Goal: Book appointment/travel/reservation

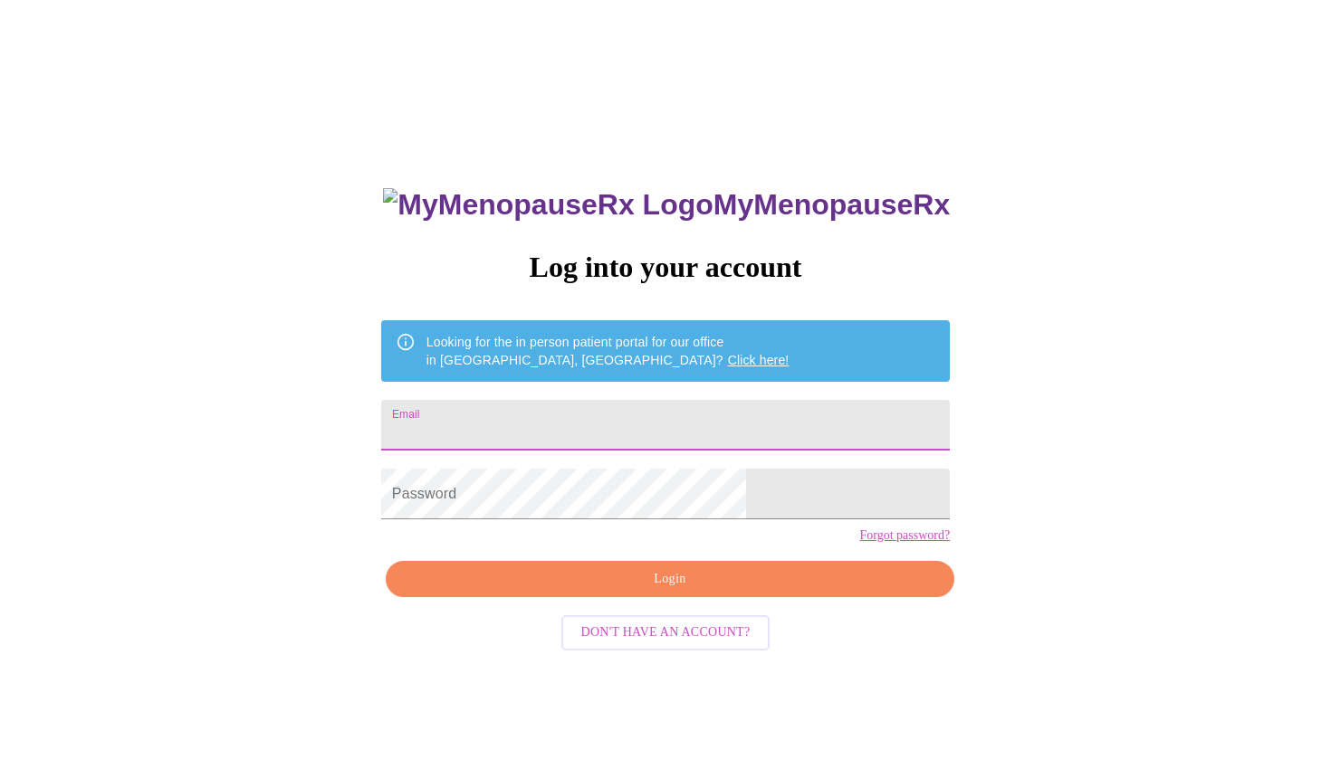
type input "[EMAIL_ADDRESS][DOMAIN_NAME]"
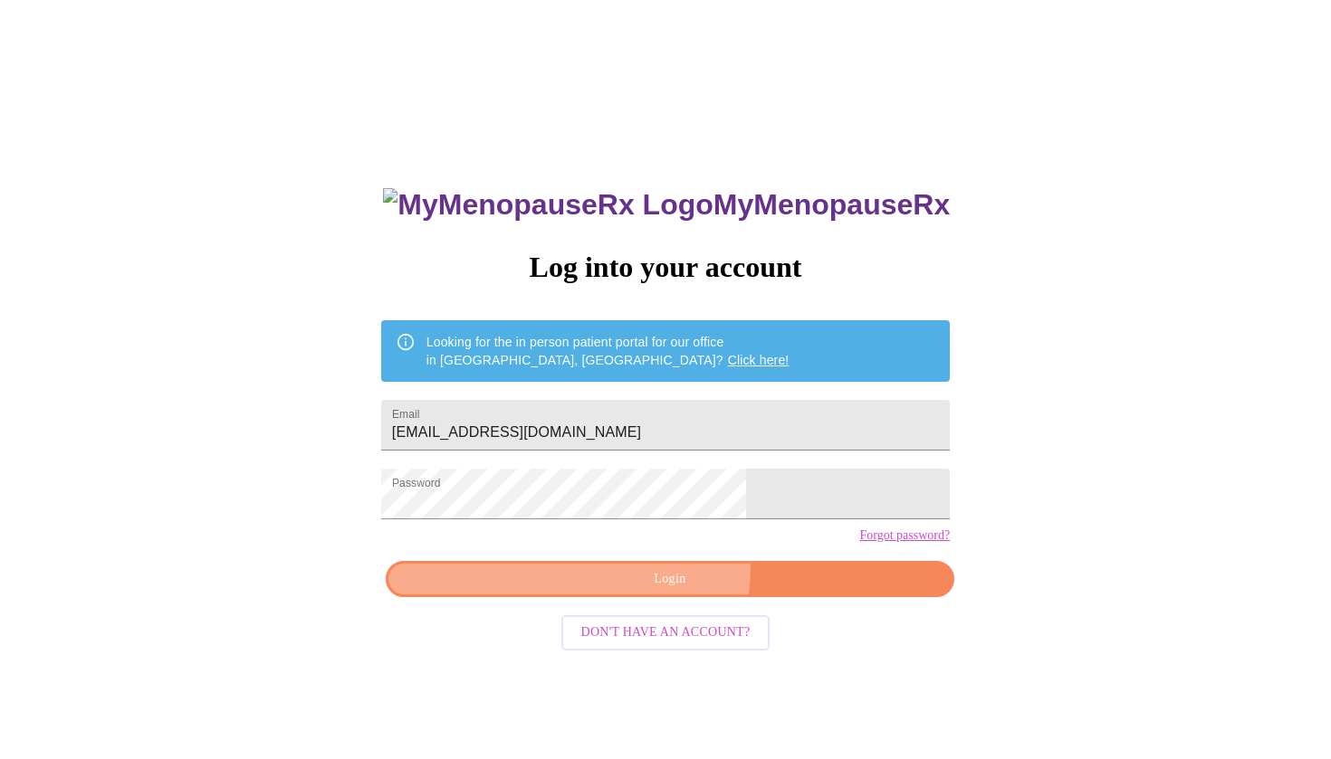
click at [624, 597] on button "Login" at bounding box center [670, 579] width 568 height 37
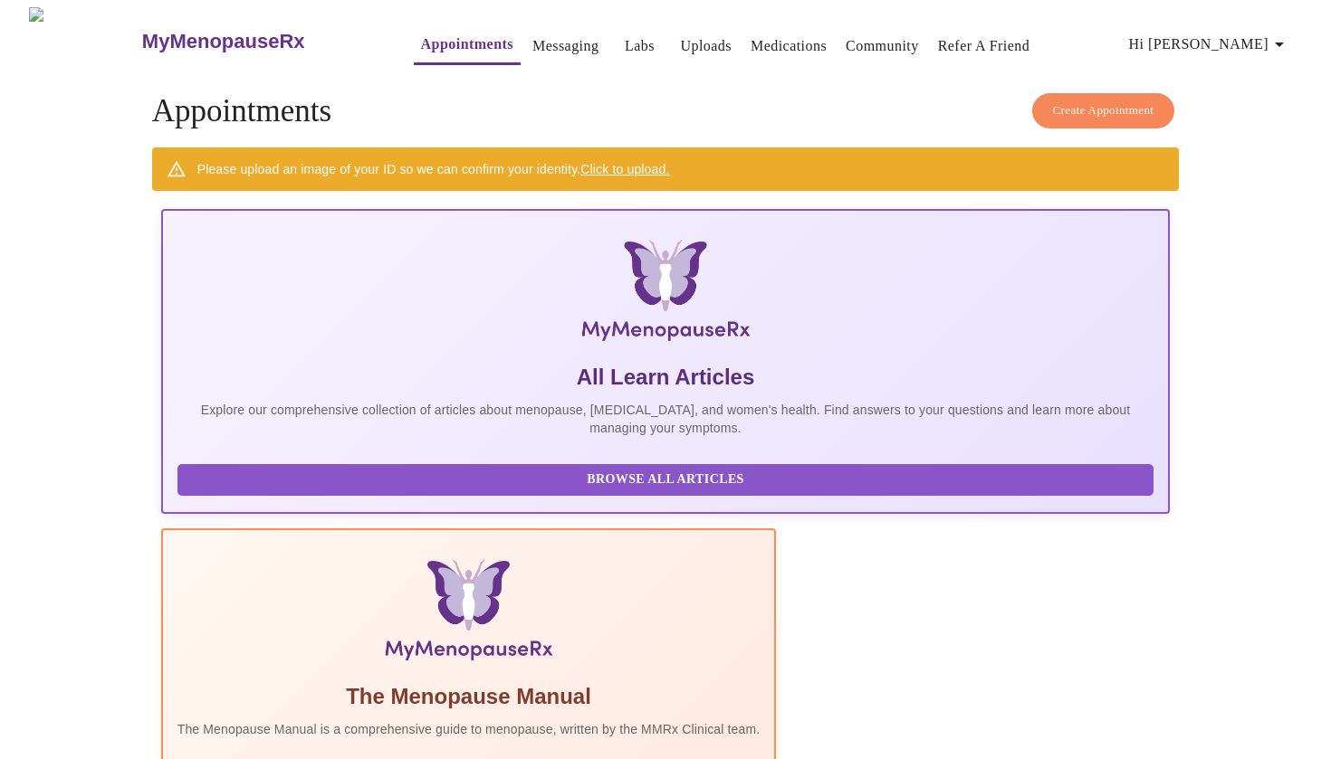
click at [569, 683] on div "The Menopause Manual The Menopause Manual is a comprehensive guide to menopause…" at bounding box center [468, 720] width 583 height 74
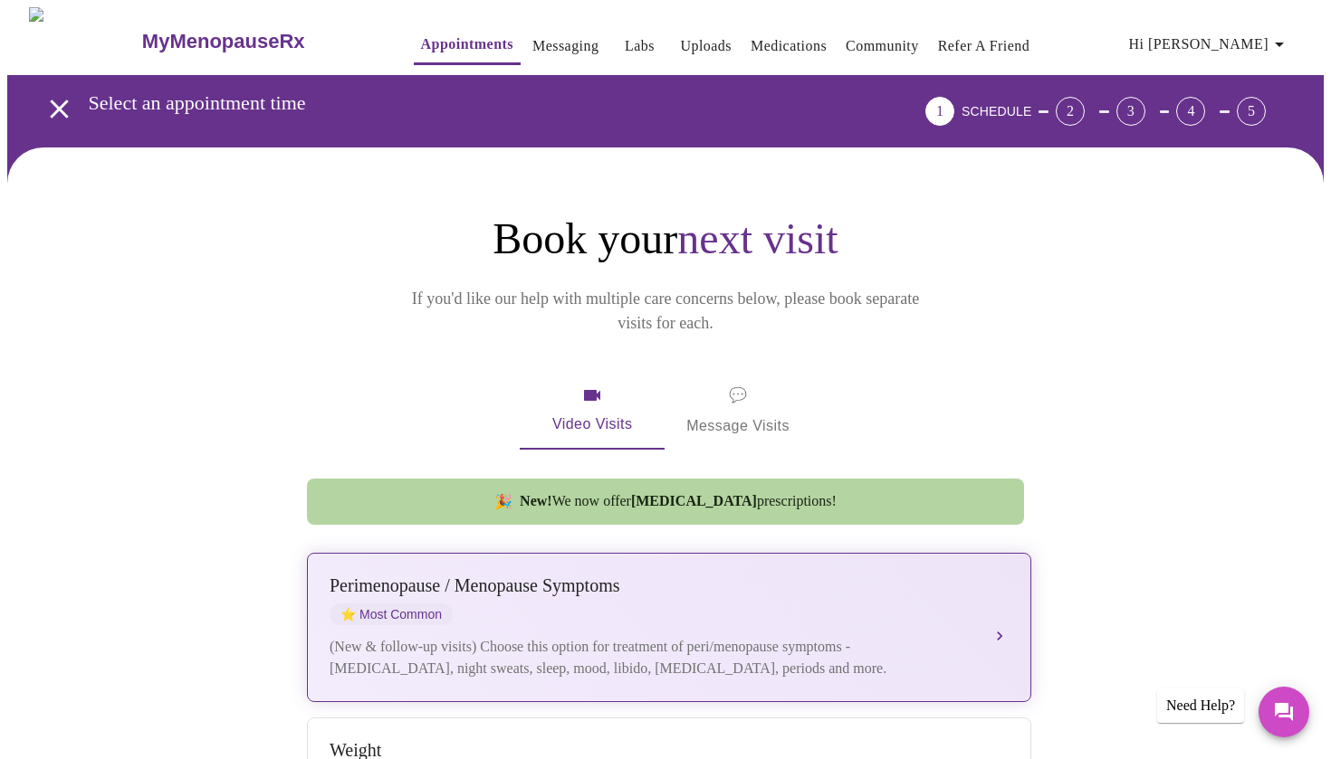
click at [816, 576] on div "Perimenopause / Menopause Symptoms" at bounding box center [650, 586] width 643 height 21
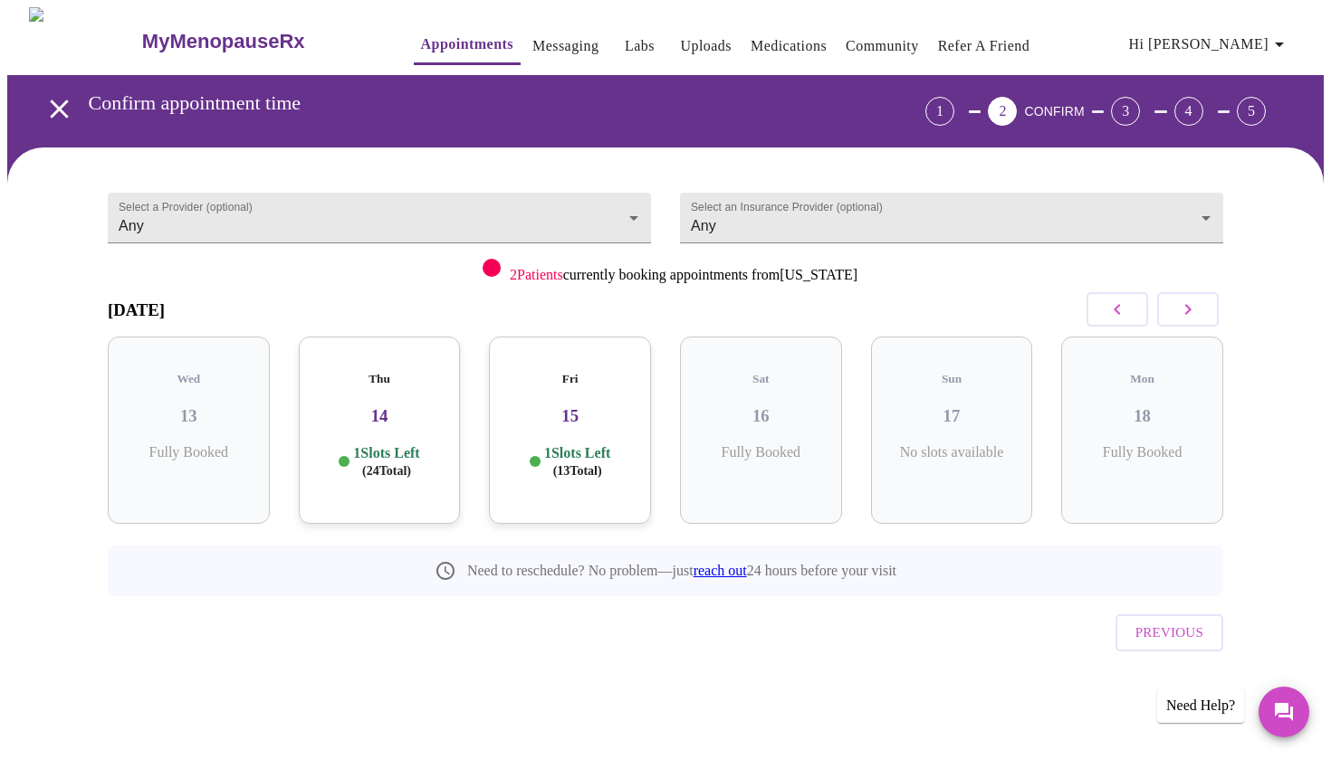
click at [380, 412] on div "Thu 14 1 Slots Left ( 24 Total)" at bounding box center [380, 430] width 162 height 187
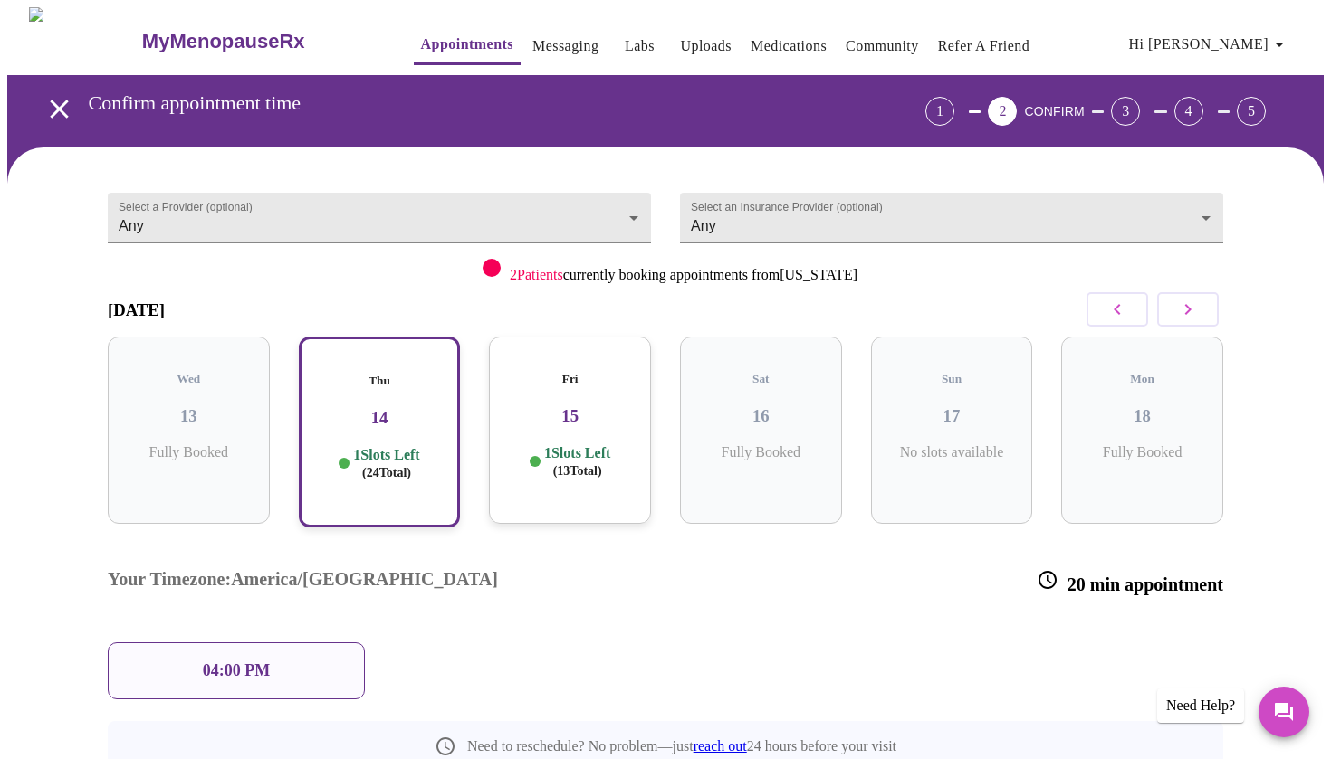
click at [557, 410] on div "Fri 15 1 Slots Left ( 13 Total)" at bounding box center [570, 430] width 162 height 187
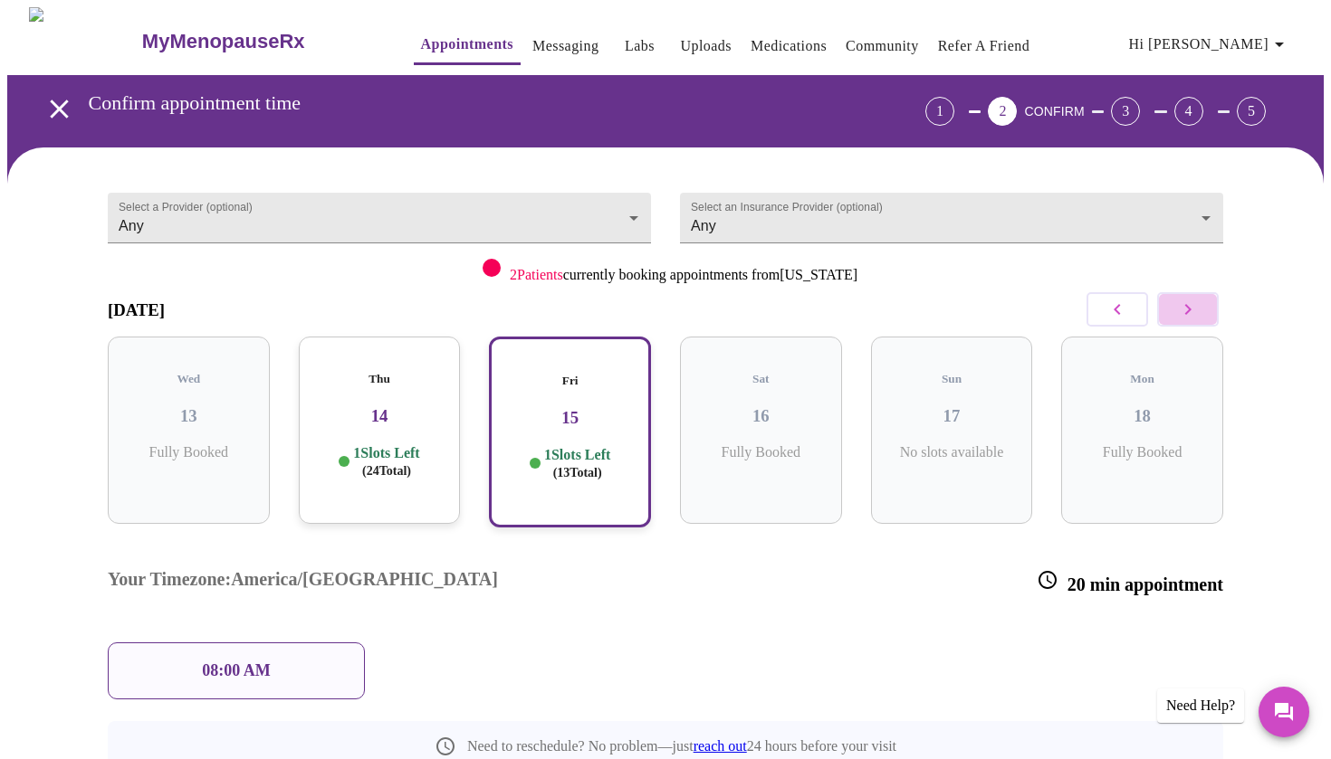
click at [1194, 310] on icon "button" at bounding box center [1188, 310] width 22 height 22
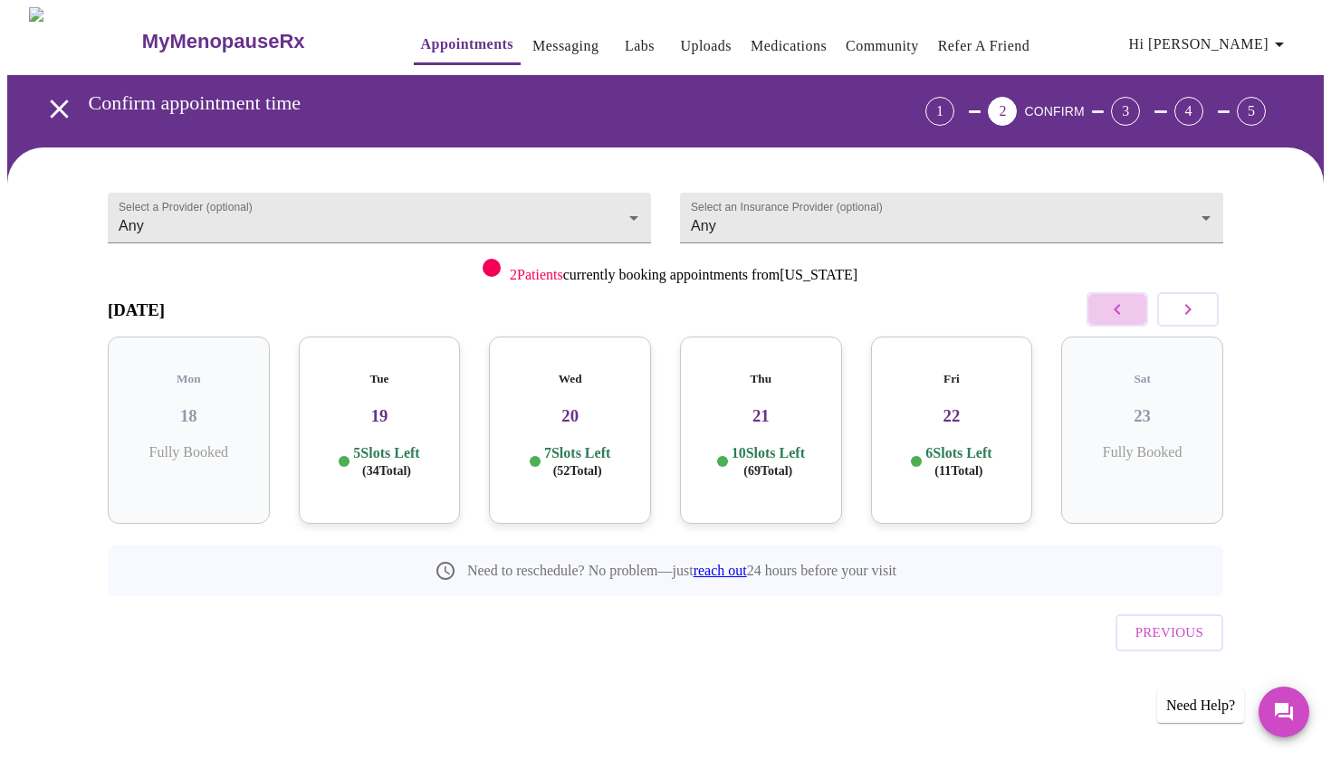
click at [1122, 308] on icon "button" at bounding box center [1117, 310] width 22 height 22
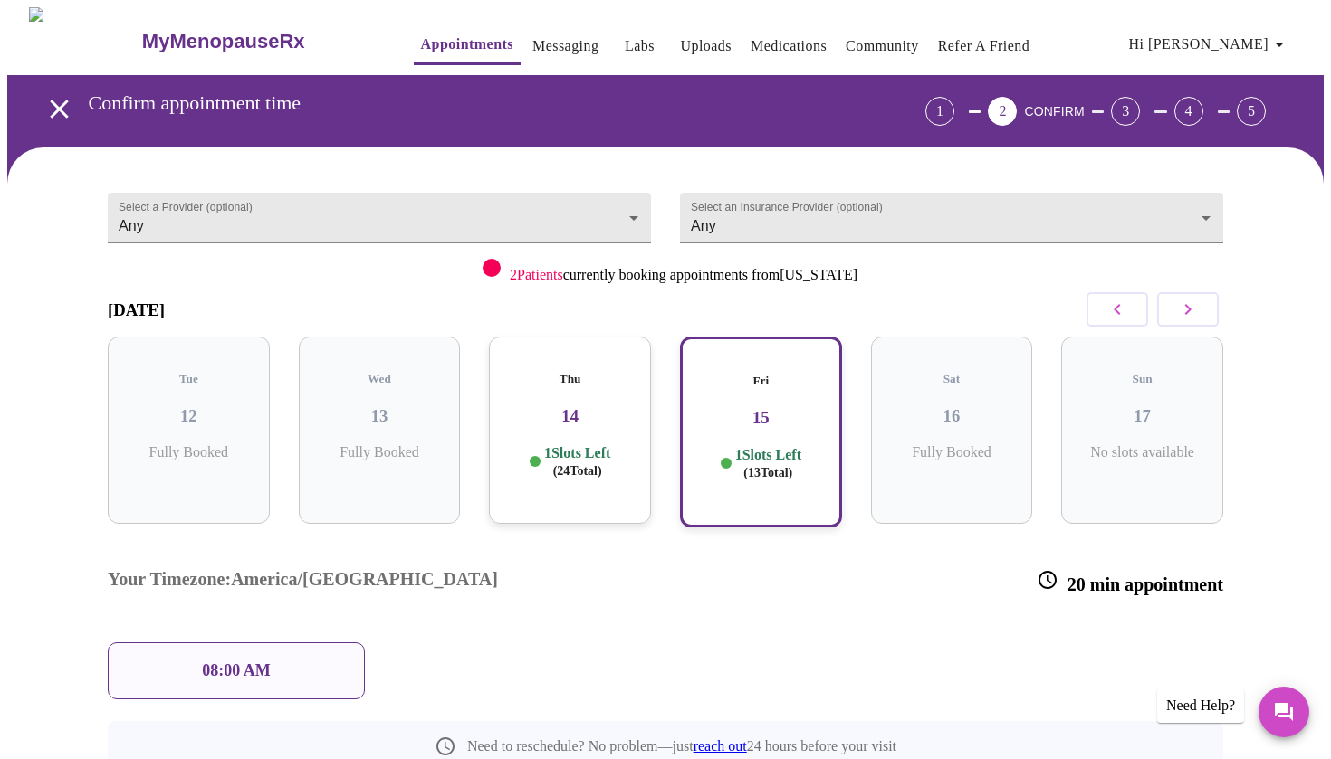
click at [553, 417] on div "Thu 14 1 Slots Left ( 24 Total)" at bounding box center [570, 430] width 162 height 187
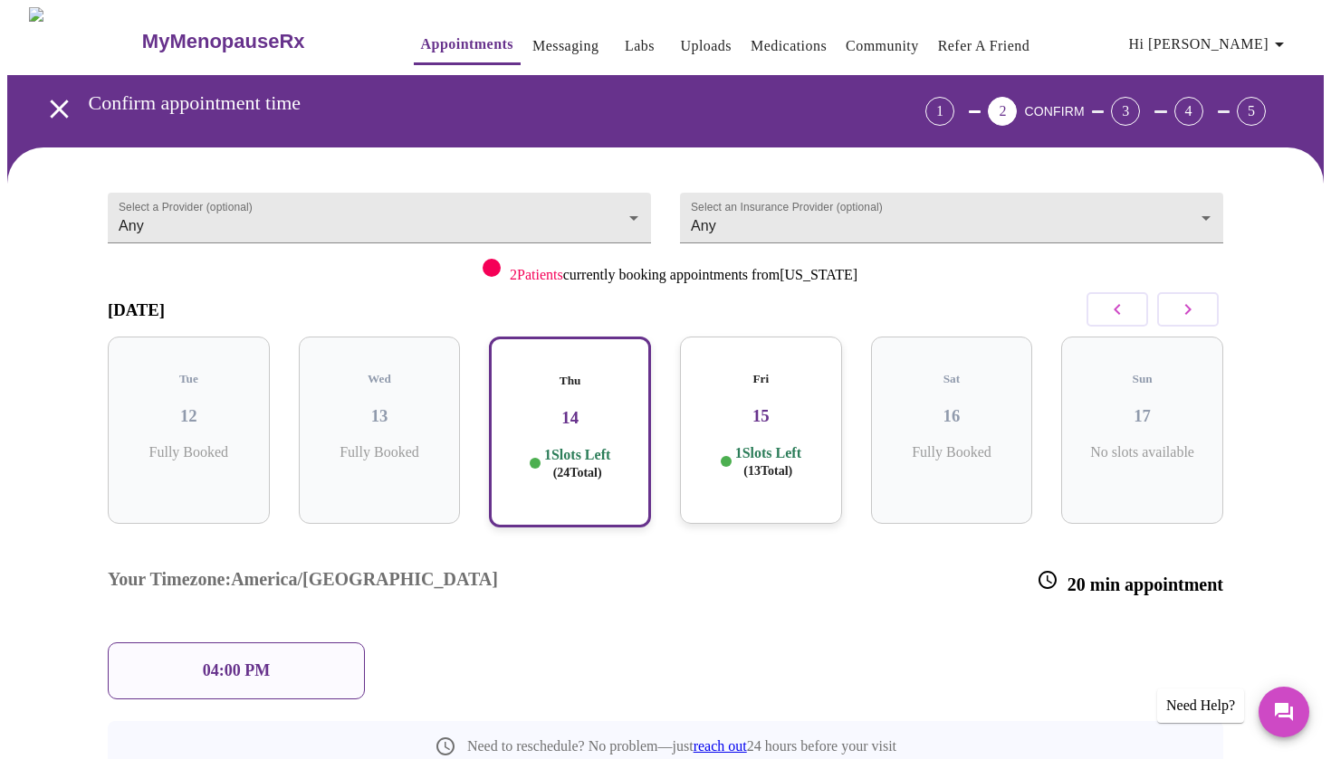
click at [746, 406] on h3 "15" at bounding box center [760, 416] width 133 height 20
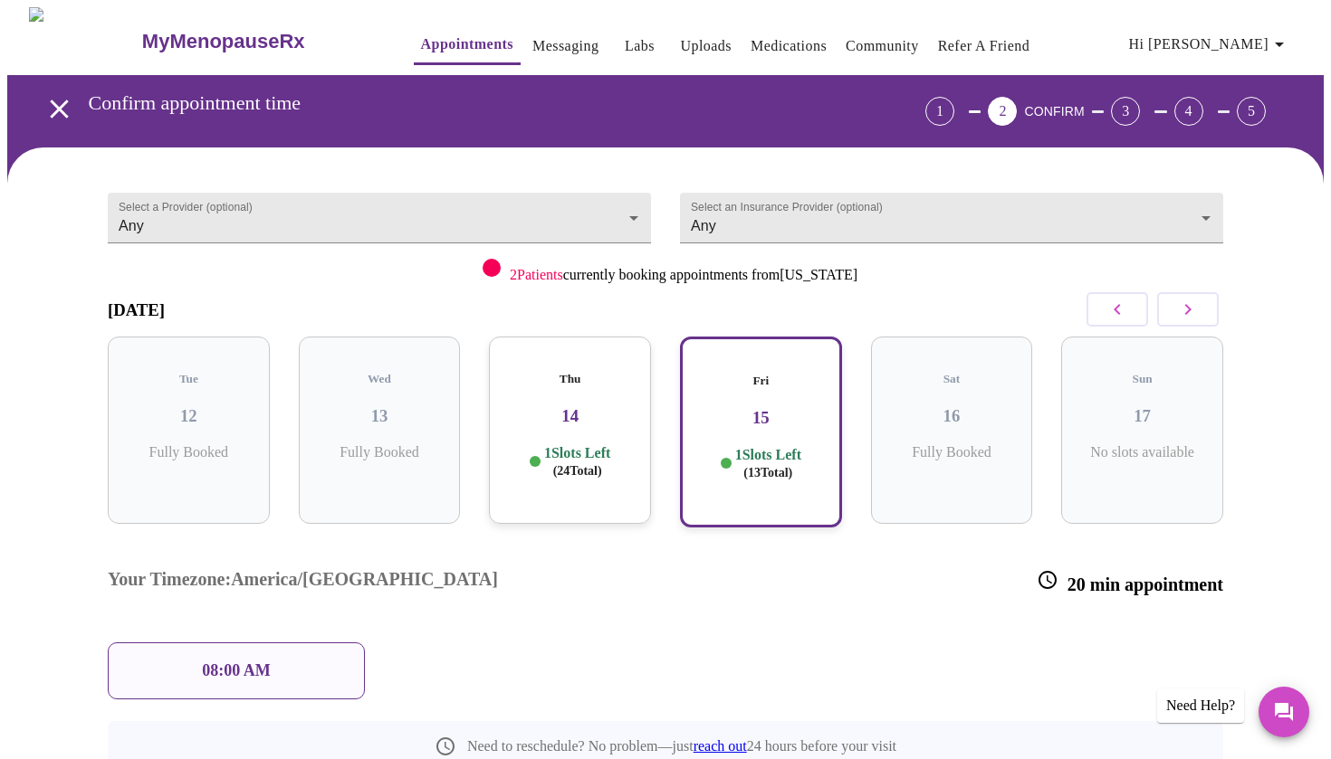
click at [205, 662] on p "08:00 AM" at bounding box center [236, 671] width 69 height 19
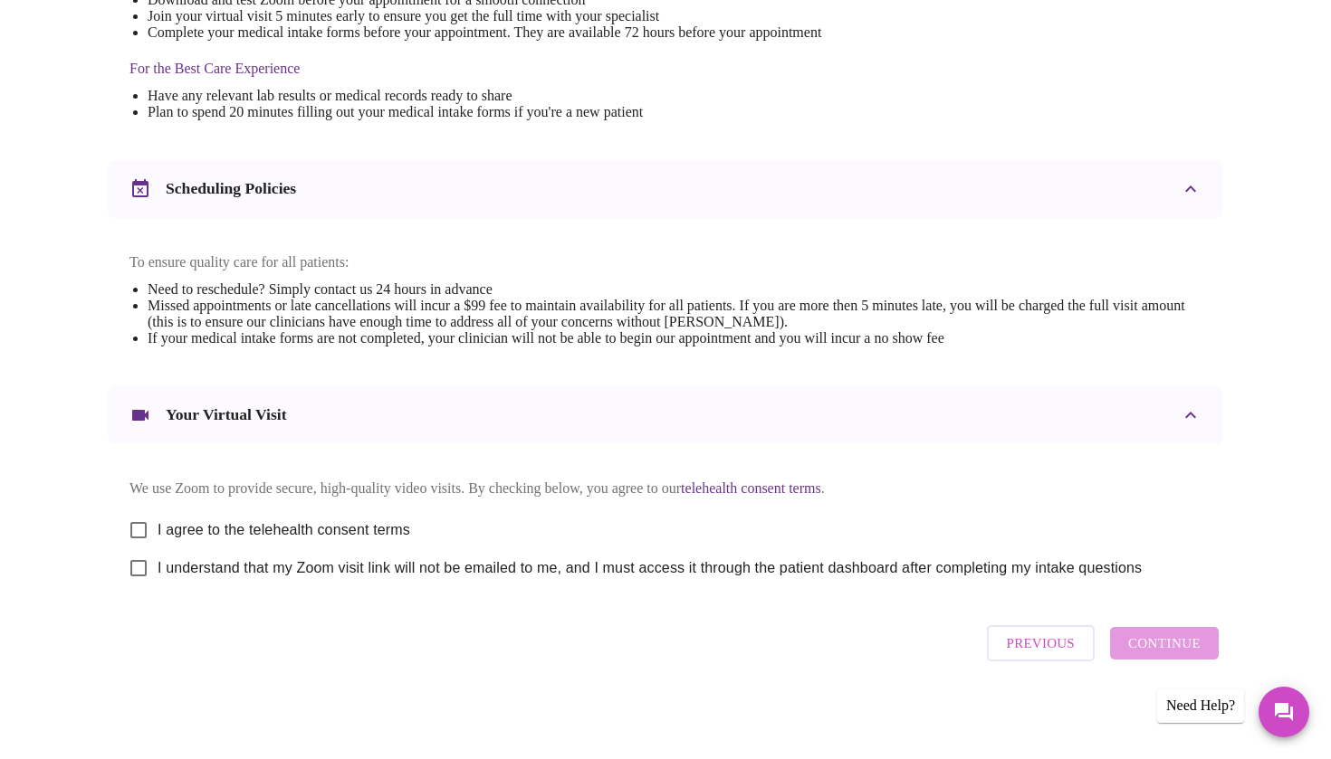
scroll to position [552, 0]
click at [133, 525] on input "I agree to the telehealth consent terms" at bounding box center [138, 530] width 38 height 38
checkbox input "true"
click at [138, 577] on input "I understand that my Zoom visit link will not be emailed to me, and I must acce…" at bounding box center [138, 568] width 38 height 38
checkbox input "true"
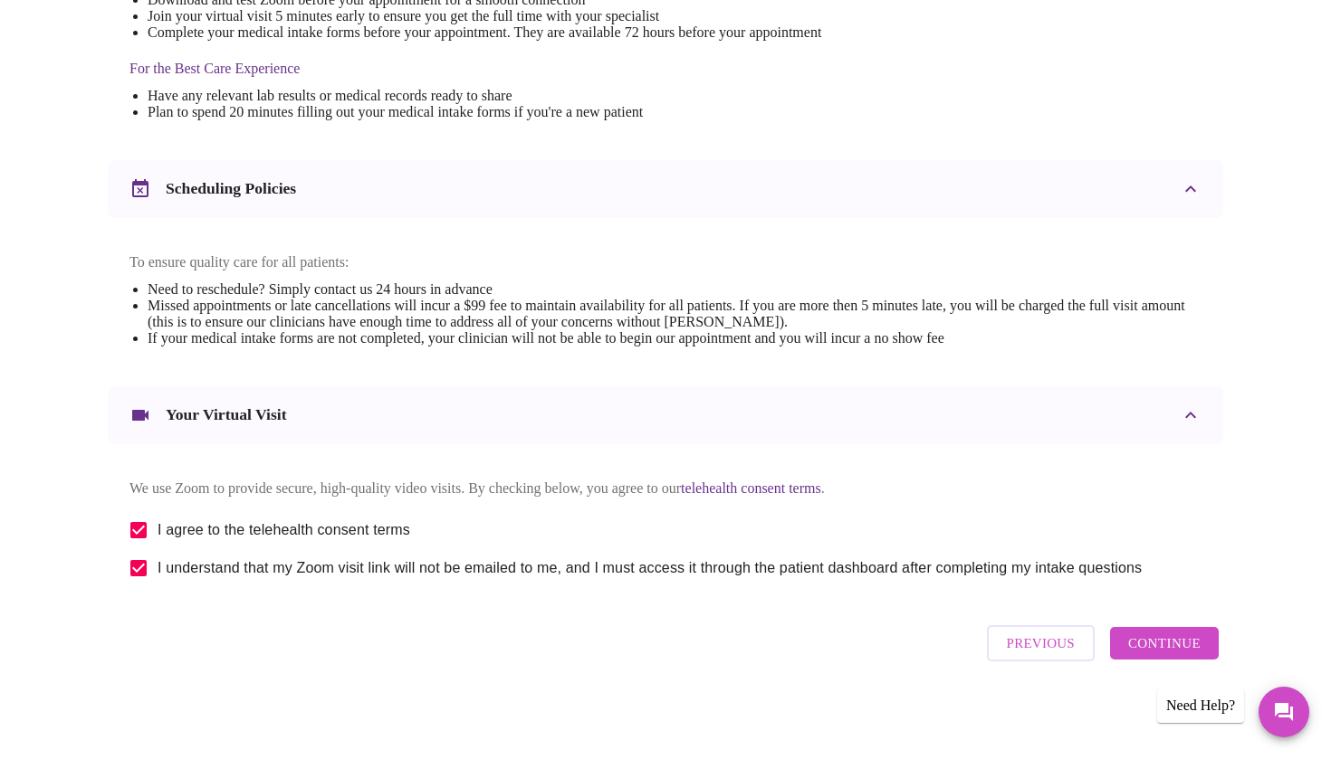
click at [1050, 648] on span "Previous" at bounding box center [1041, 644] width 68 height 24
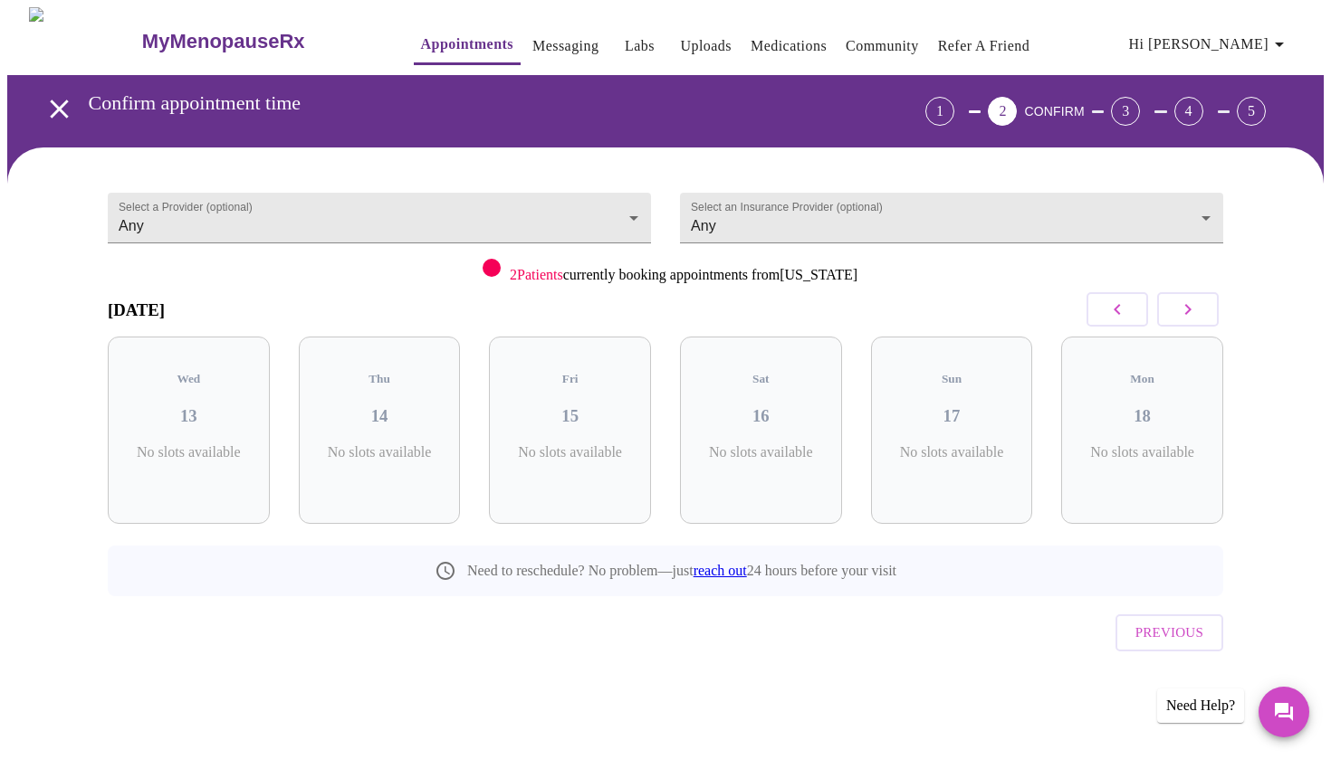
scroll to position [0, 0]
click at [418, 230] on body "MyMenopauseRx Appointments Messaging Labs Uploads Medications Community Refer a…" at bounding box center [665, 374] width 1316 height 735
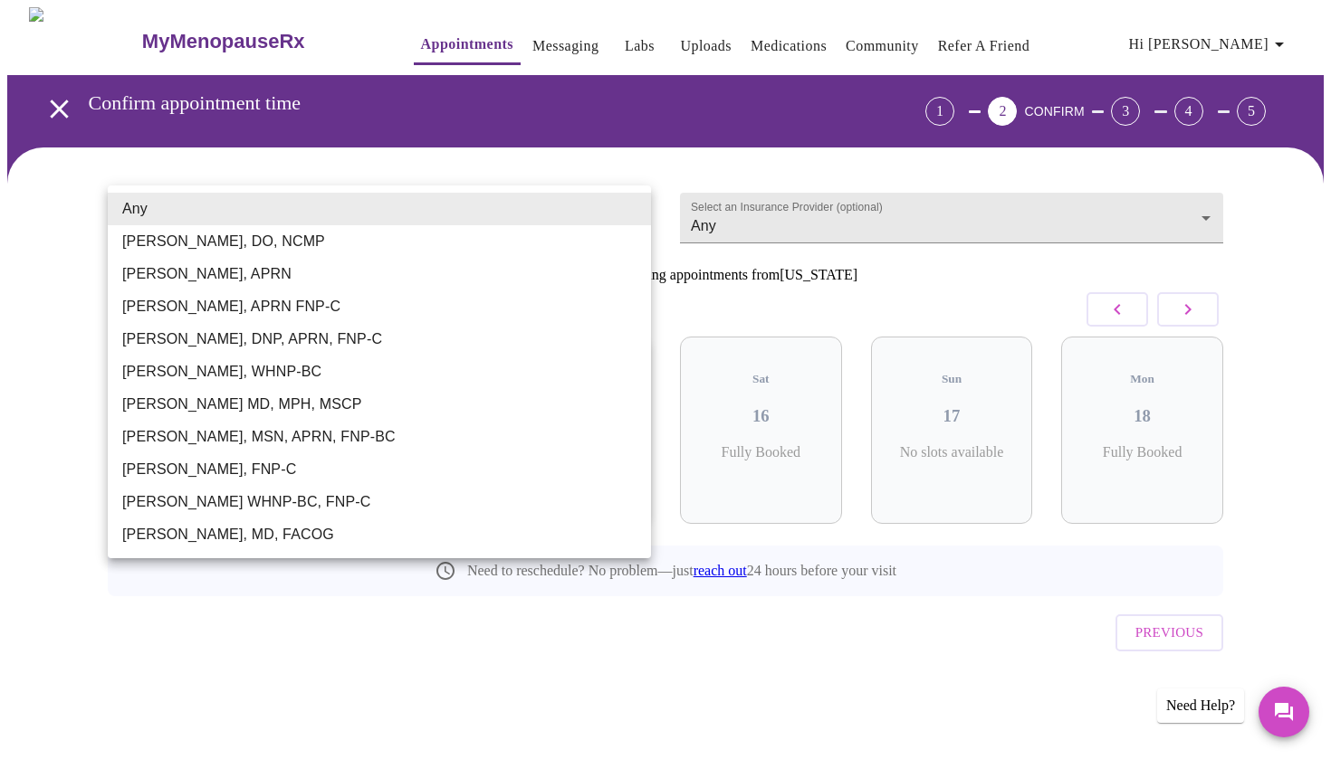
click at [387, 244] on li "[PERSON_NAME], DO, NCMP" at bounding box center [379, 241] width 543 height 33
type input "[PERSON_NAME], DO, NCMP"
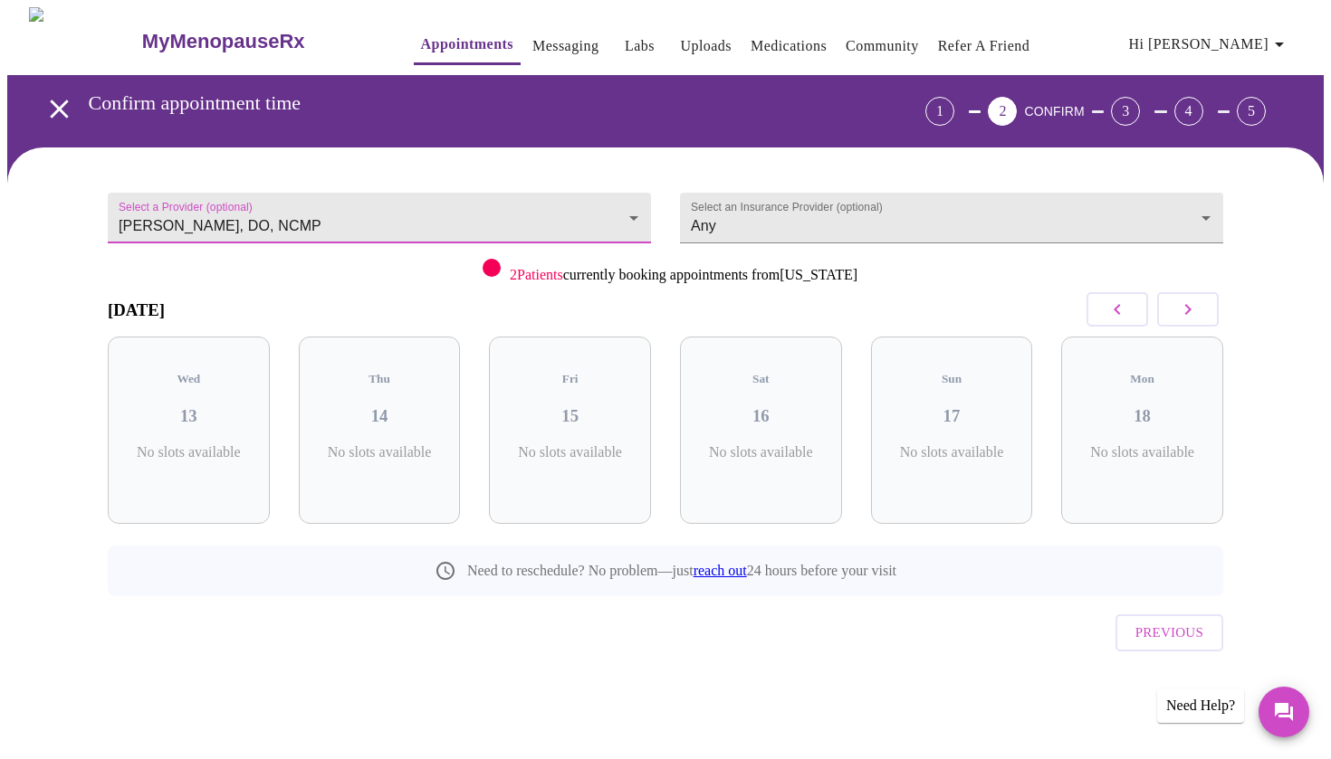
click at [1189, 311] on icon "button" at bounding box center [1188, 309] width 6 height 11
click at [1131, 310] on button "button" at bounding box center [1117, 309] width 62 height 34
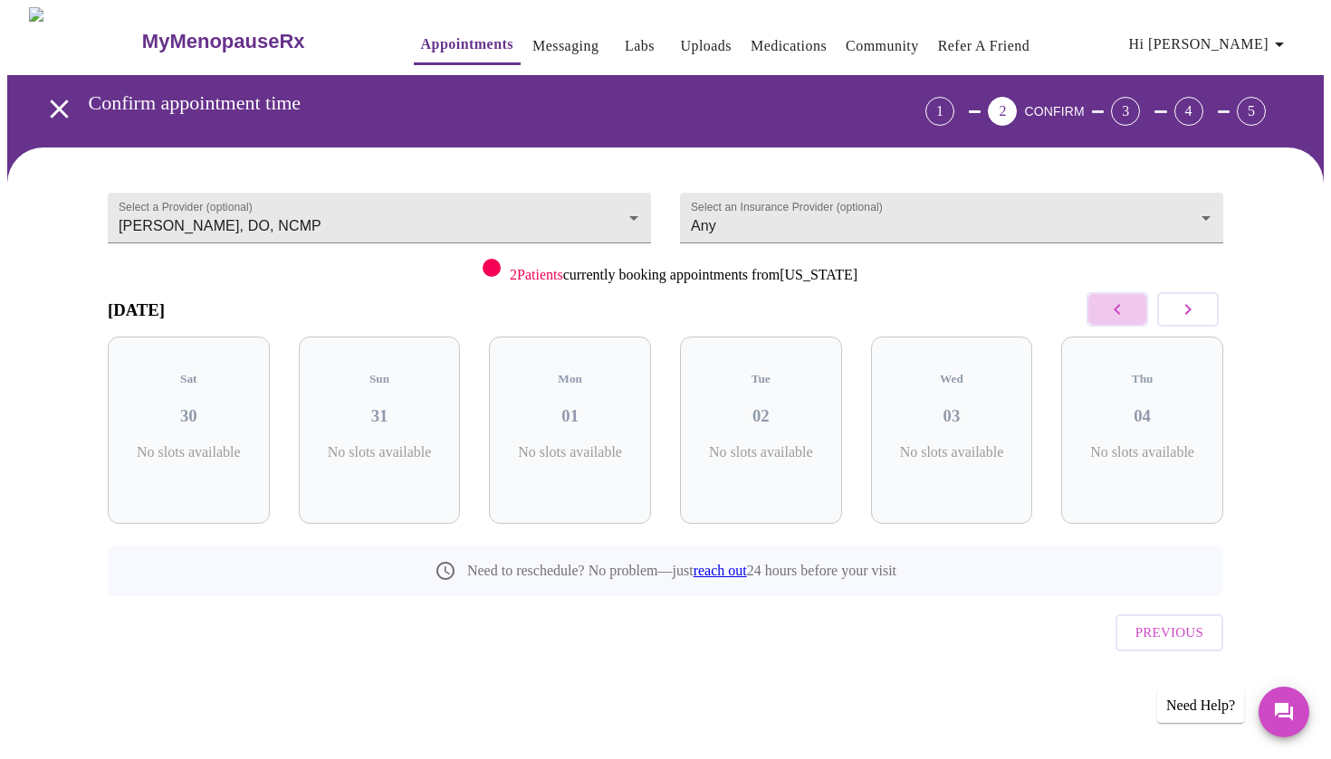
click at [1131, 310] on button "button" at bounding box center [1117, 309] width 62 height 34
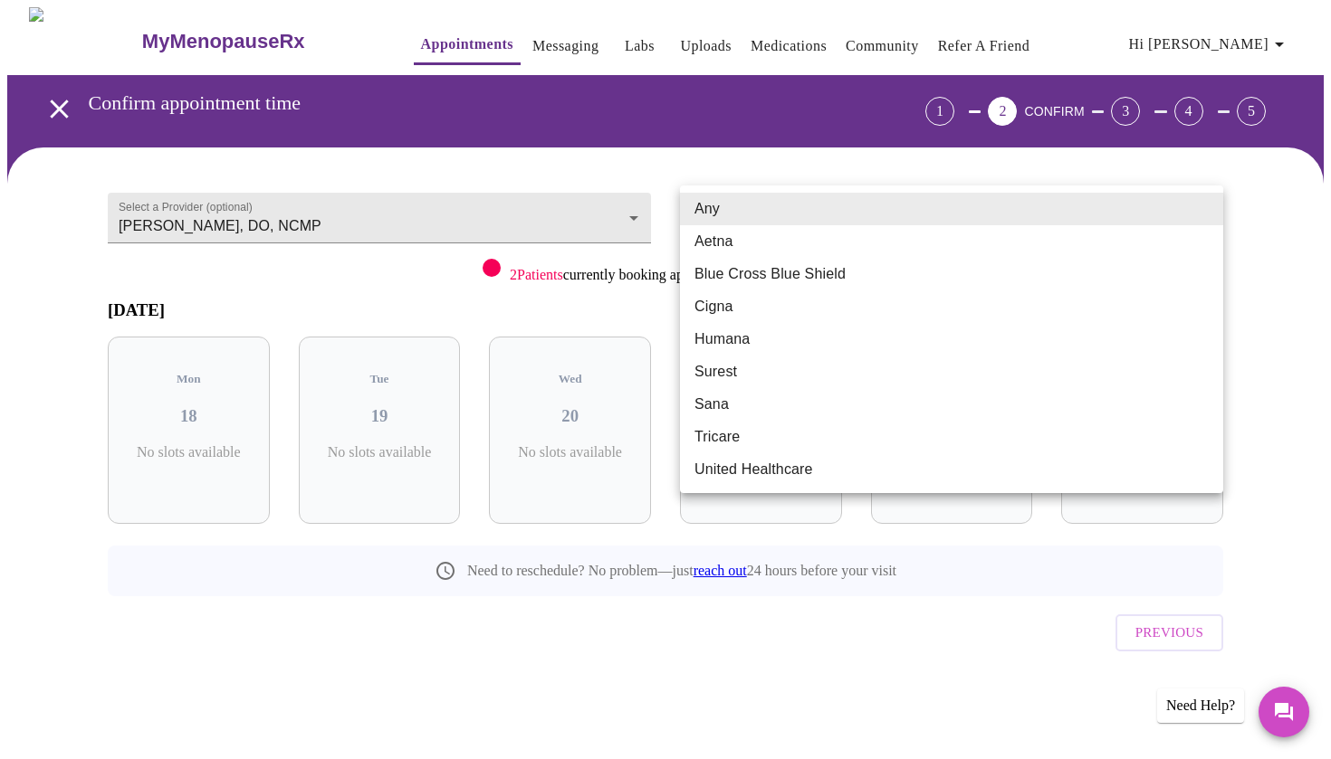
click at [1078, 223] on body "MyMenopauseRx Appointments Messaging Labs Uploads Medications Community Refer a…" at bounding box center [665, 374] width 1316 height 735
click at [994, 231] on li "Aetna" at bounding box center [951, 241] width 543 height 33
type input "Aetna"
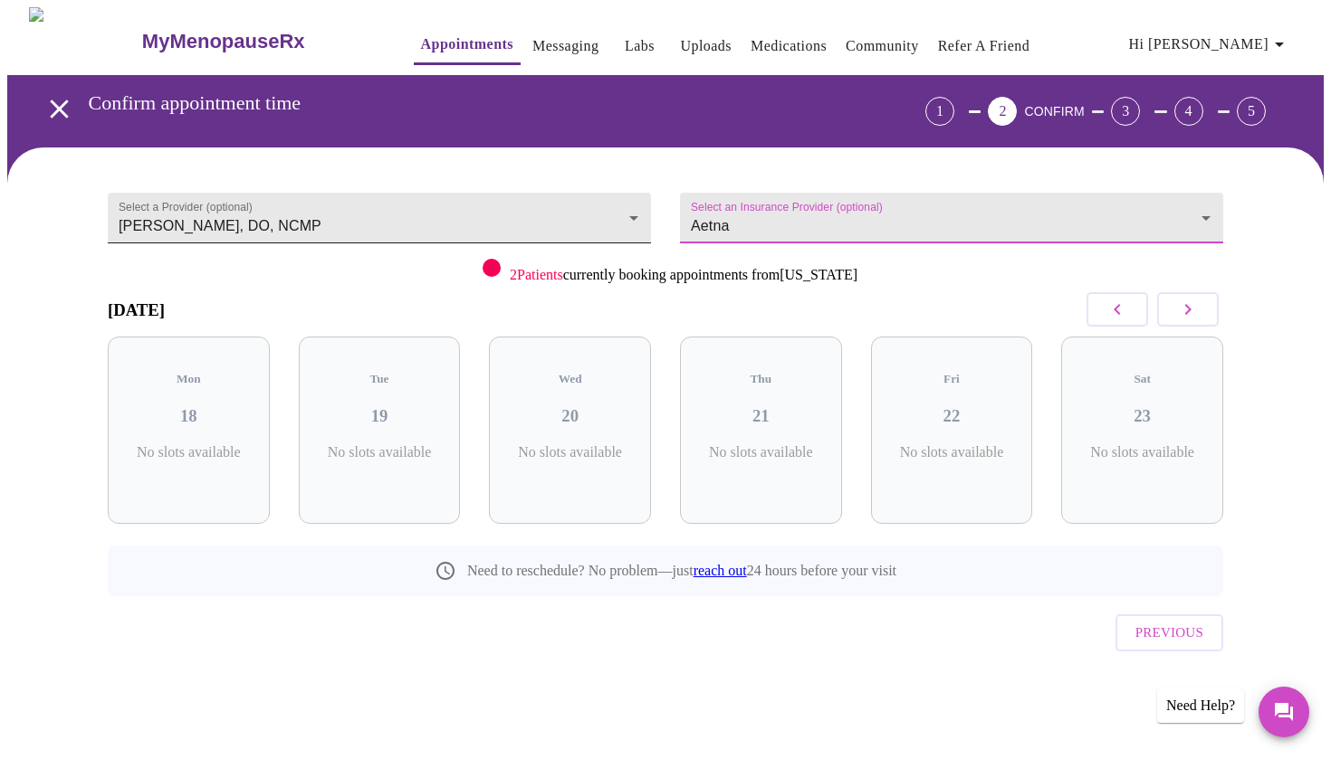
click at [578, 219] on body "MyMenopauseRx Appointments Messaging Labs Uploads Medications Community Refer a…" at bounding box center [665, 374] width 1316 height 735
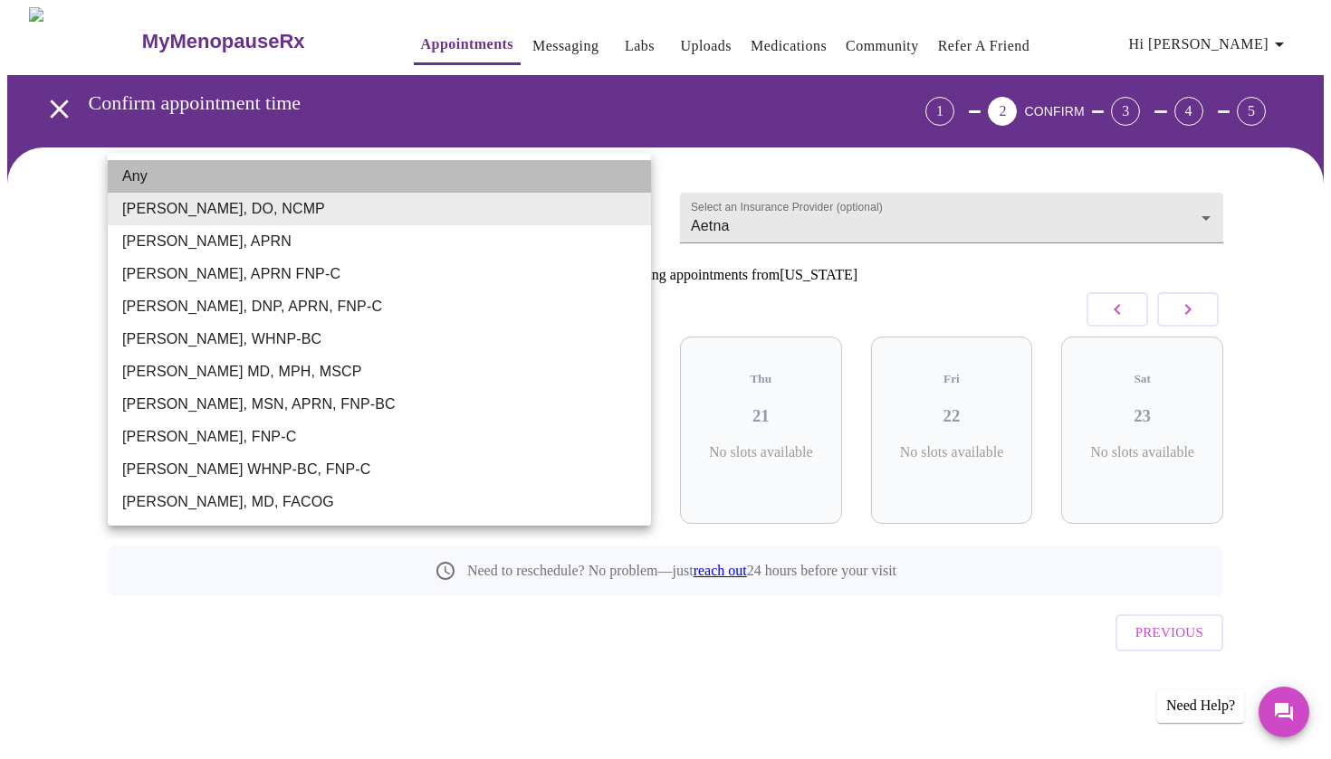
click at [253, 173] on li "Any" at bounding box center [379, 176] width 543 height 33
type input "Any"
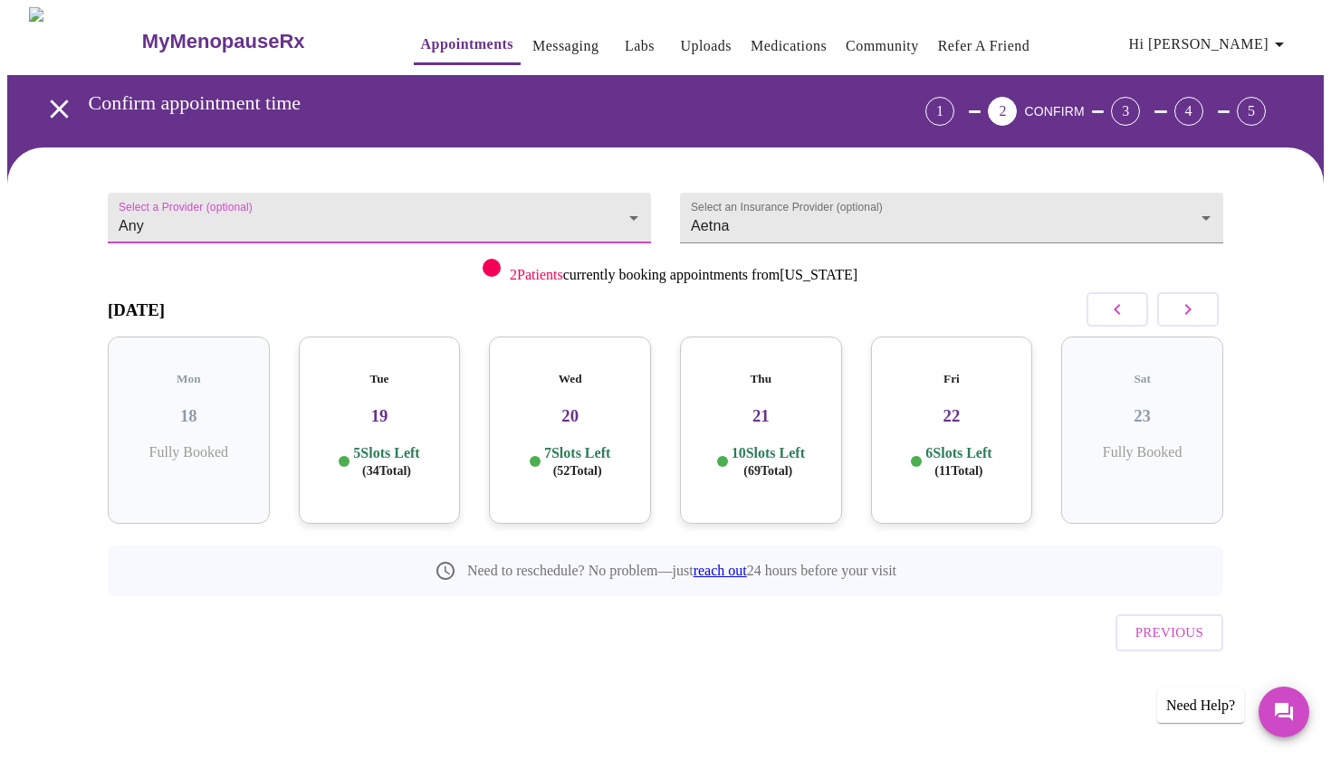
click at [1120, 306] on icon "button" at bounding box center [1117, 310] width 22 height 22
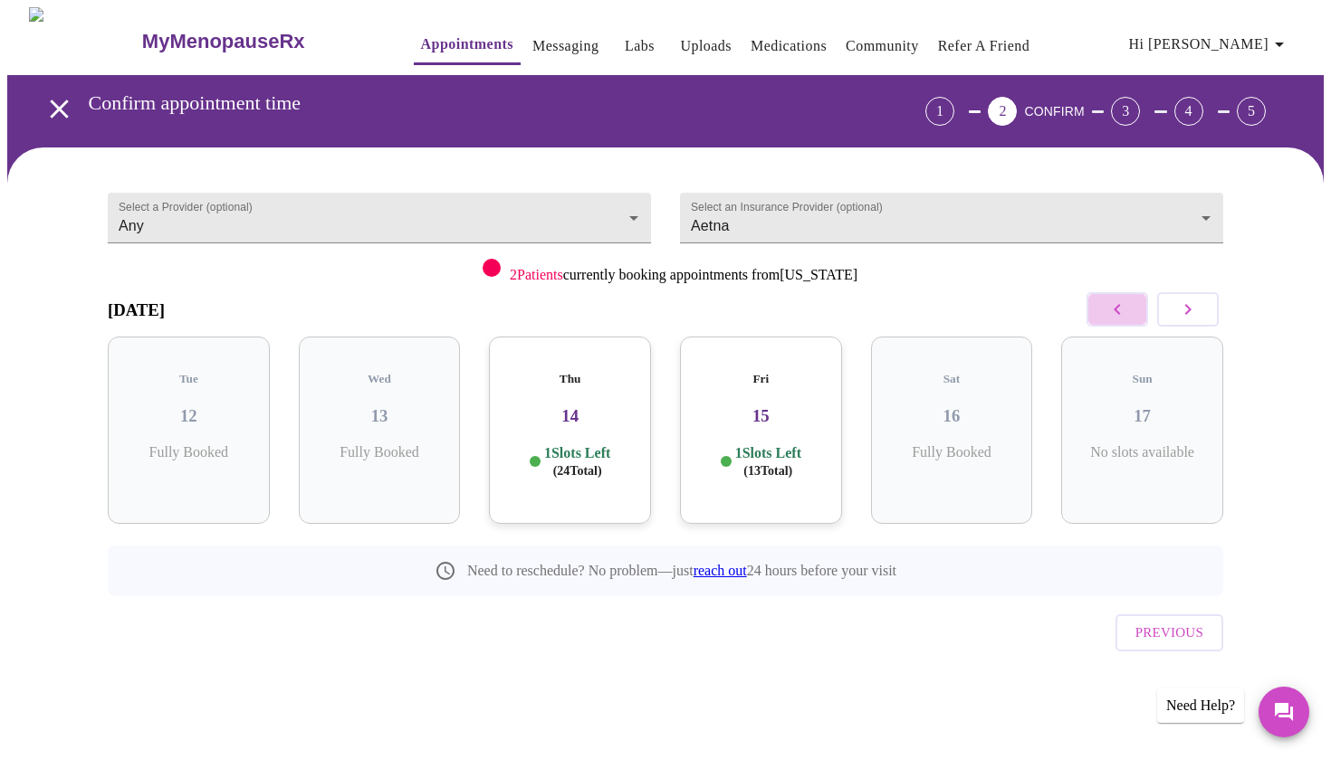
click at [1120, 306] on icon "button" at bounding box center [1117, 310] width 22 height 22
click at [1188, 315] on icon "button" at bounding box center [1188, 310] width 22 height 22
click at [617, 444] on div "1 Slots Left ( 24 Total)" at bounding box center [569, 461] width 133 height 35
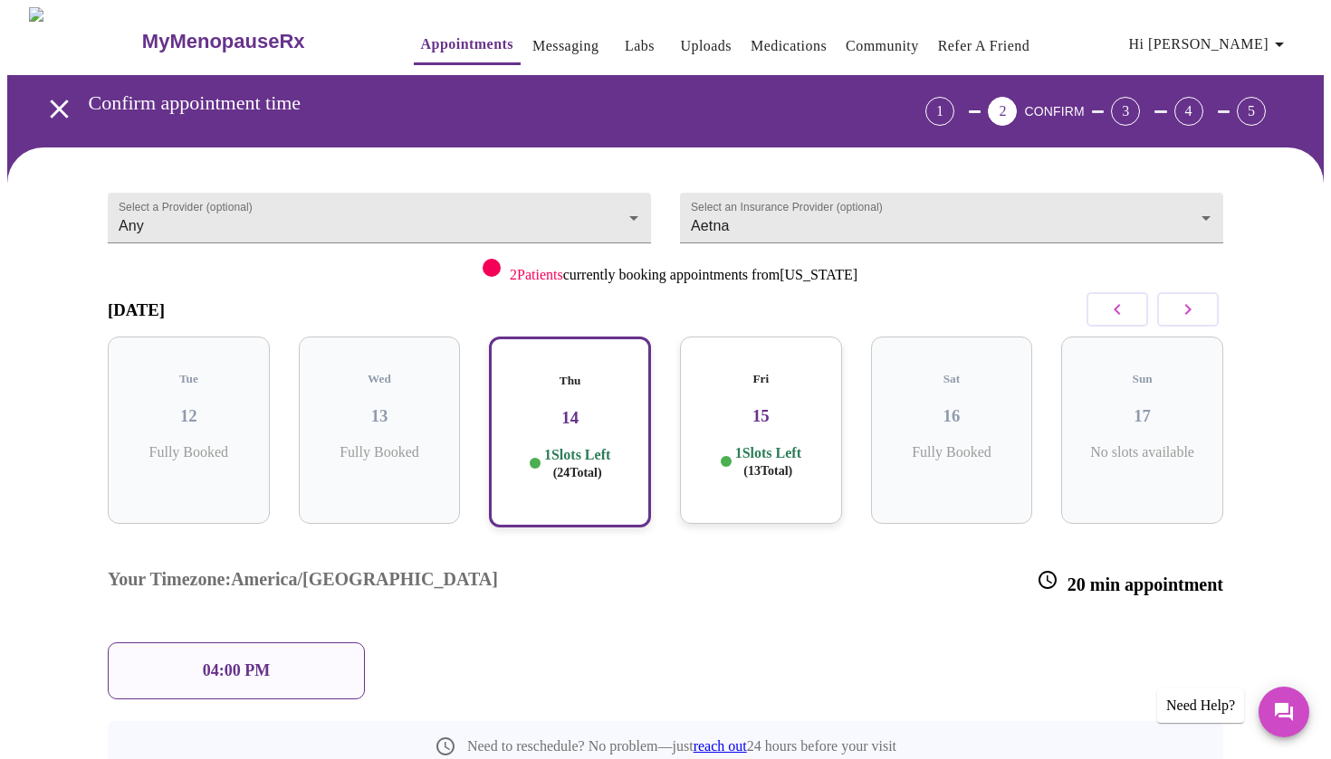
click at [774, 444] on p "1 Slots Left ( 13 Total)" at bounding box center [768, 461] width 66 height 35
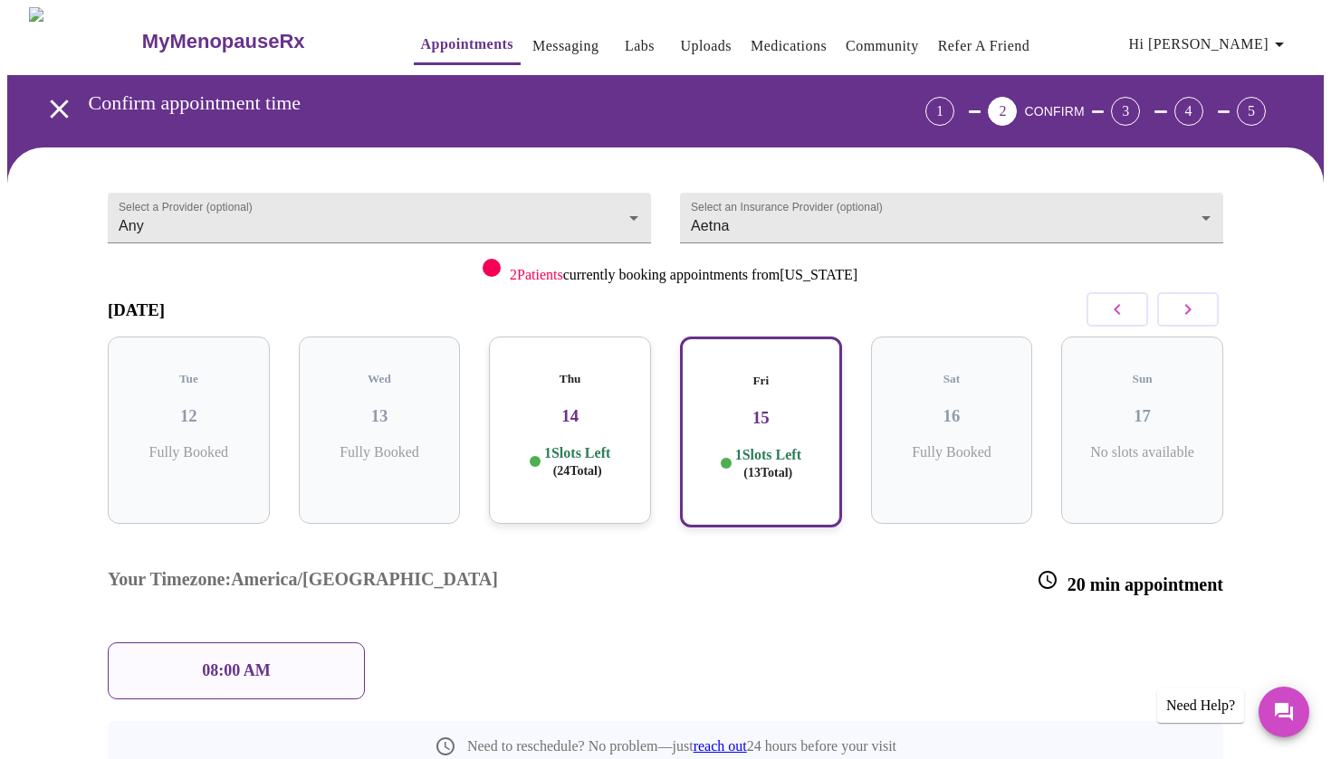
click at [250, 643] on div "08:00 AM" at bounding box center [236, 671] width 257 height 57
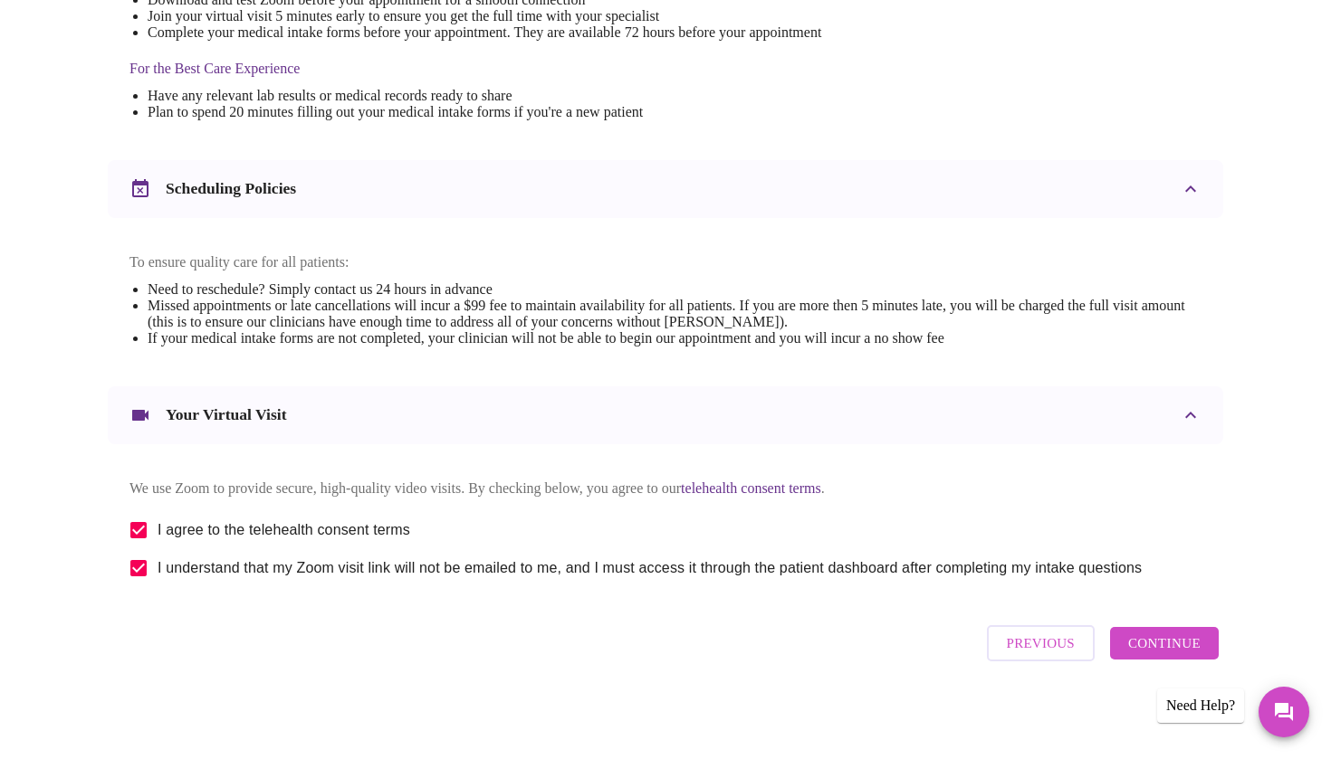
scroll to position [552, 0]
click at [1158, 648] on span "Continue" at bounding box center [1164, 644] width 72 height 24
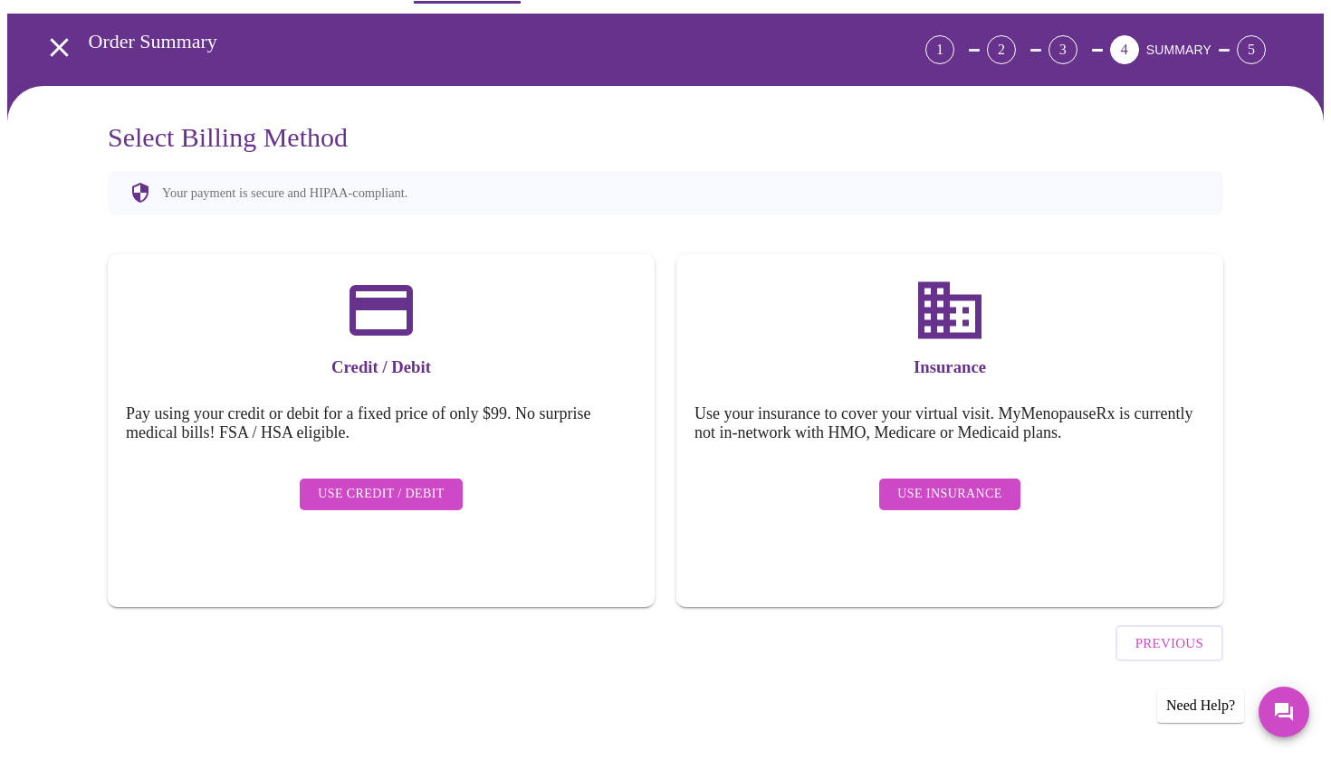
scroll to position [11, 0]
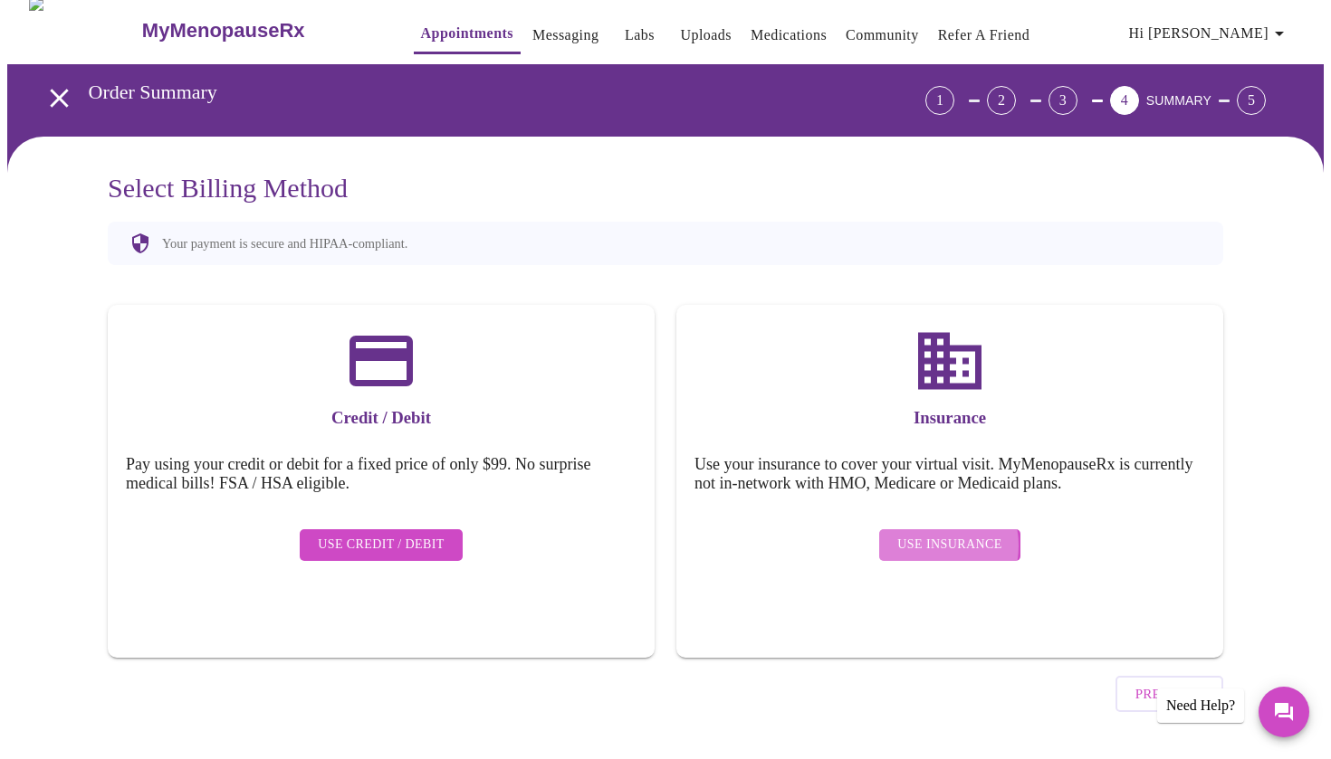
click at [932, 534] on span "Use Insurance" at bounding box center [949, 545] width 104 height 23
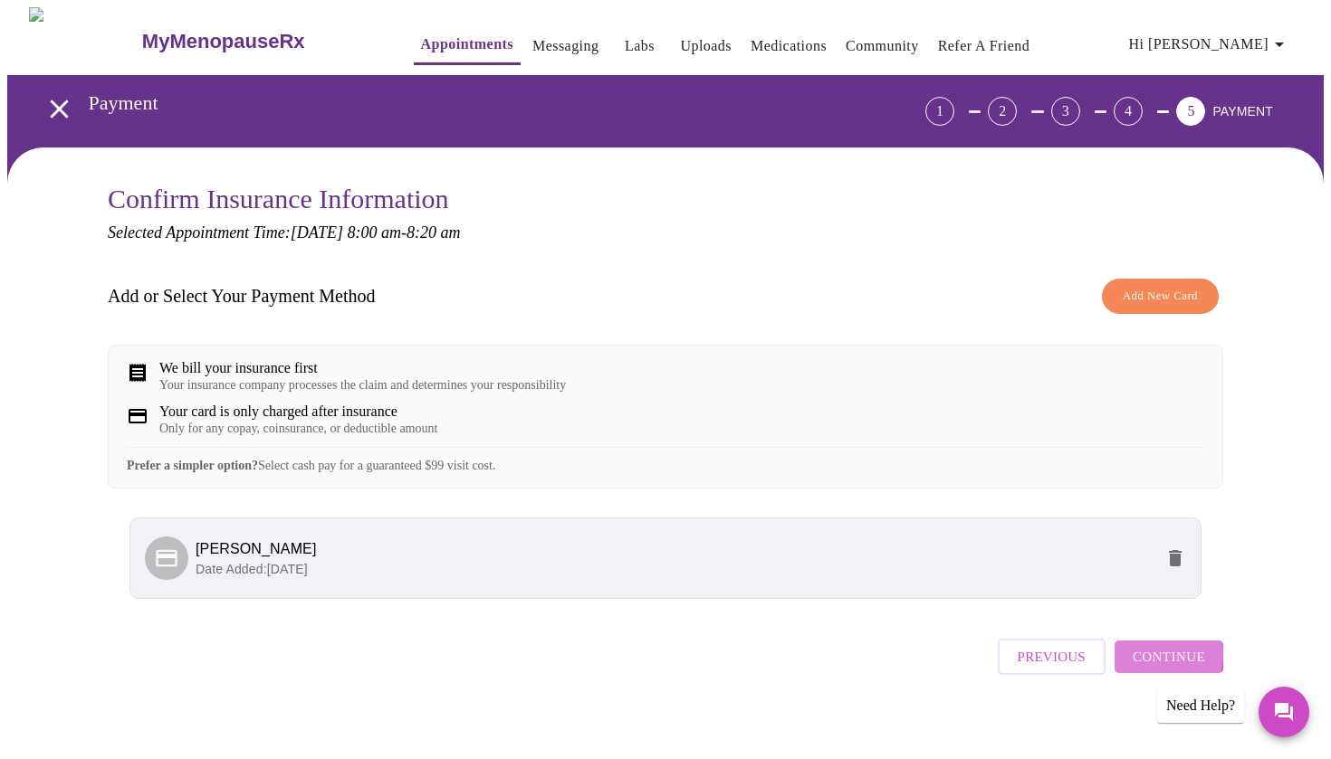
click at [1151, 669] on span "Continue" at bounding box center [1168, 657] width 72 height 24
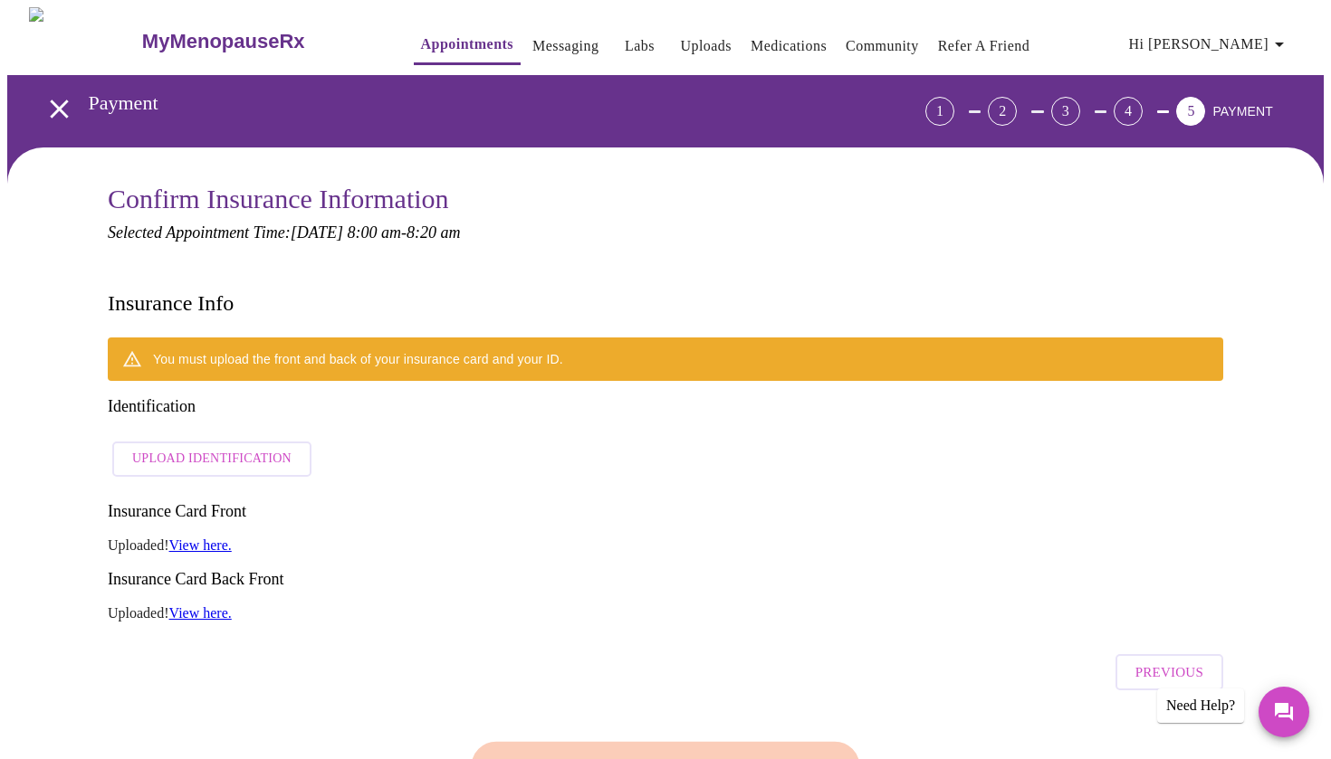
click at [256, 448] on span "Upload Identification" at bounding box center [211, 459] width 159 height 23
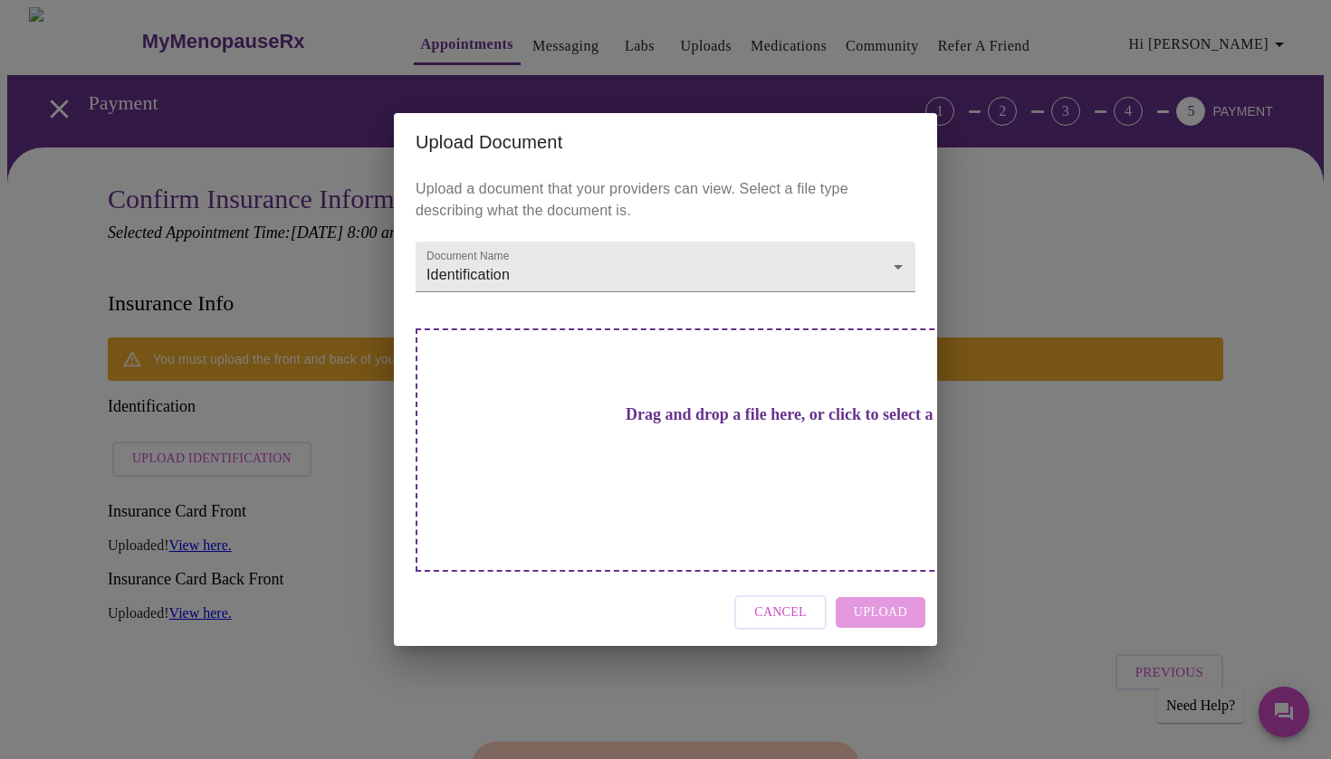
click at [694, 425] on h3 "Drag and drop a file here, or click to select a file" at bounding box center [792, 415] width 500 height 19
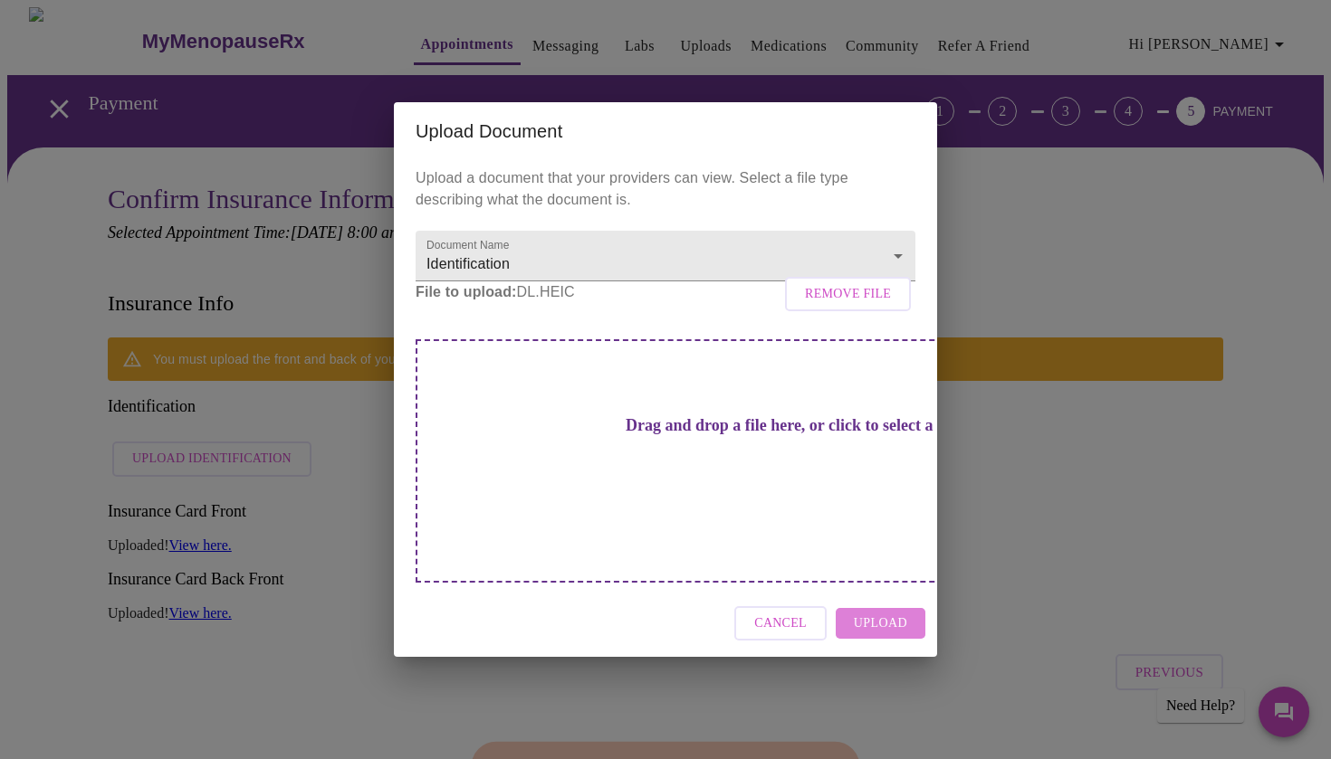
click at [874, 613] on span "Upload" at bounding box center [880, 624] width 53 height 23
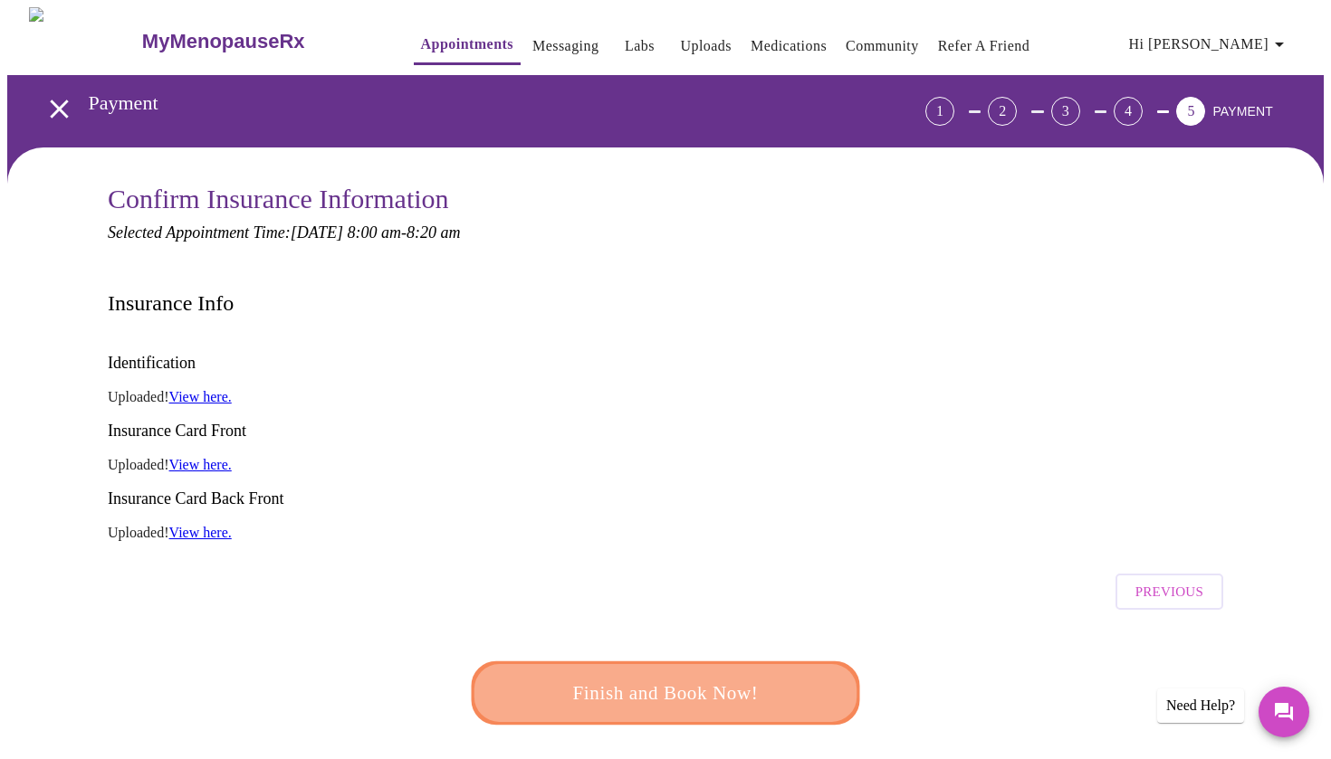
click at [671, 676] on span "Finish and Book Now!" at bounding box center [665, 692] width 337 height 33
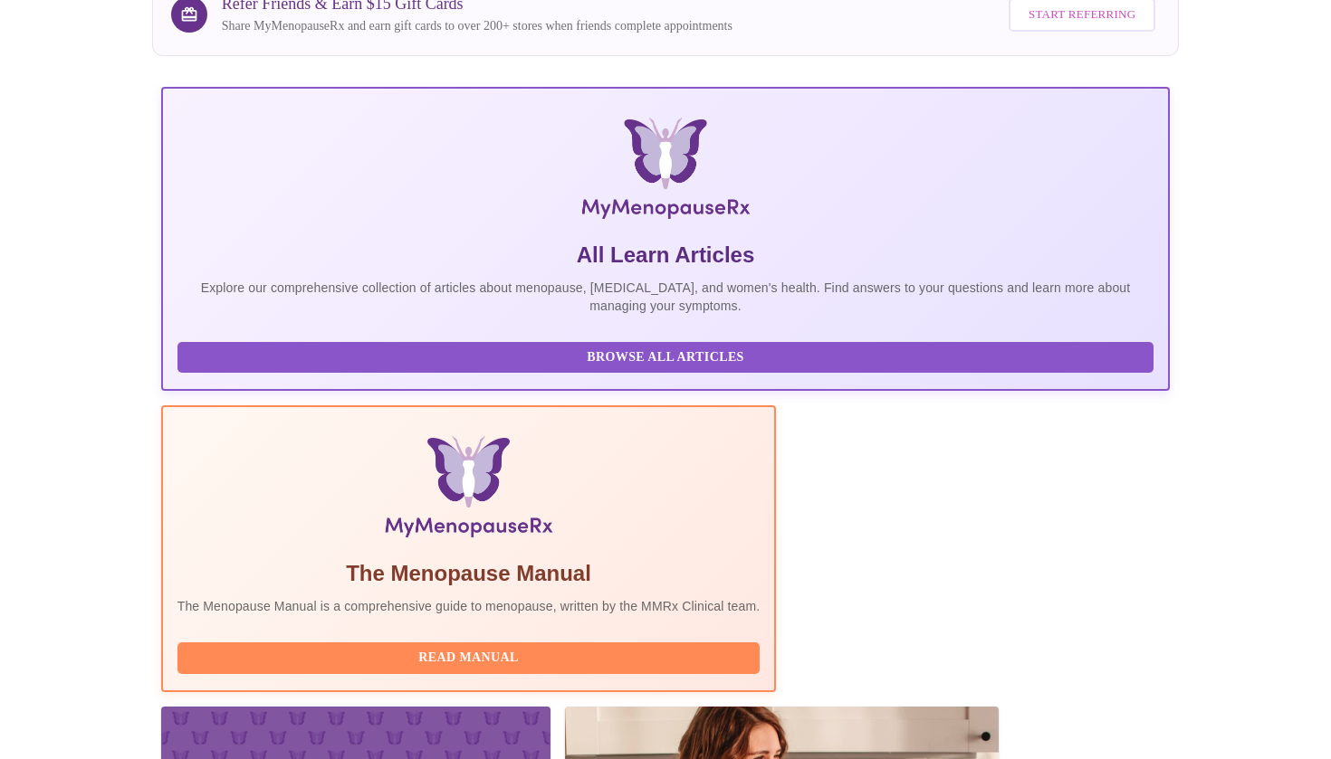
scroll to position [235, 0]
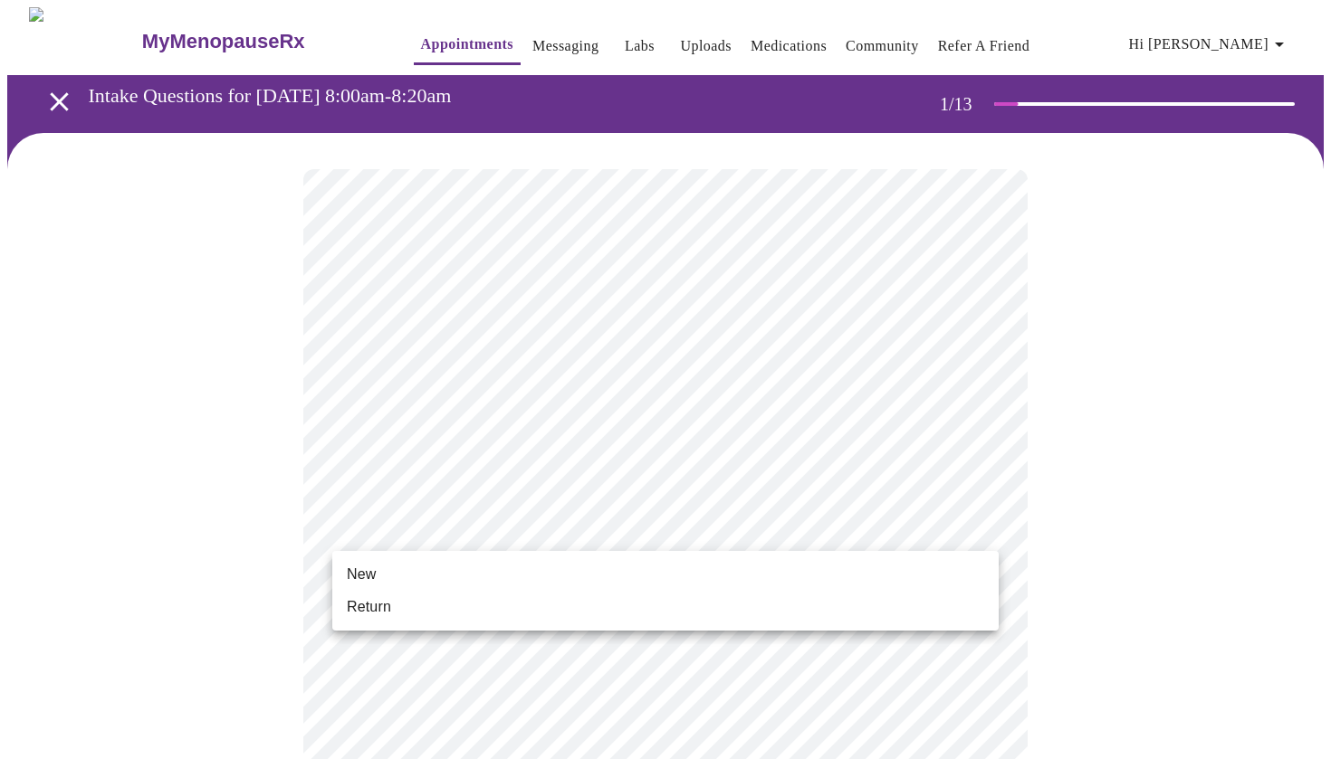
click at [417, 566] on li "New" at bounding box center [665, 575] width 666 height 33
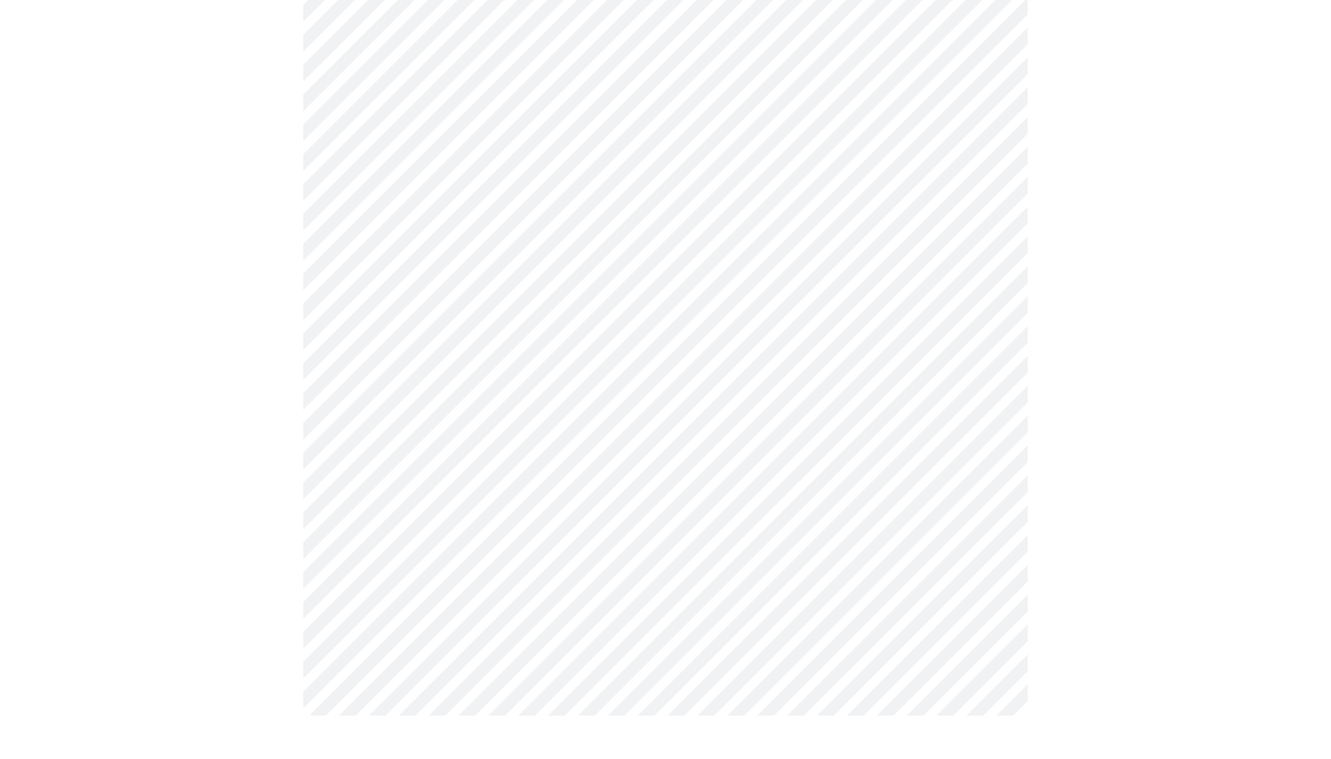
scroll to position [867, 0]
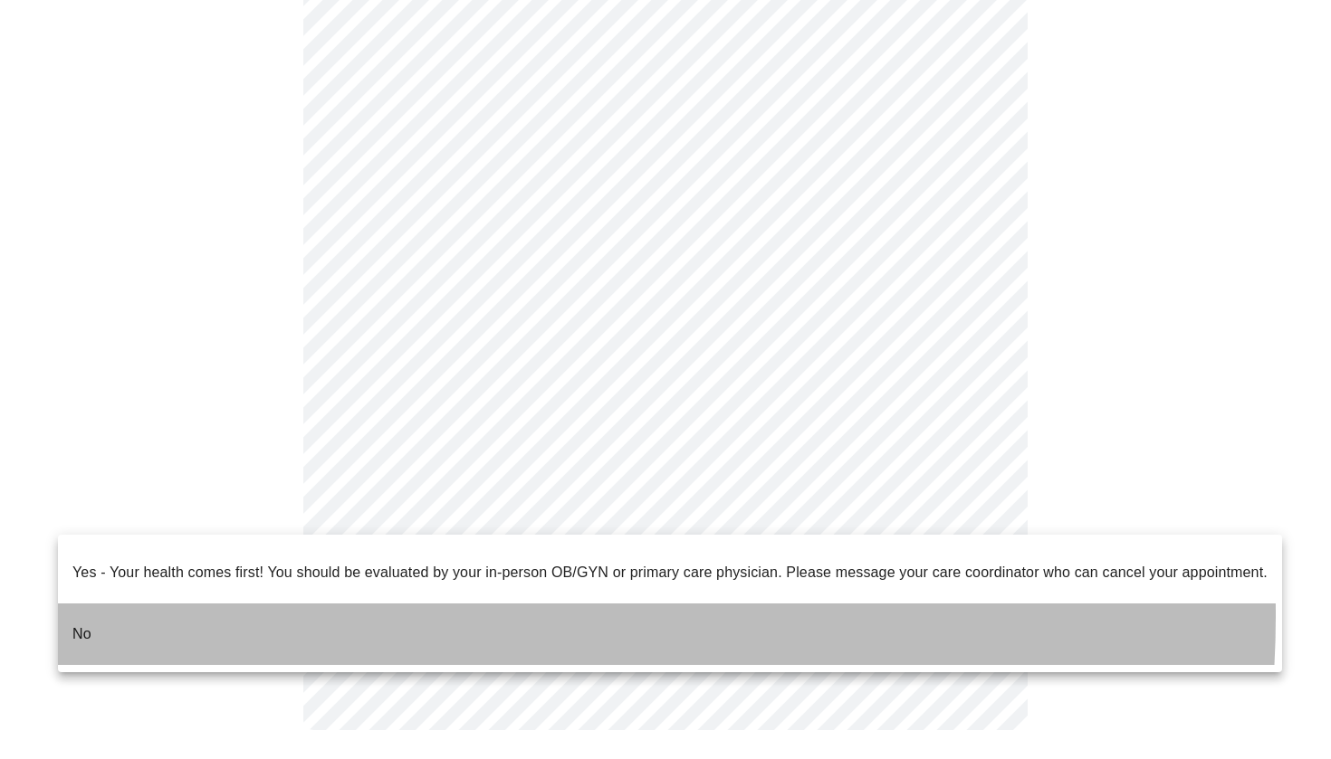
click at [389, 604] on li "No" at bounding box center [670, 635] width 1224 height 62
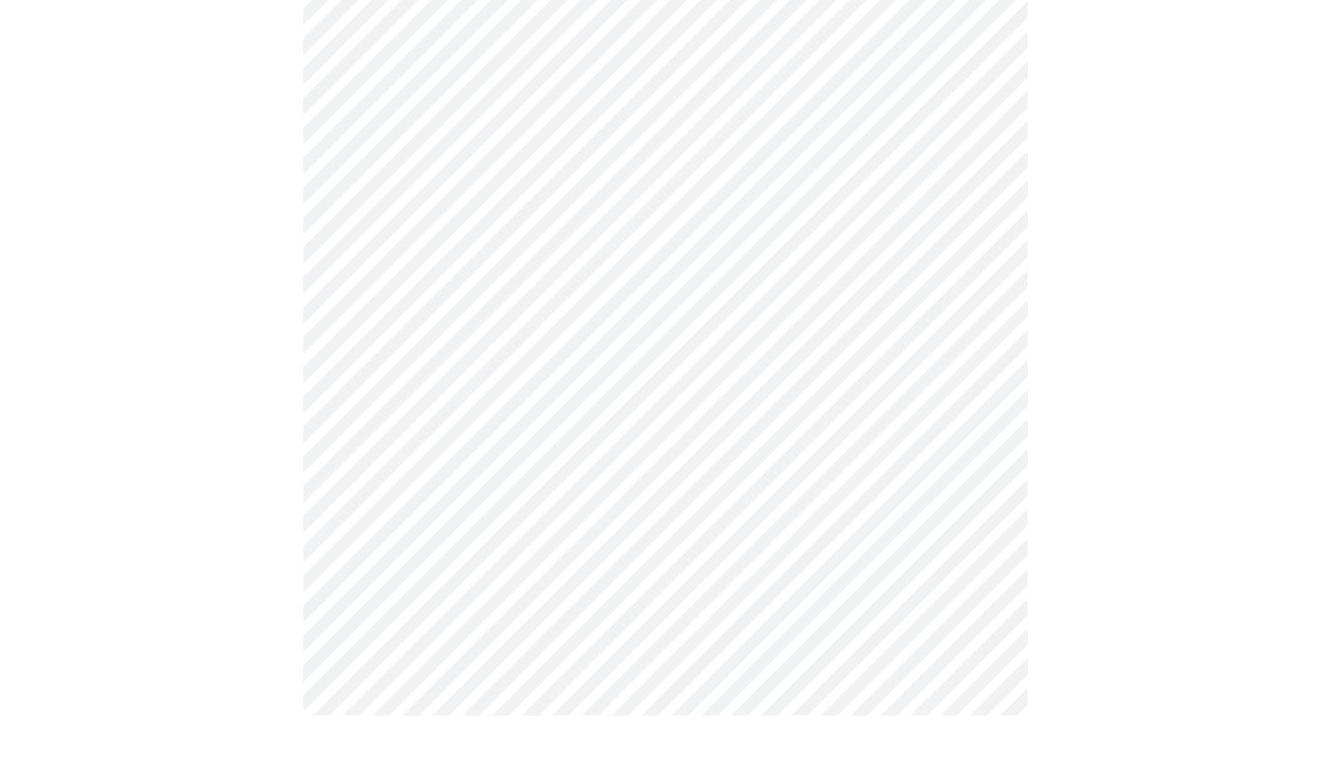
scroll to position [0, 0]
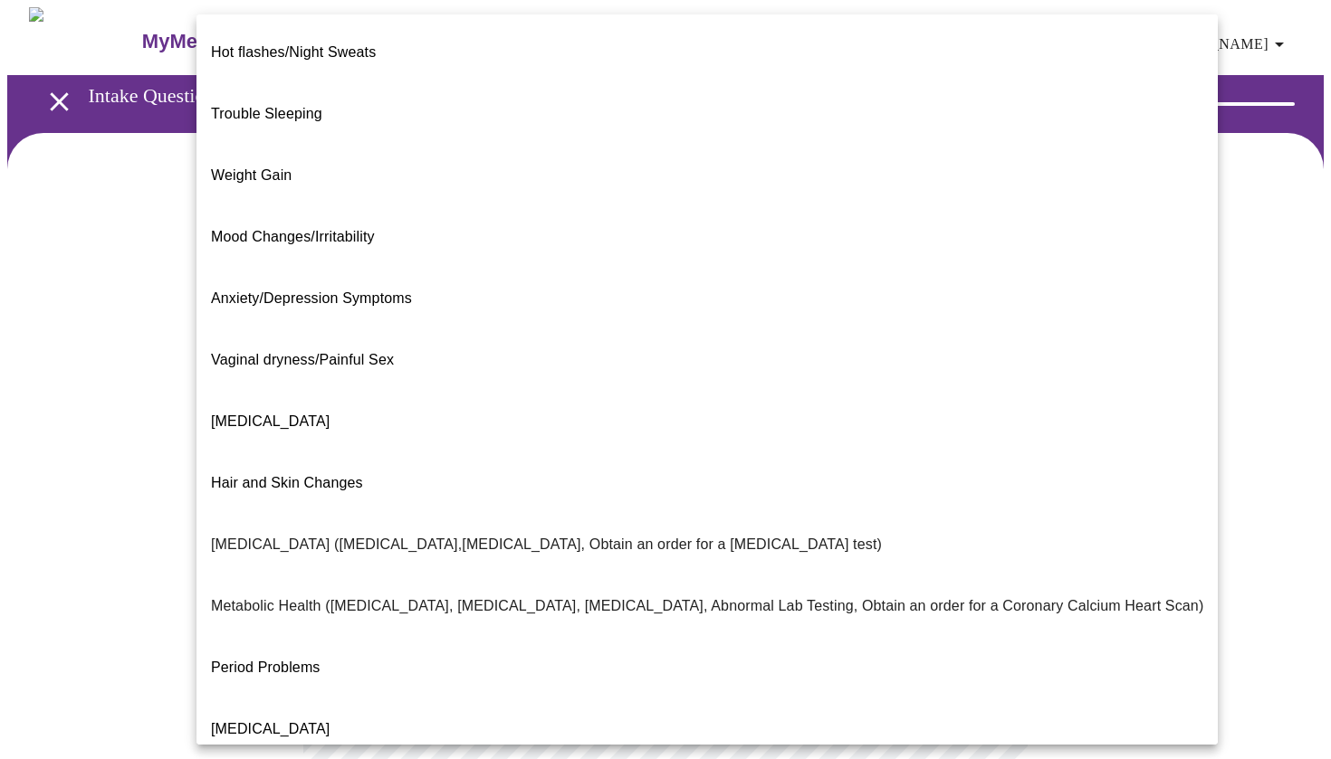
click at [704, 381] on body "MyMenopauseRx Appointments Messaging Labs Uploads Medications Community Refer a…" at bounding box center [665, 549] width 1316 height 1085
click at [64, 616] on div at bounding box center [665, 379] width 1331 height 759
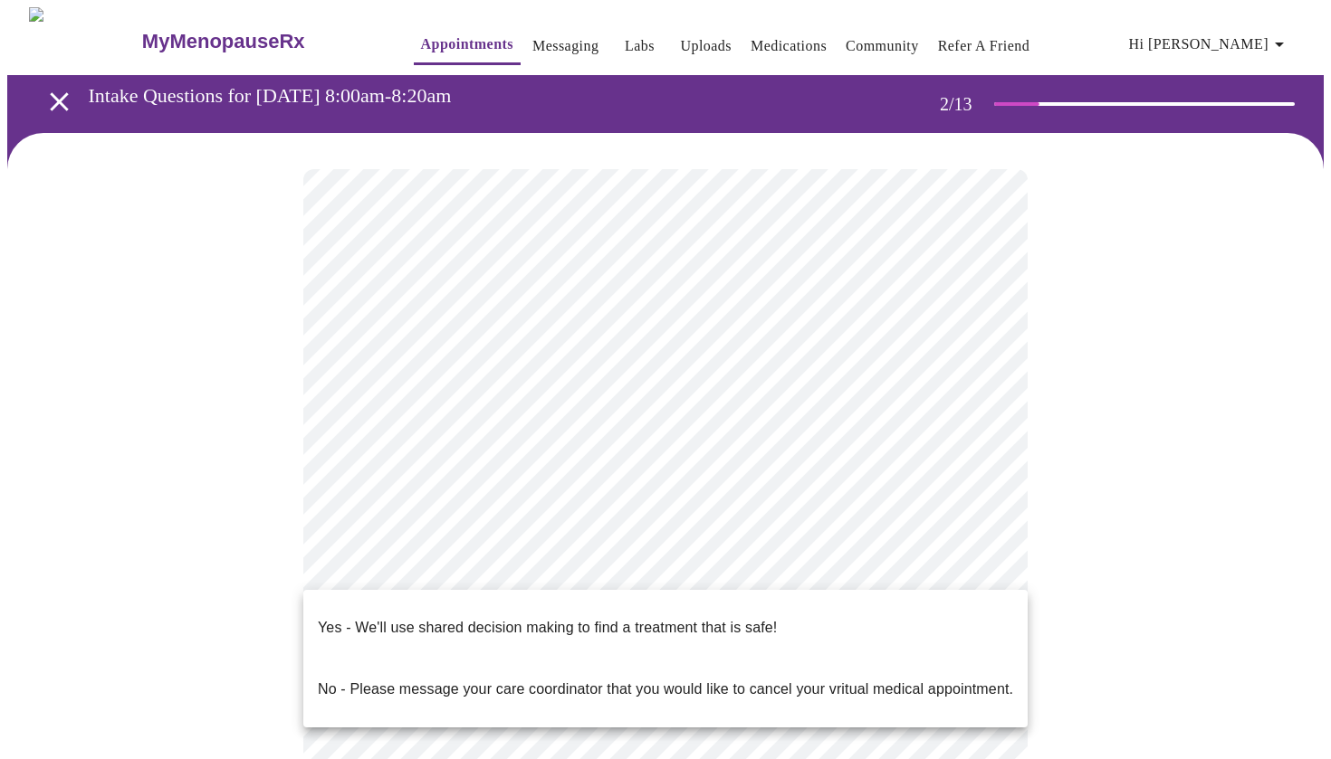
click at [424, 557] on body "MyMenopauseRx Appointments Messaging Labs Uploads Medications Community Refer a…" at bounding box center [665, 549] width 1316 height 1085
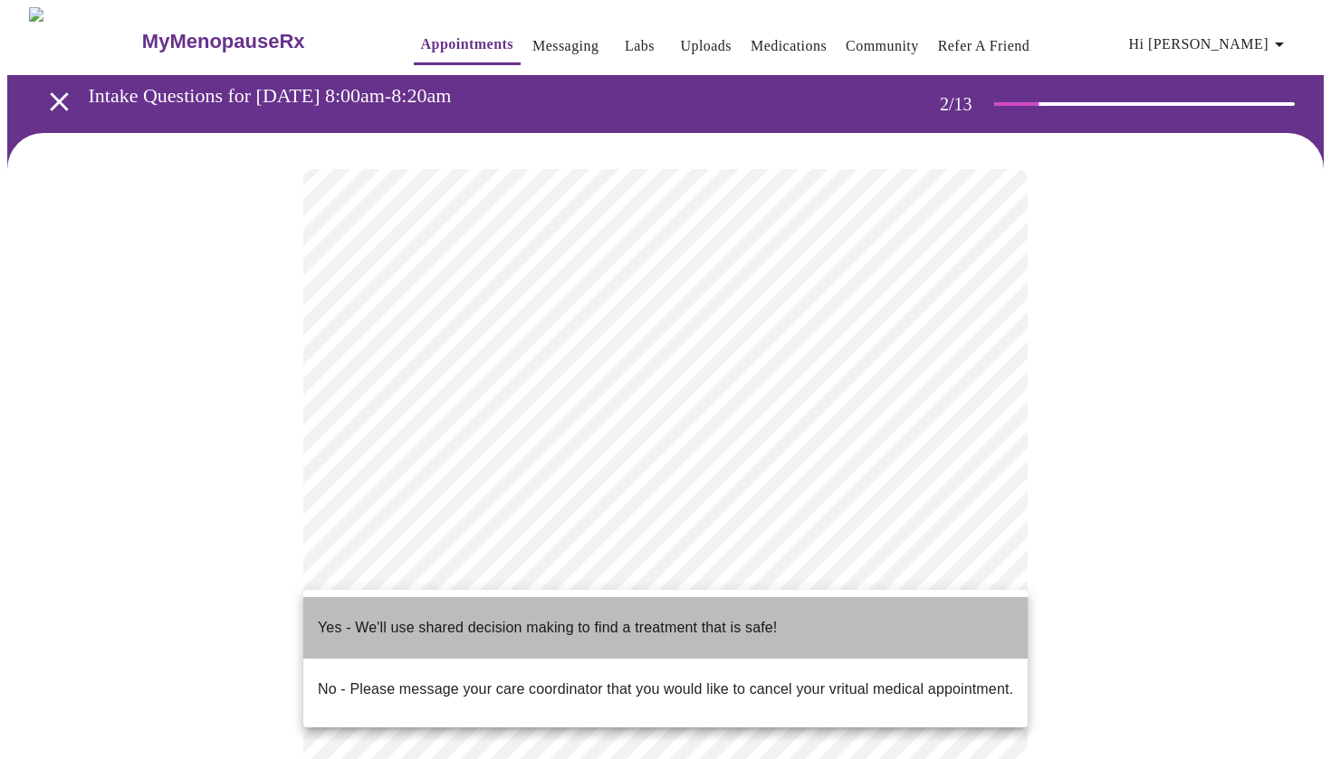
click at [396, 617] on p "Yes - We'll use shared decision making to find a treatment that is safe!" at bounding box center [547, 628] width 459 height 22
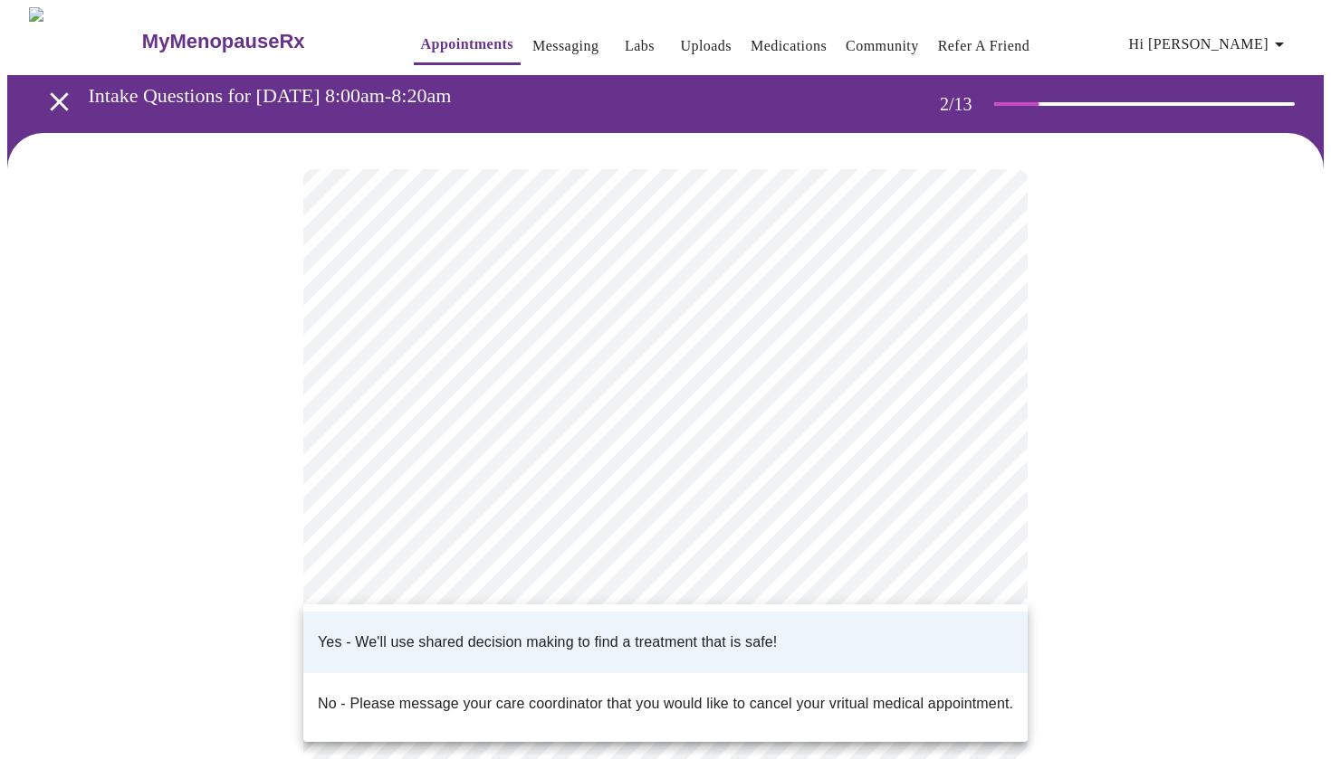
click at [167, 634] on div at bounding box center [665, 379] width 1331 height 759
click at [134, 582] on div at bounding box center [665, 379] width 1331 height 759
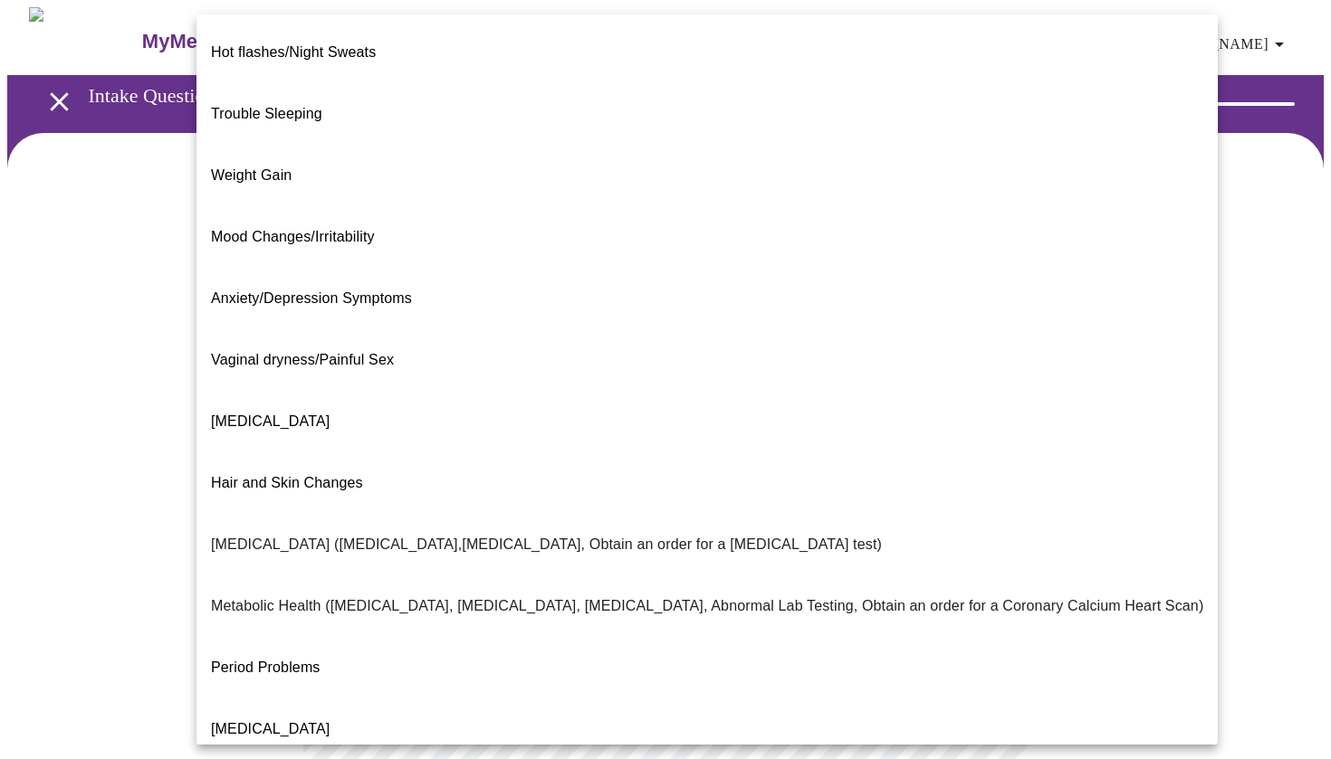
click at [416, 373] on body "MyMenopauseRx Appointments Messaging Labs Uploads Medications Community Refer a…" at bounding box center [665, 544] width 1316 height 1075
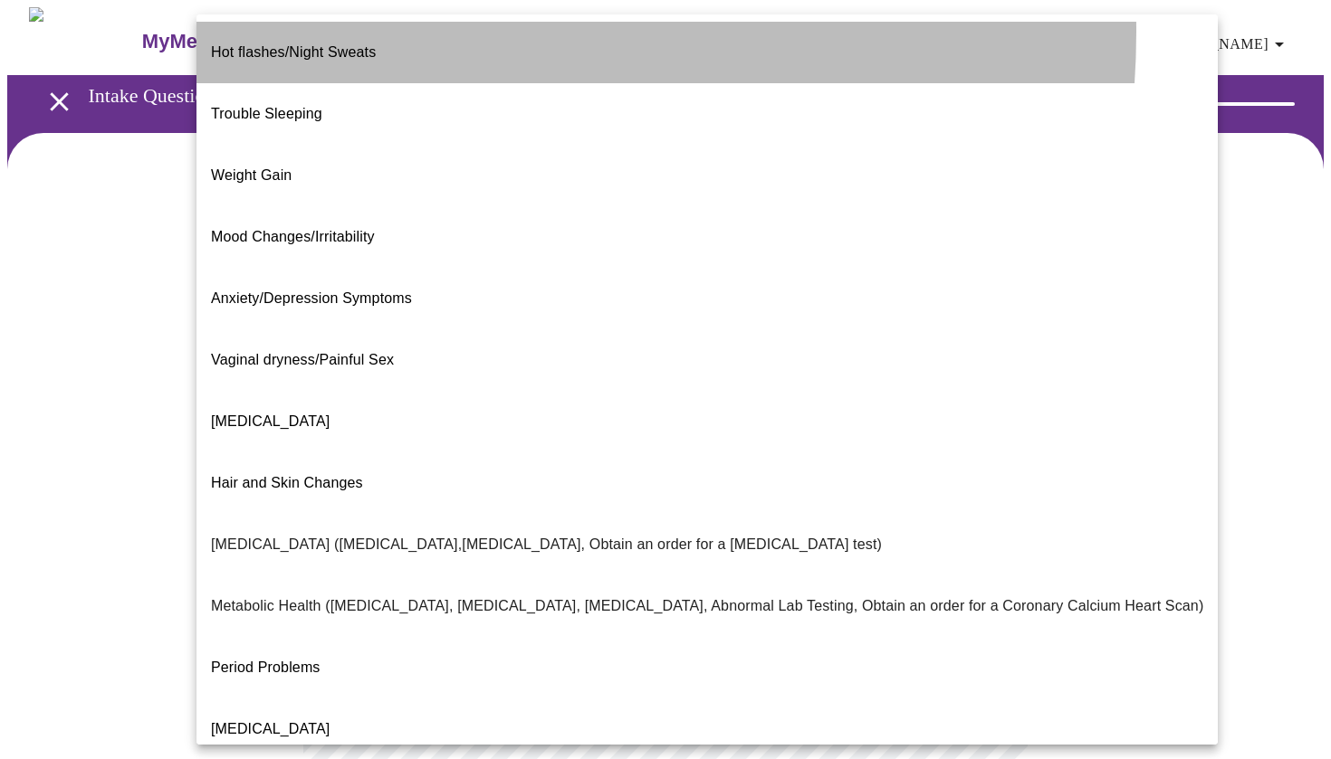
click at [392, 32] on li "Hot flashes/Night Sweats" at bounding box center [706, 53] width 1021 height 62
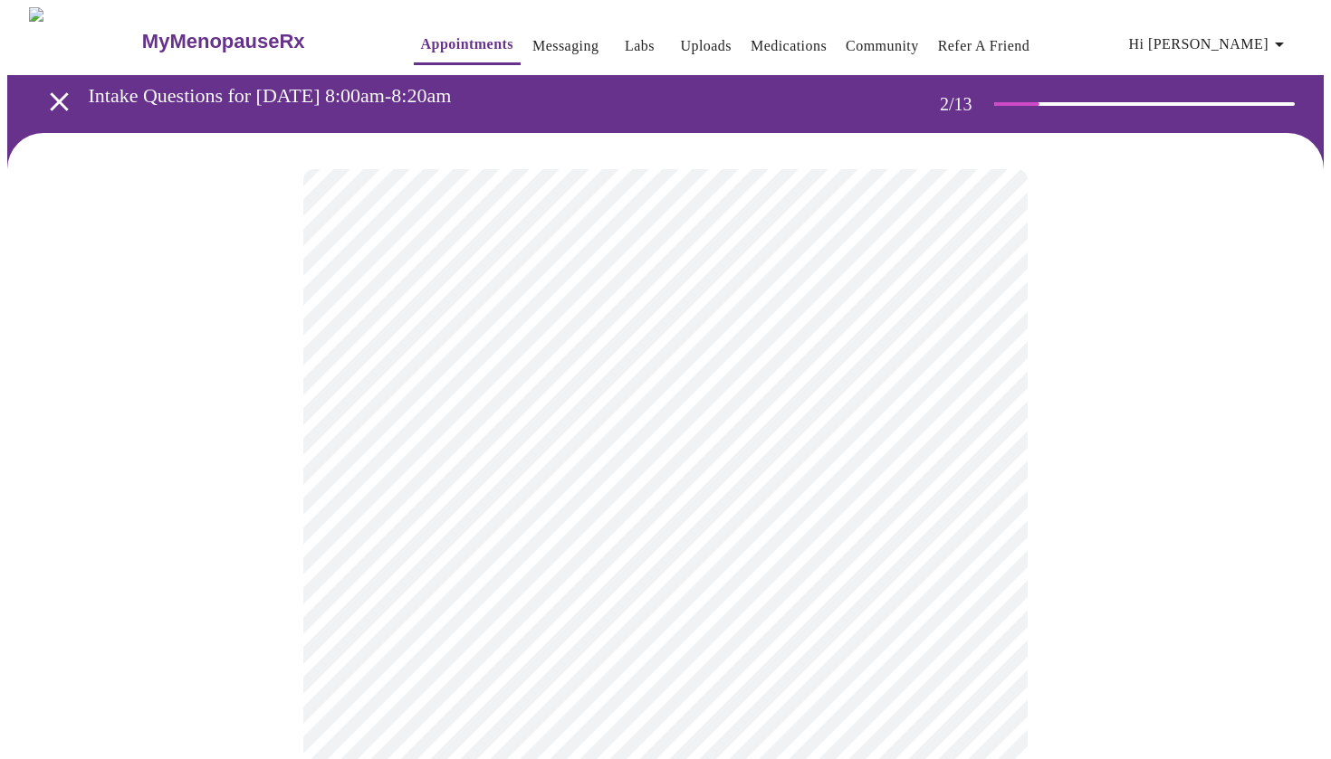
click at [1130, 483] on div at bounding box center [665, 603] width 1316 height 940
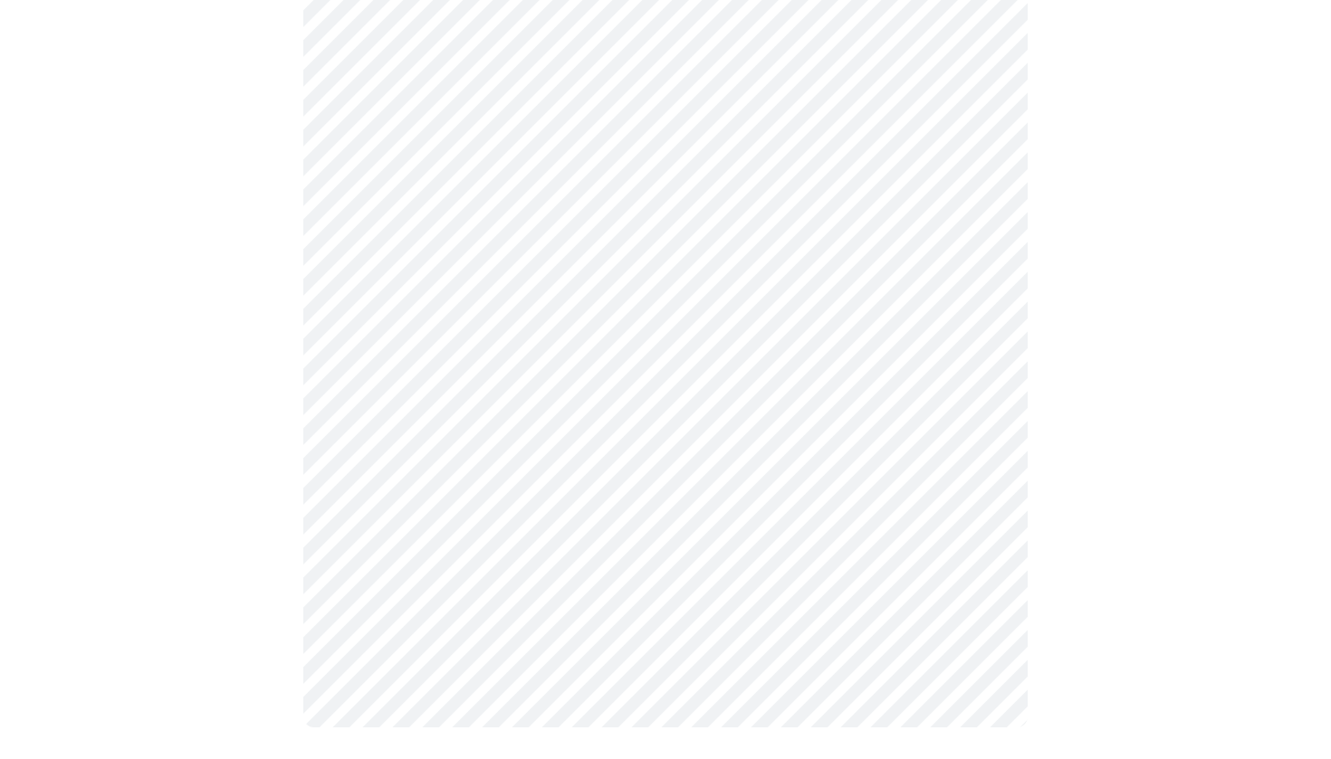
scroll to position [306, 0]
click at [895, 99] on body "MyMenopauseRx Appointments Messaging Labs Uploads Medications Community Refer a…" at bounding box center [665, 233] width 1316 height 1065
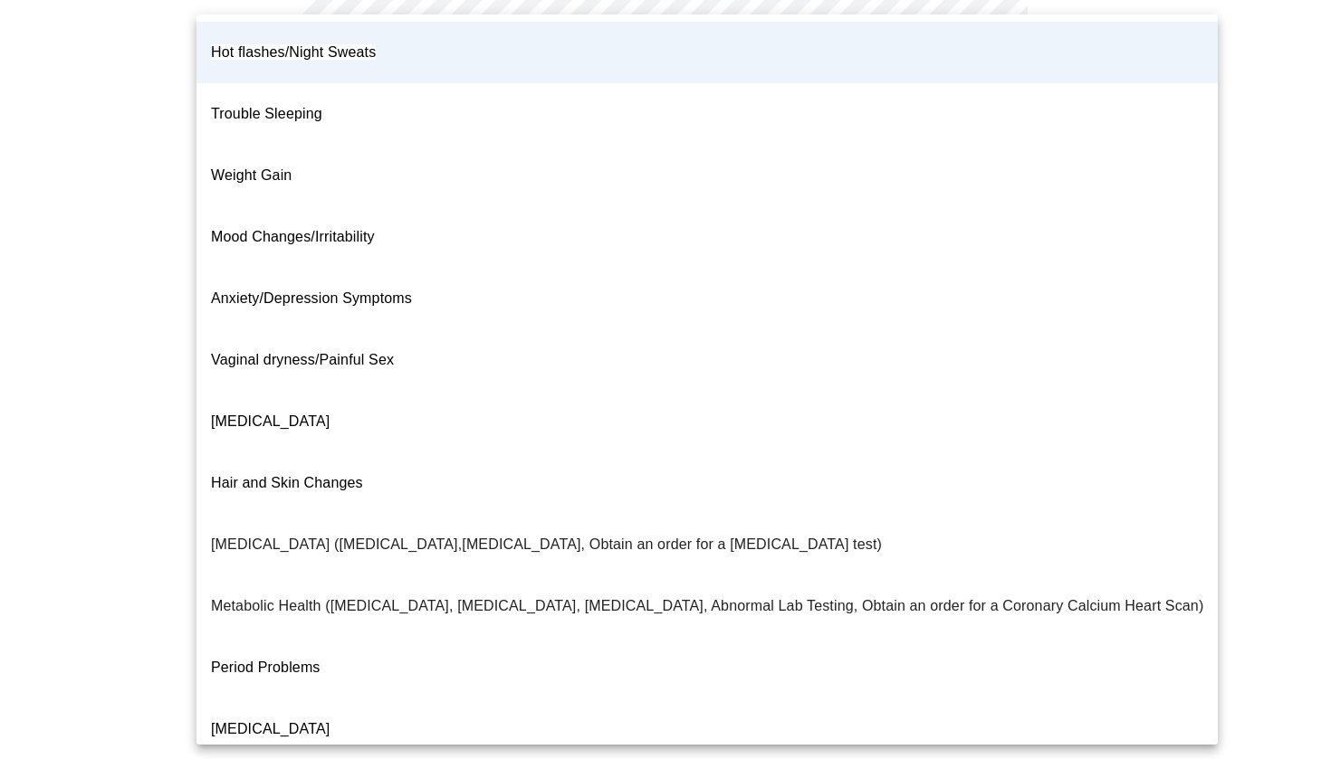
click at [1224, 199] on div at bounding box center [665, 379] width 1331 height 759
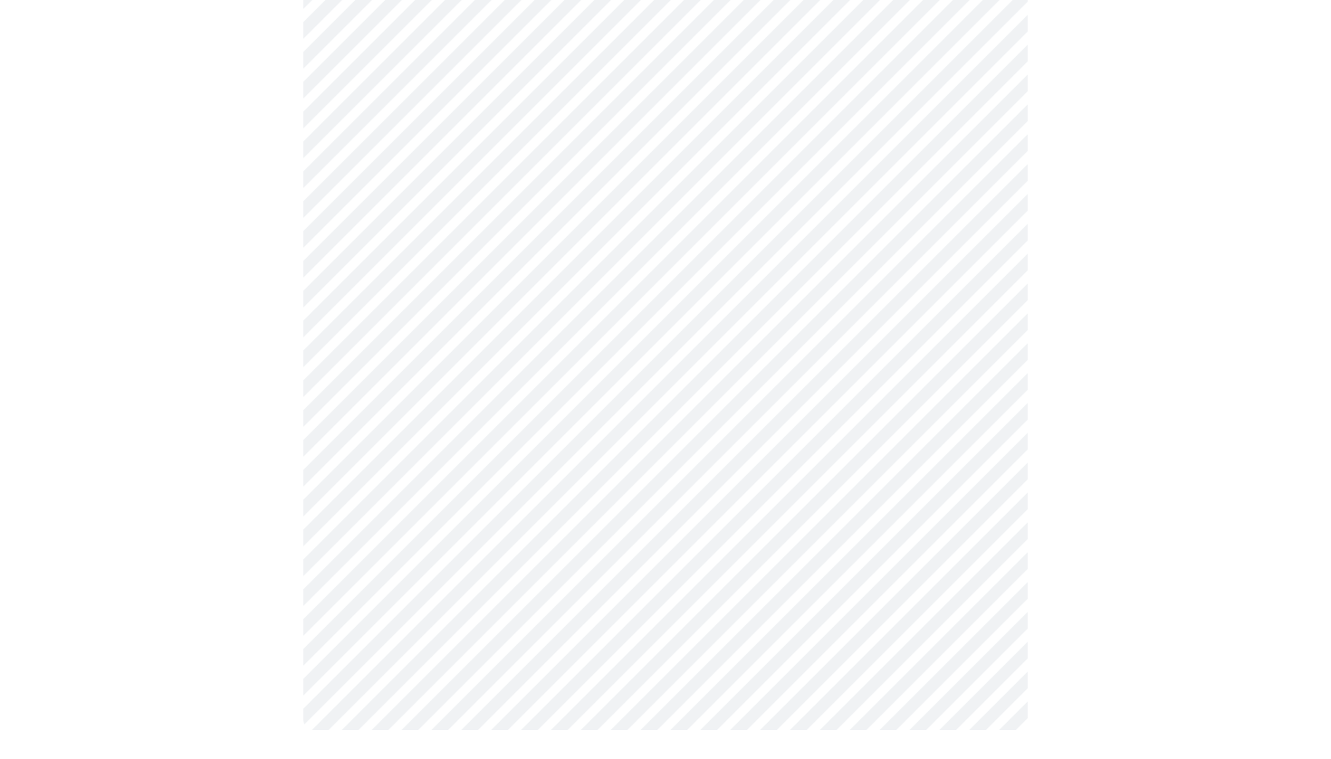
scroll to position [0, 0]
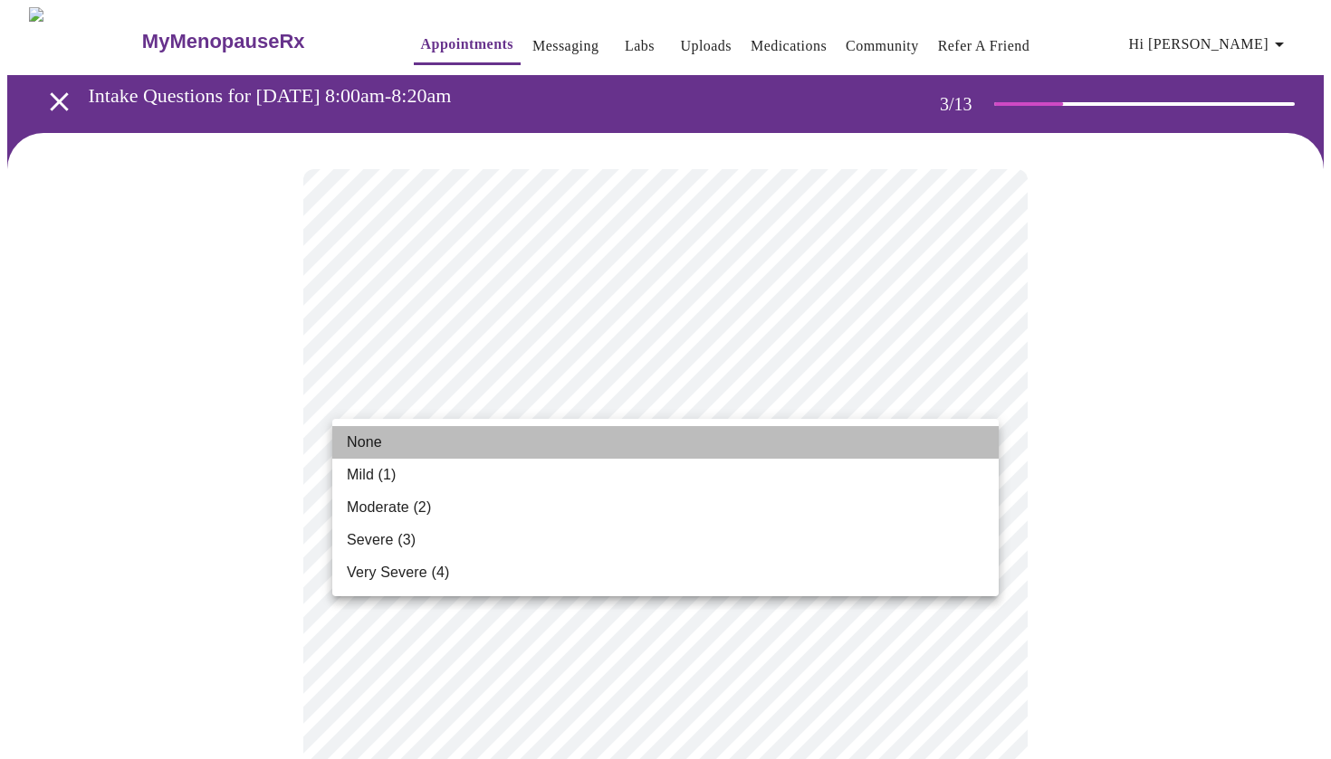
click at [490, 440] on li "None" at bounding box center [665, 442] width 666 height 33
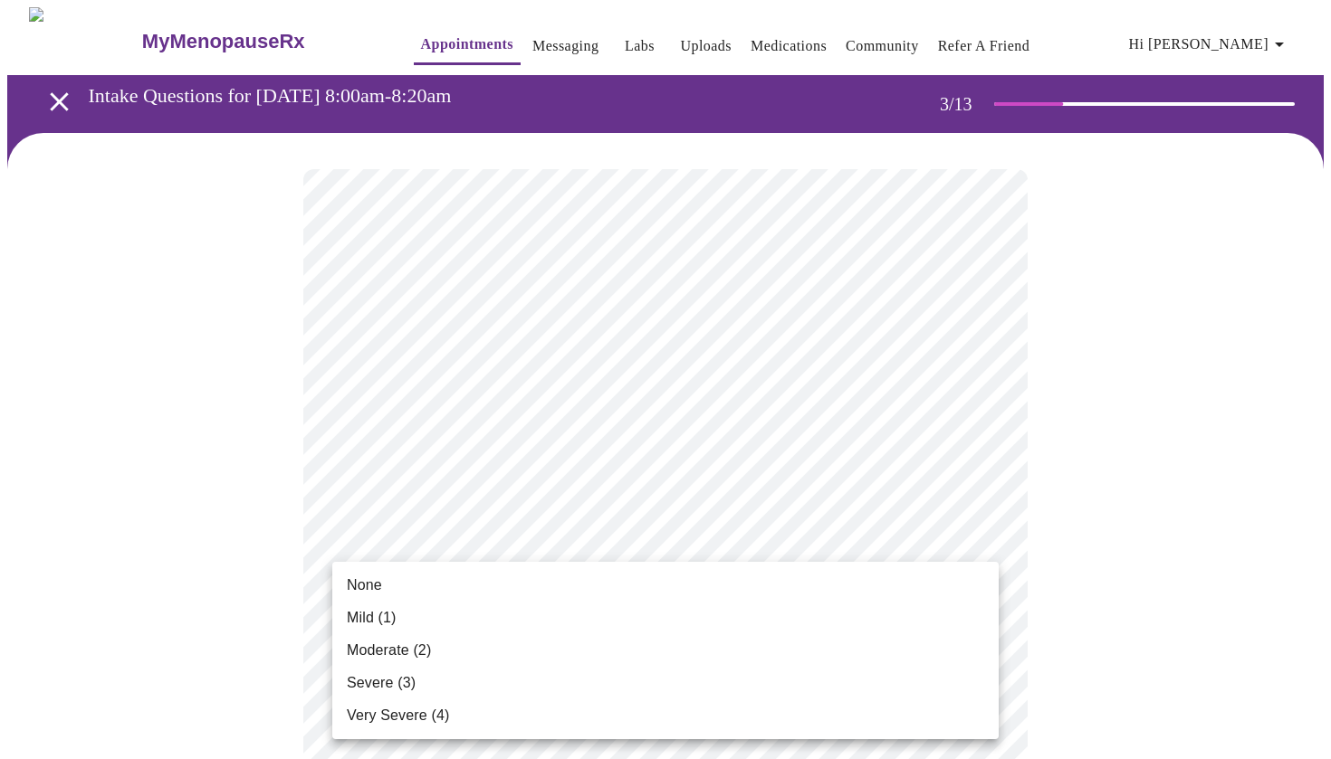
click at [477, 585] on li "None" at bounding box center [665, 585] width 666 height 33
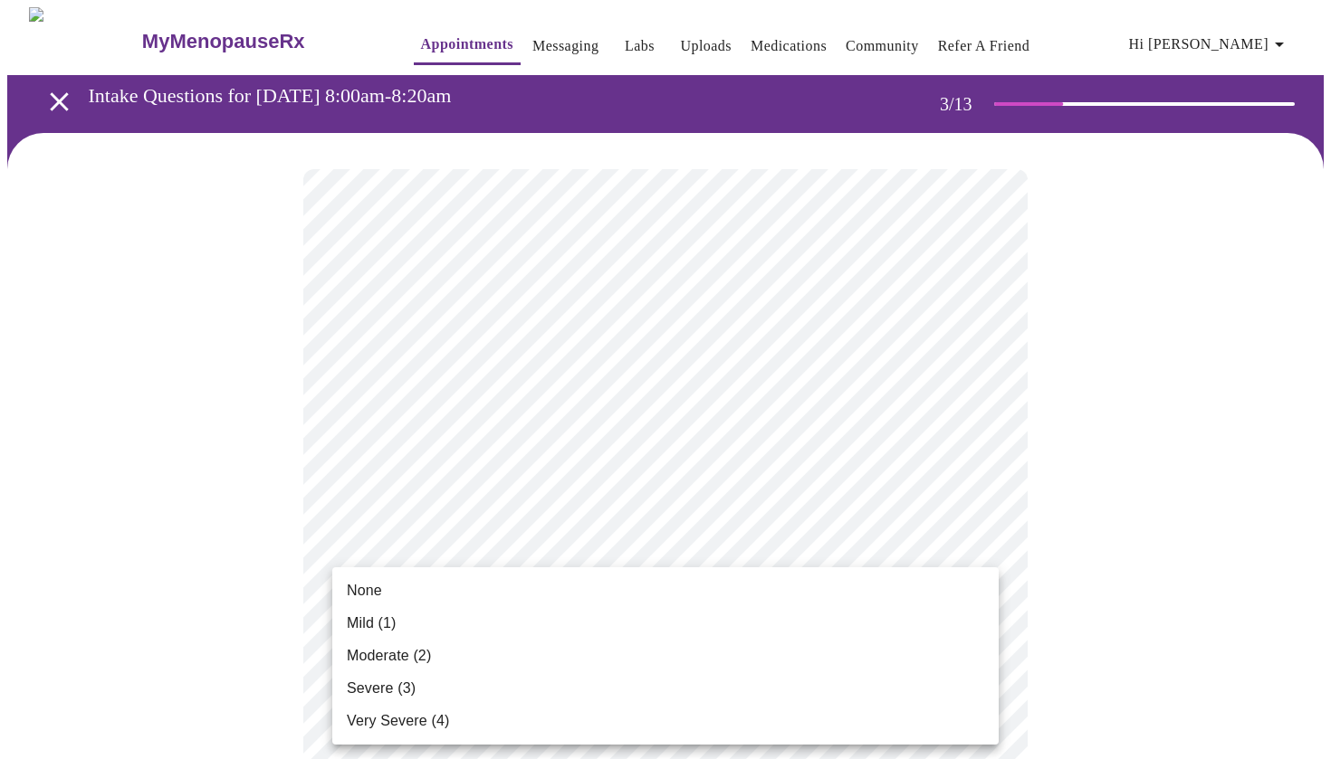
click at [460, 586] on li "None" at bounding box center [665, 591] width 666 height 33
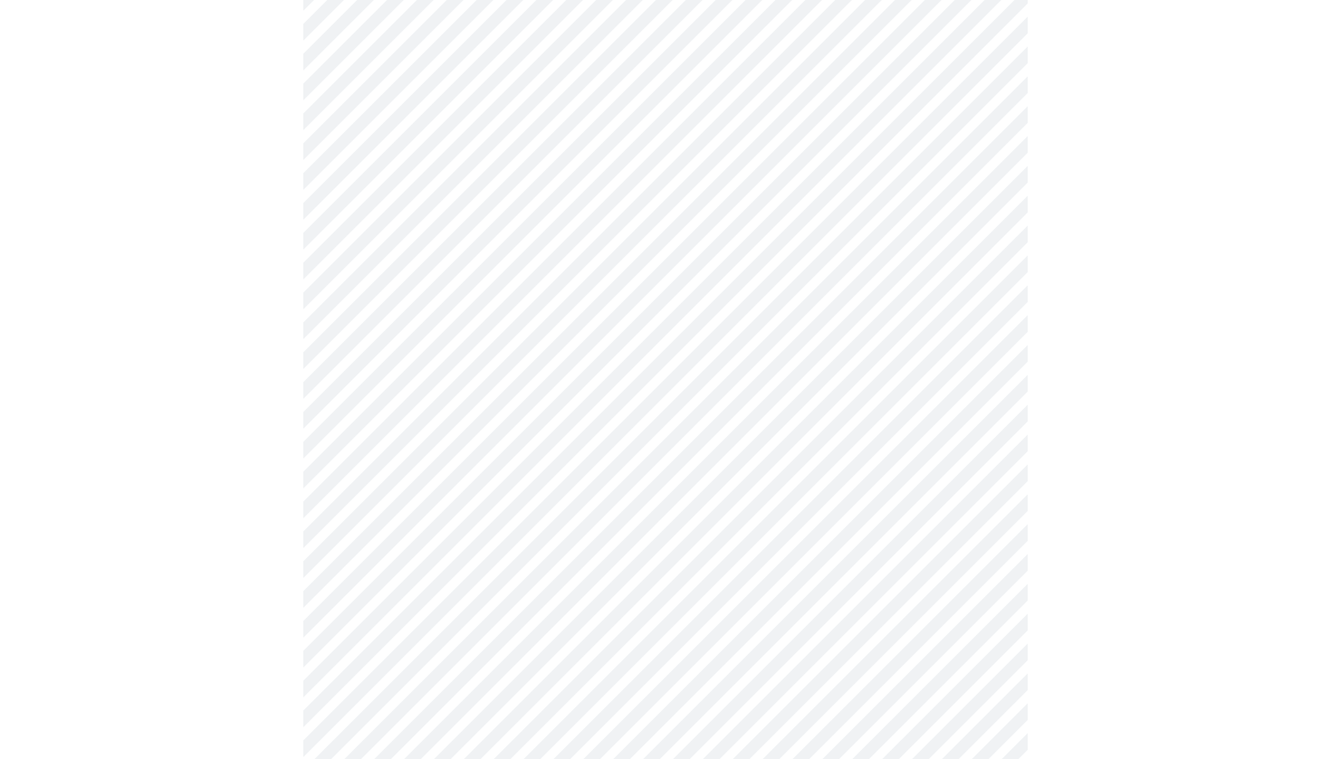
scroll to position [365, 0]
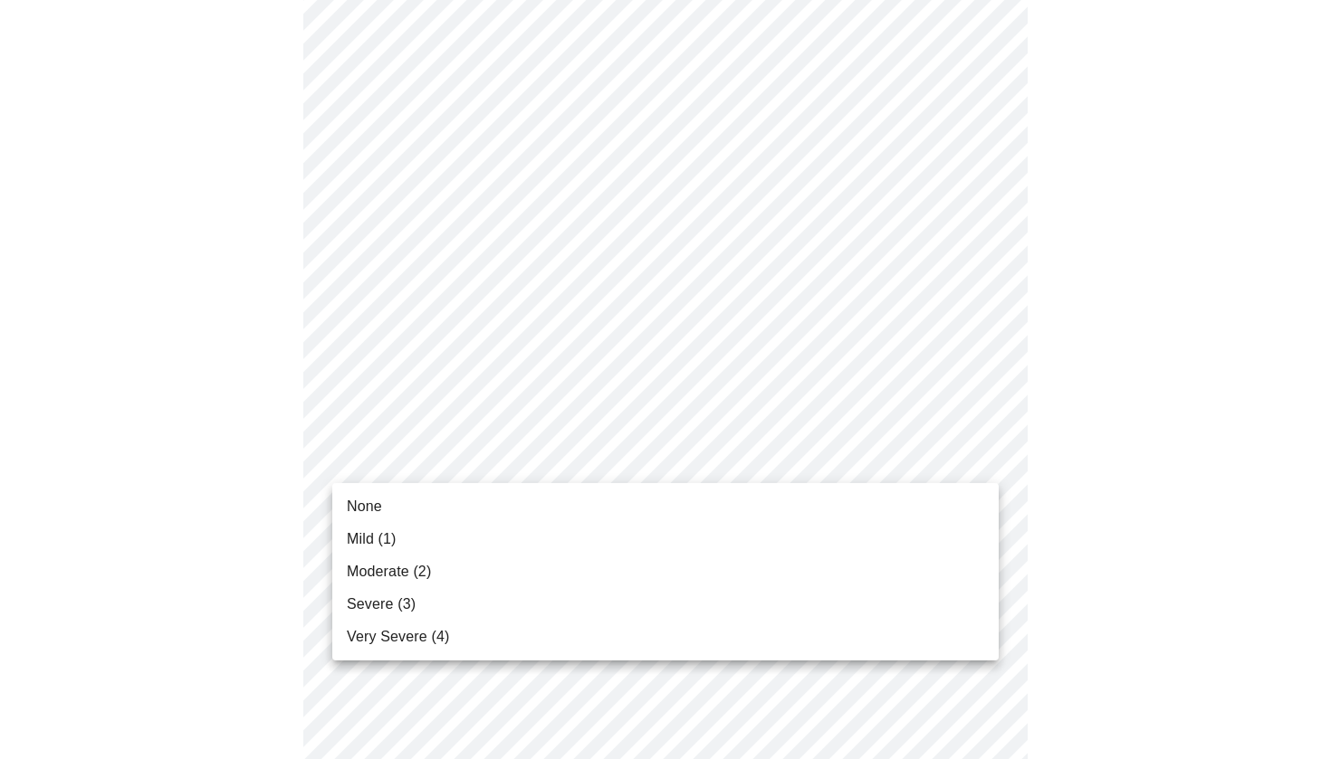
click at [442, 511] on li "None" at bounding box center [665, 507] width 666 height 33
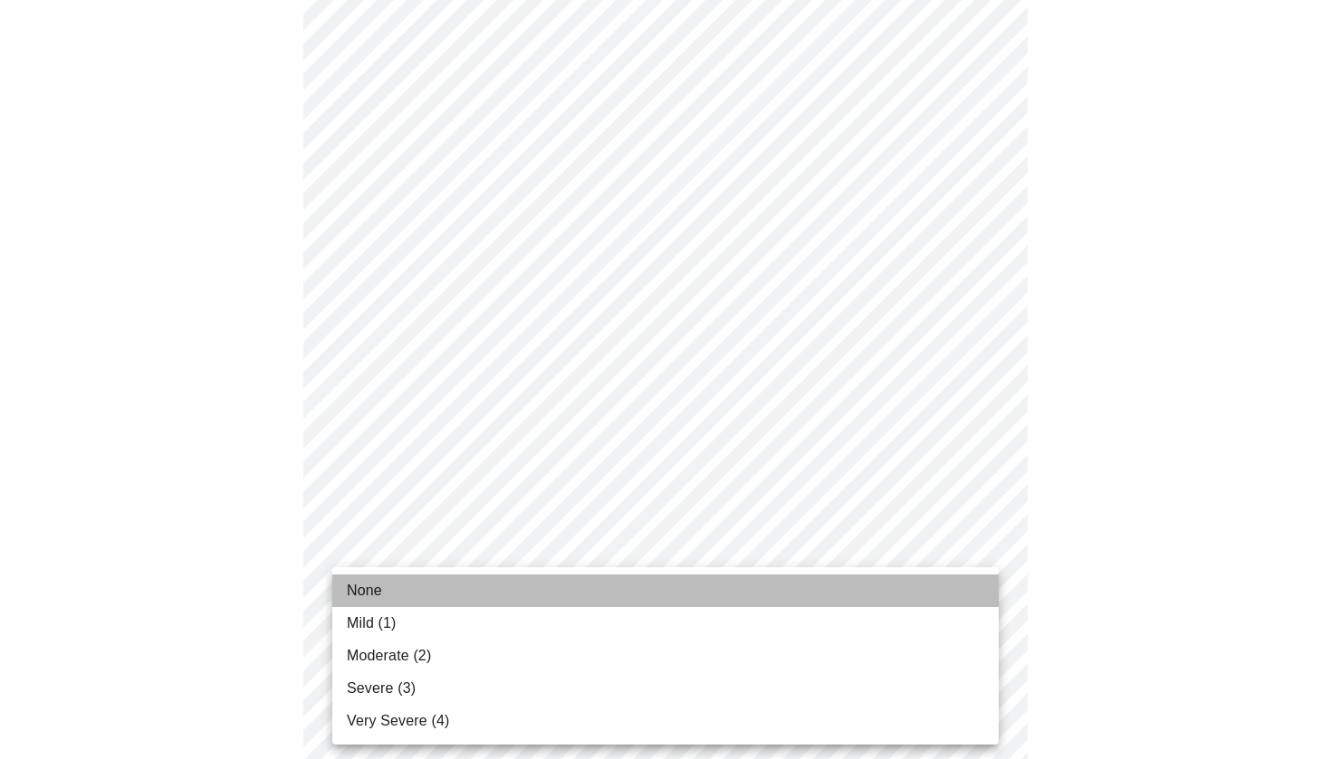
click at [408, 592] on li "None" at bounding box center [665, 591] width 666 height 33
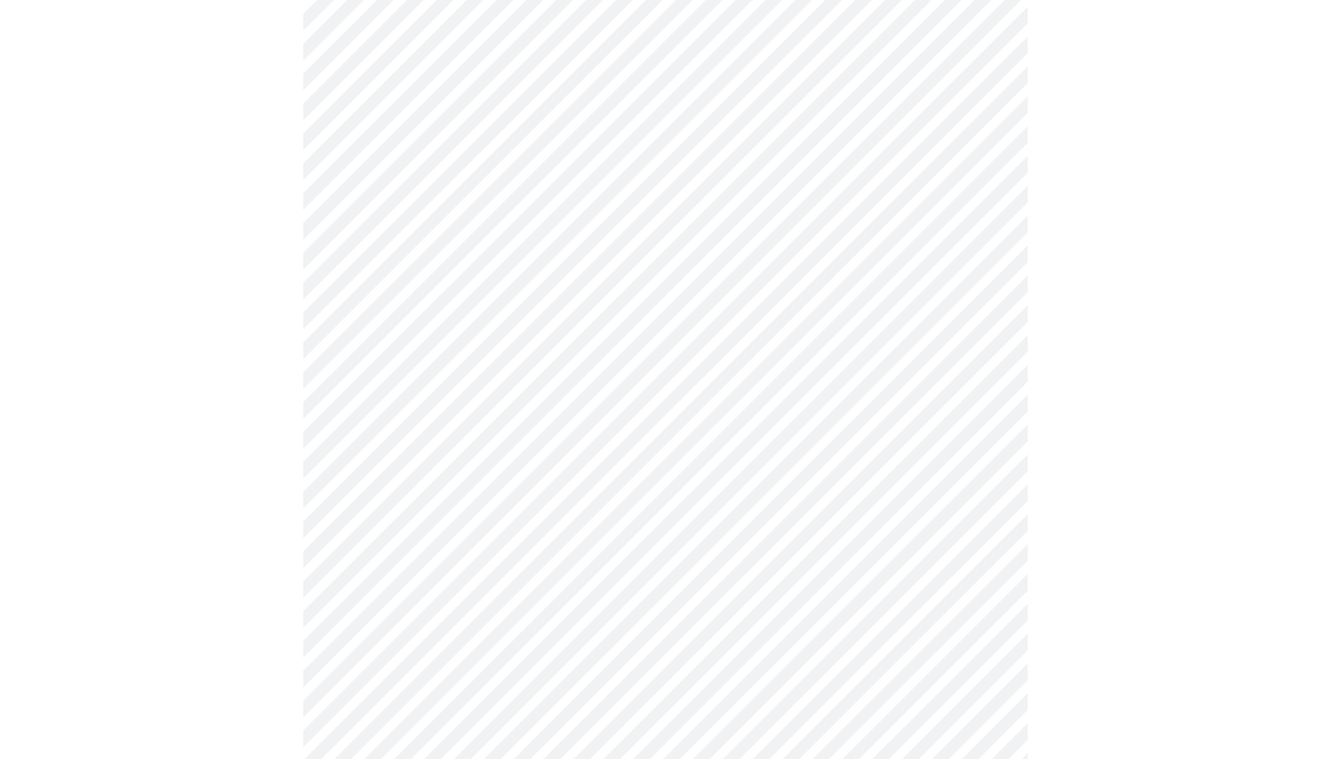
click at [571, 226] on body "MyMenopauseRx Appointments Messaging Labs Uploads Medications Community Refer a…" at bounding box center [665, 323] width 1316 height 2276
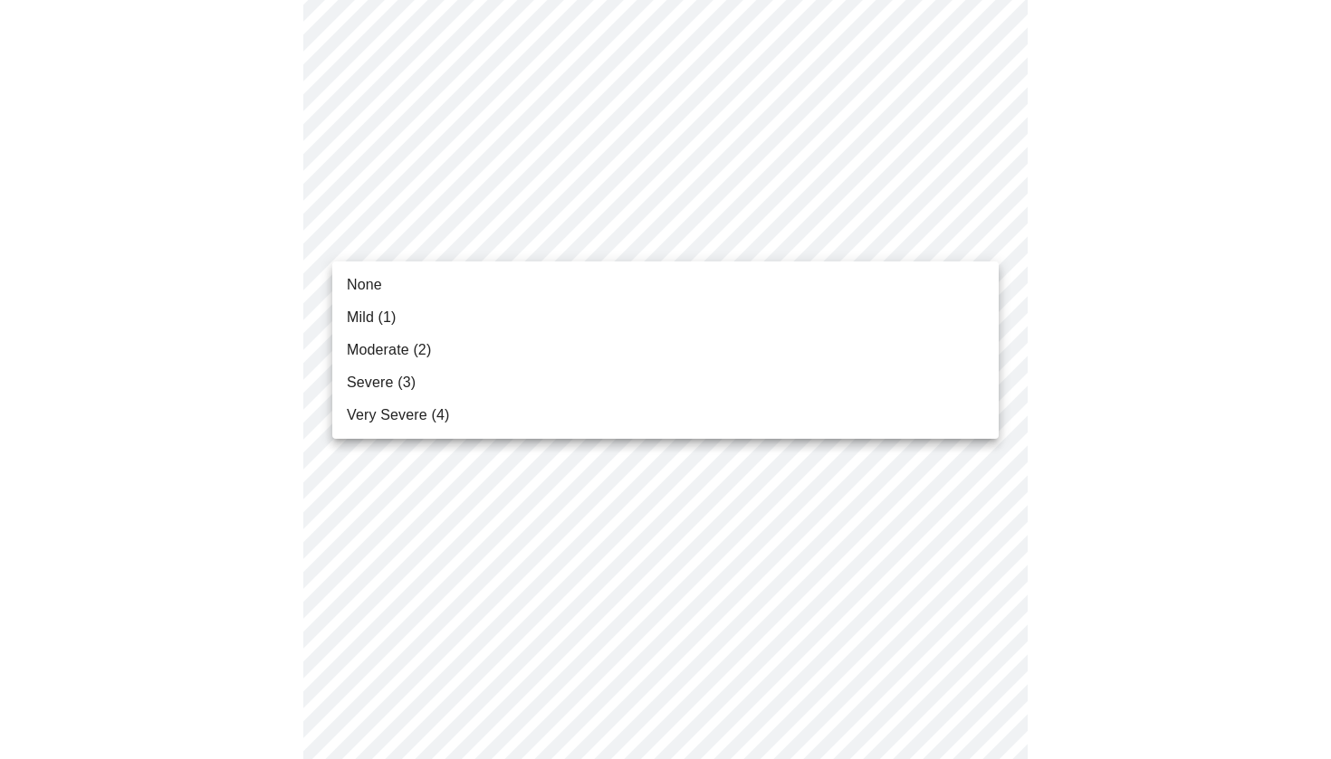
click at [465, 279] on li "None" at bounding box center [665, 285] width 666 height 33
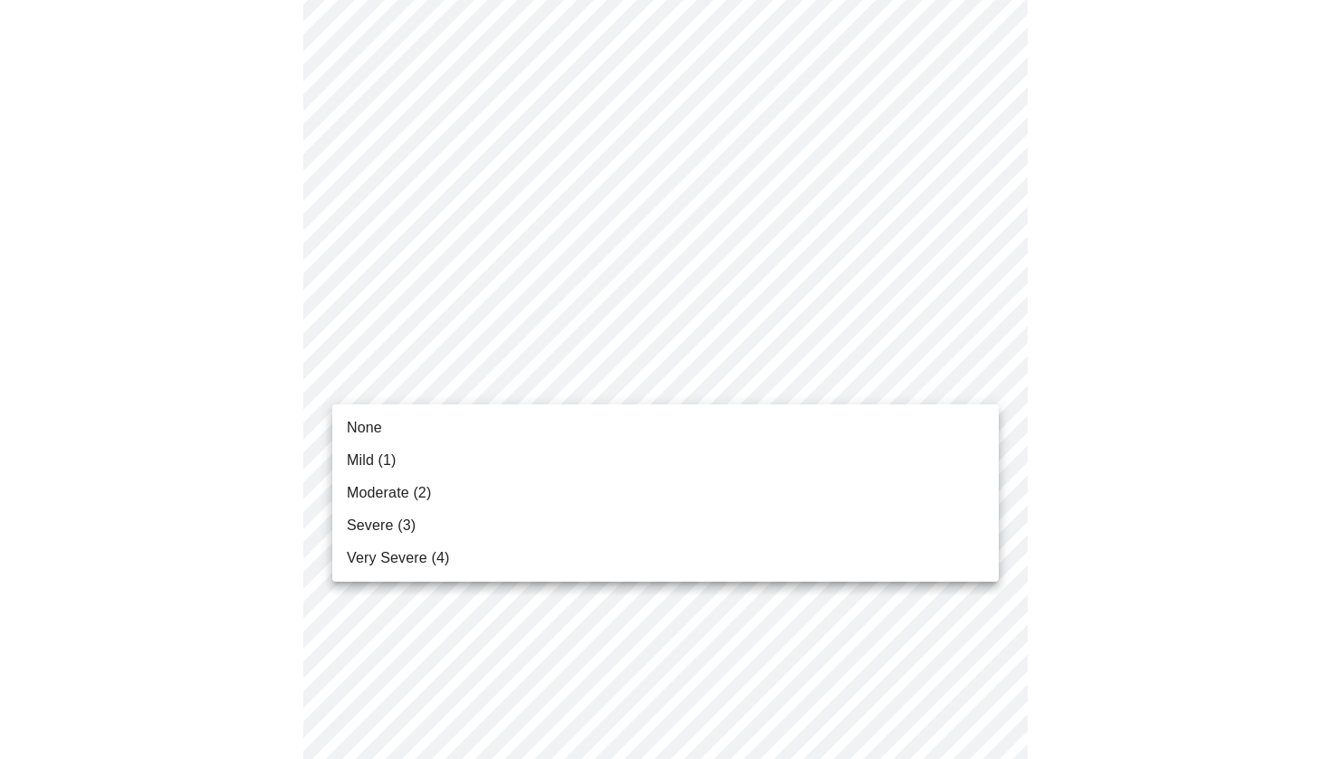
click at [398, 374] on body "MyMenopauseRx Appointments Messaging Labs Uploads Medications Community Refer a…" at bounding box center [665, 310] width 1316 height 2251
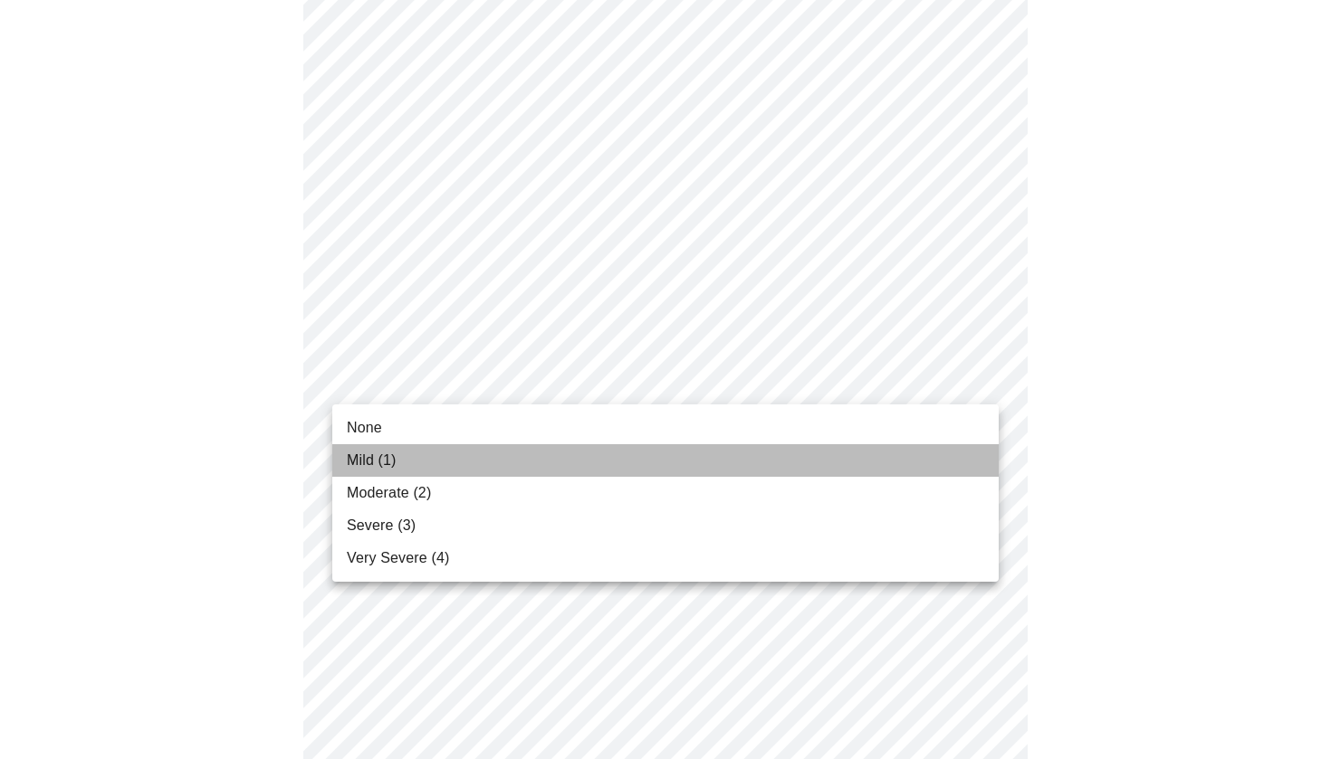
click at [385, 463] on span "Mild (1)" at bounding box center [372, 461] width 50 height 22
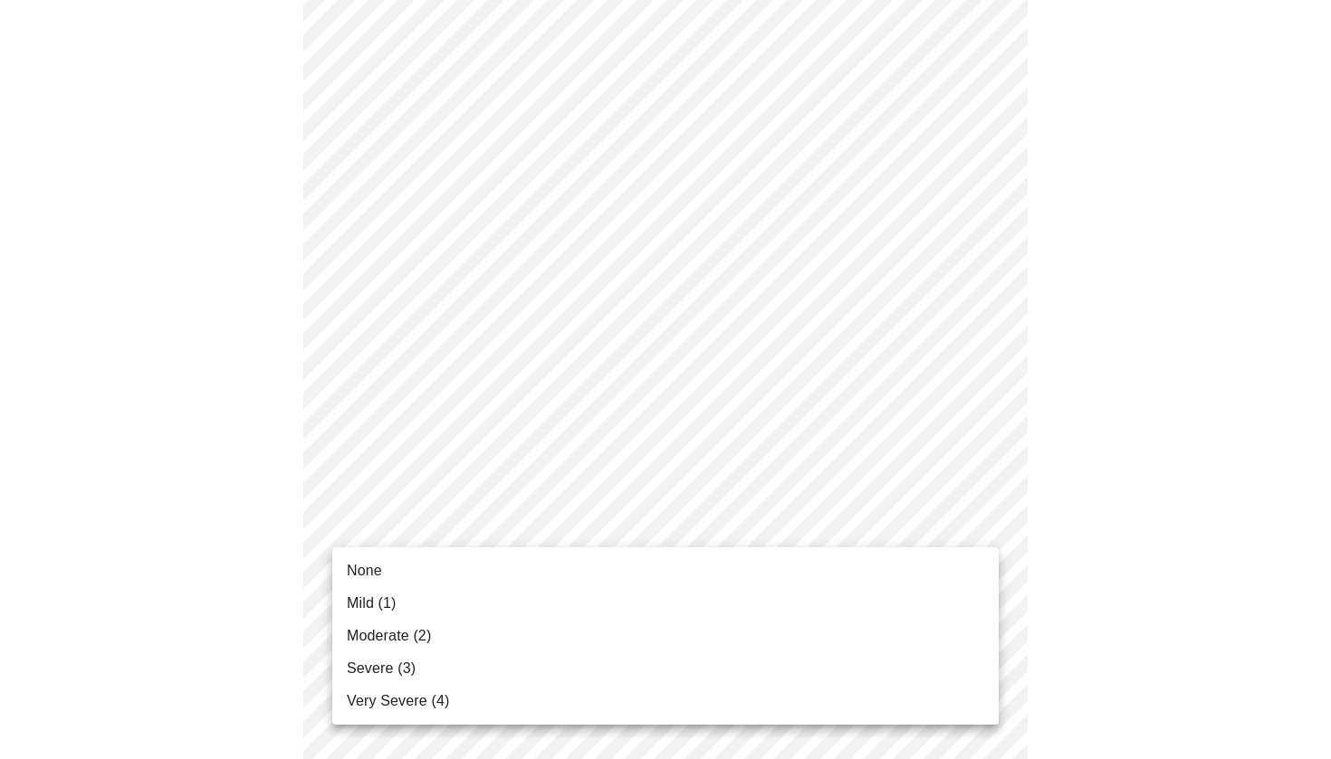
click at [462, 520] on body "MyMenopauseRx Appointments Messaging Labs Uploads Medications Community Refer a…" at bounding box center [665, 298] width 1316 height 2227
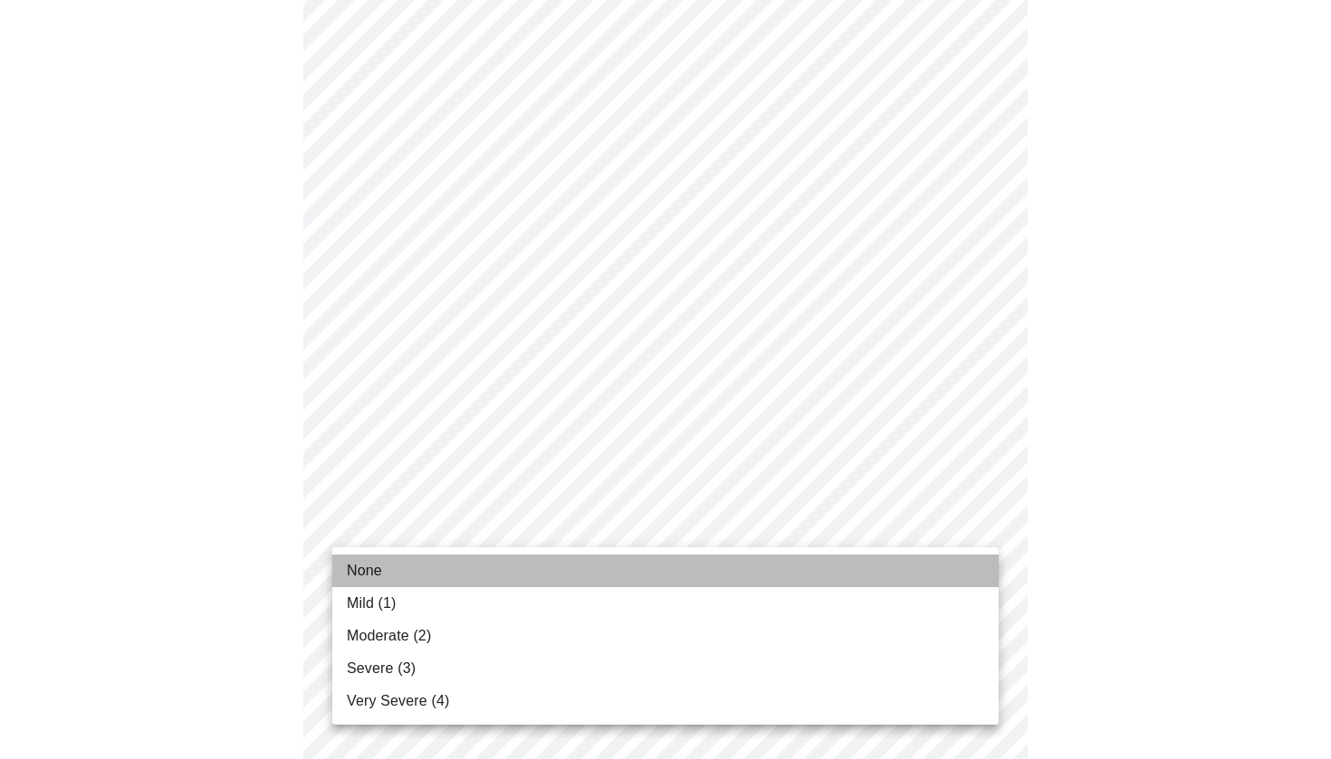
click at [425, 561] on li "None" at bounding box center [665, 571] width 666 height 33
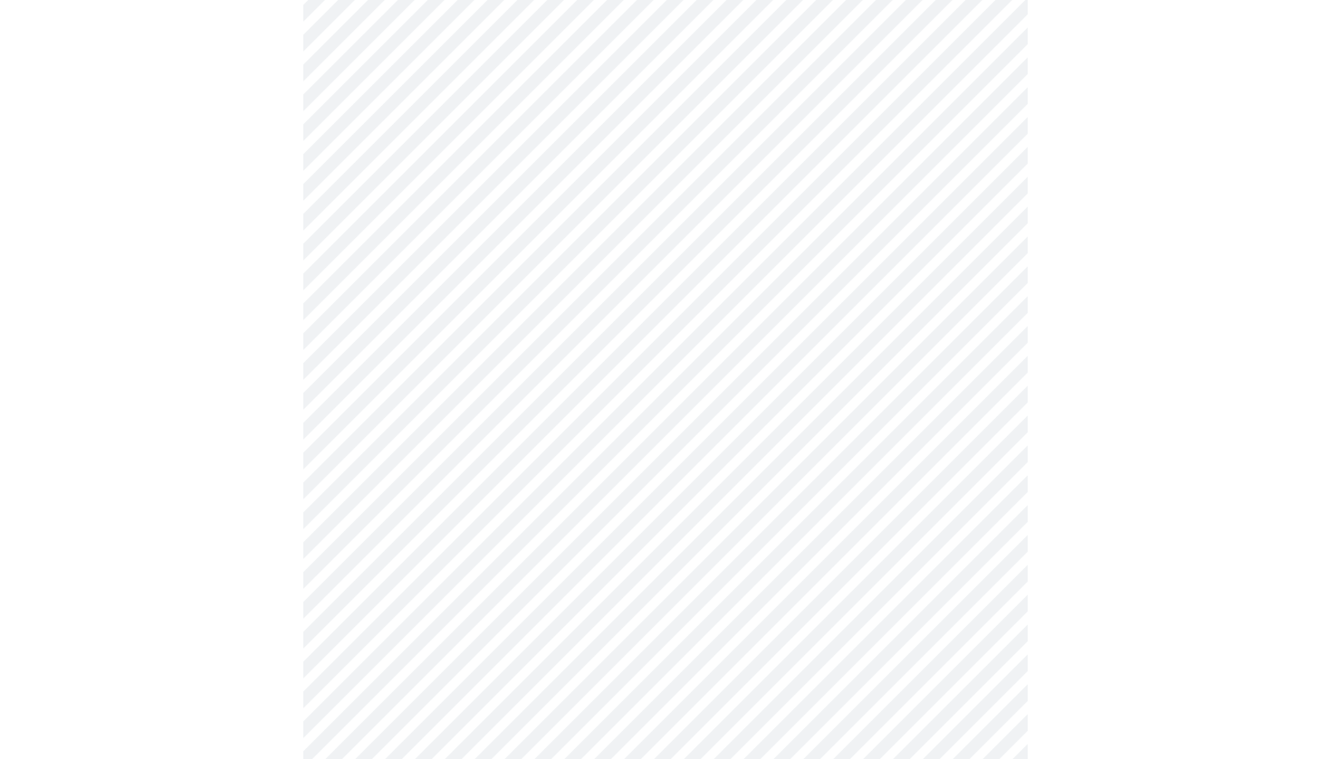
click at [415, 663] on body "MyMenopauseRx Appointments Messaging Labs Uploads Medications Community Refer a…" at bounding box center [665, 286] width 1316 height 2202
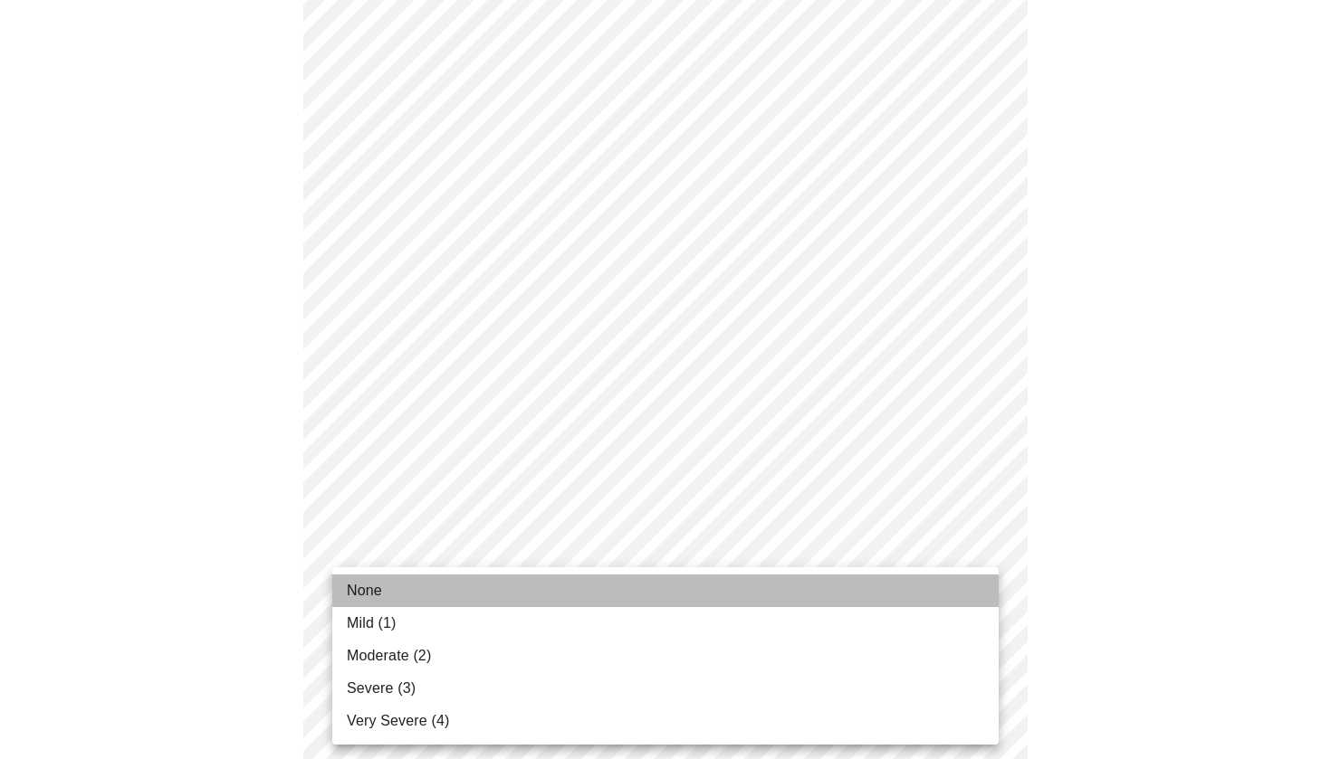
click at [407, 596] on li "None" at bounding box center [665, 591] width 666 height 33
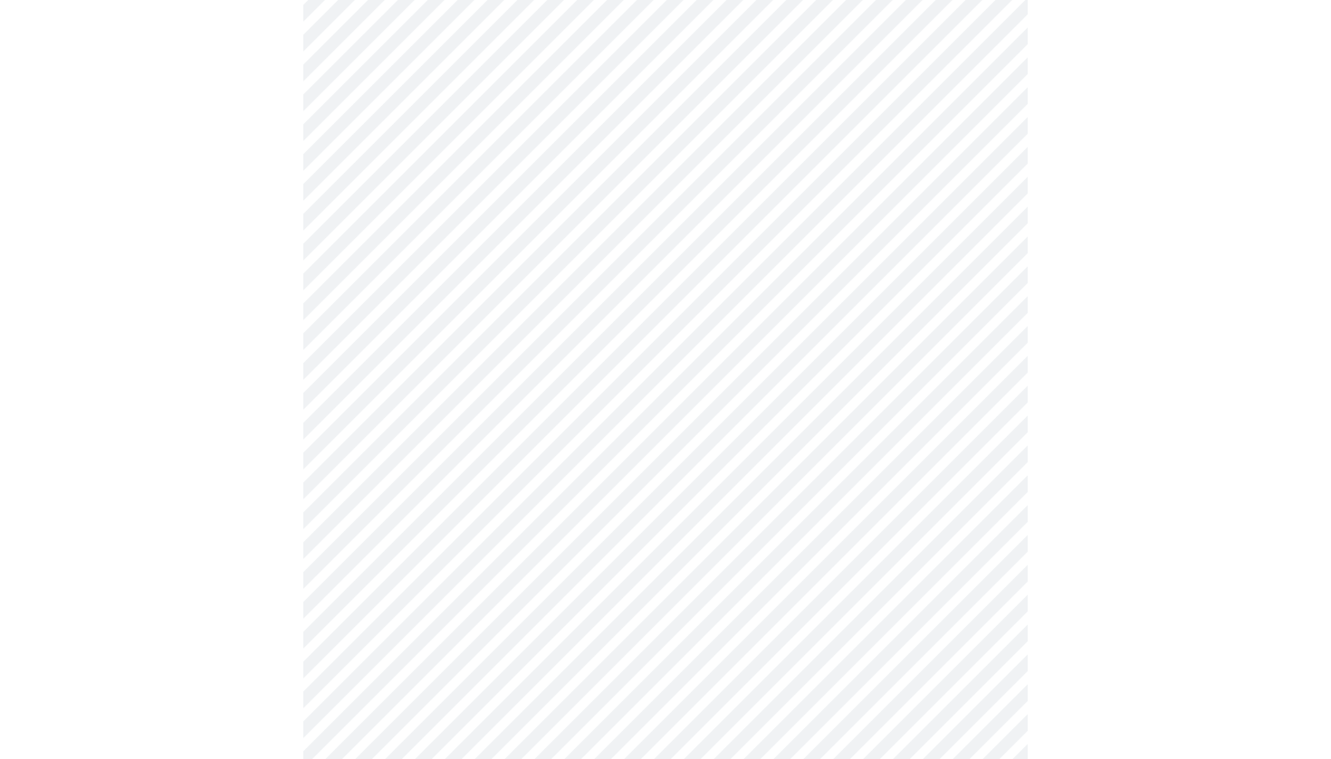
click at [244, 575] on div at bounding box center [665, 337] width 1316 height 2052
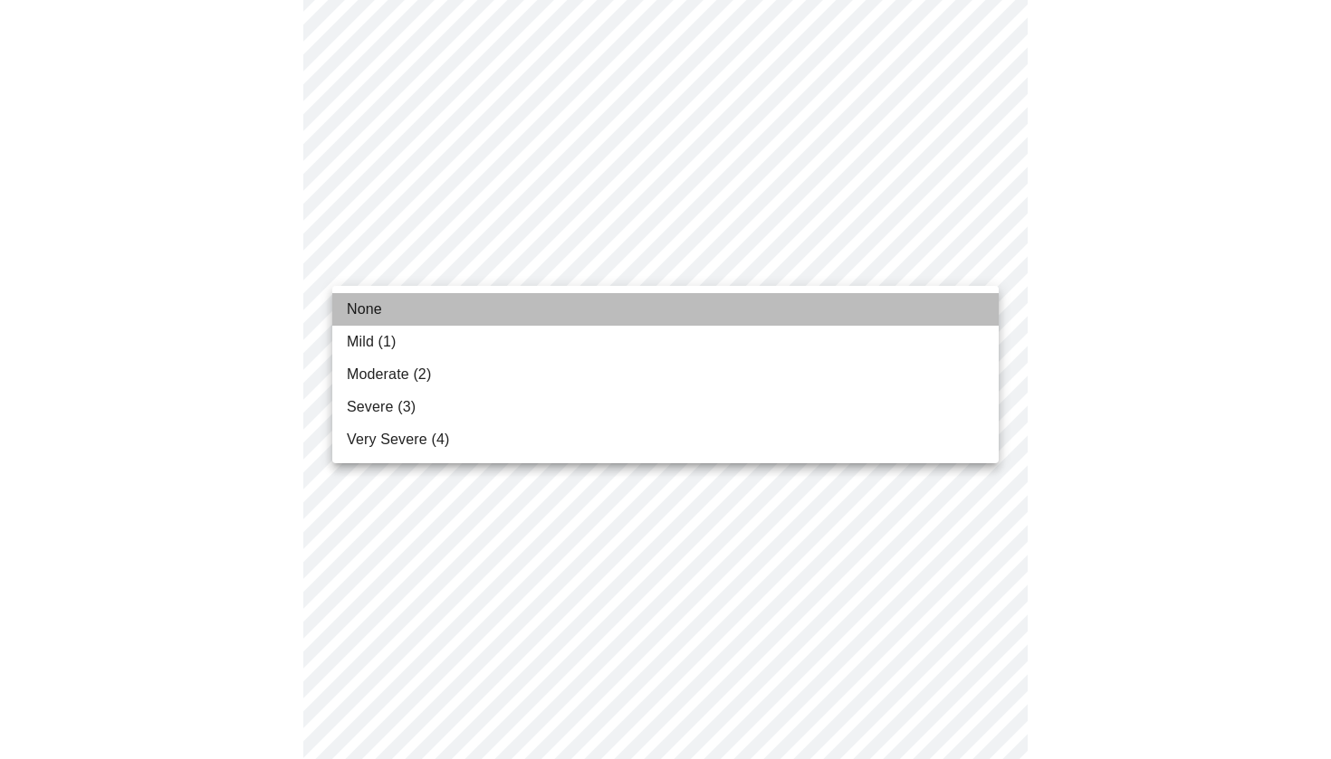
click at [484, 302] on li "None" at bounding box center [665, 309] width 666 height 33
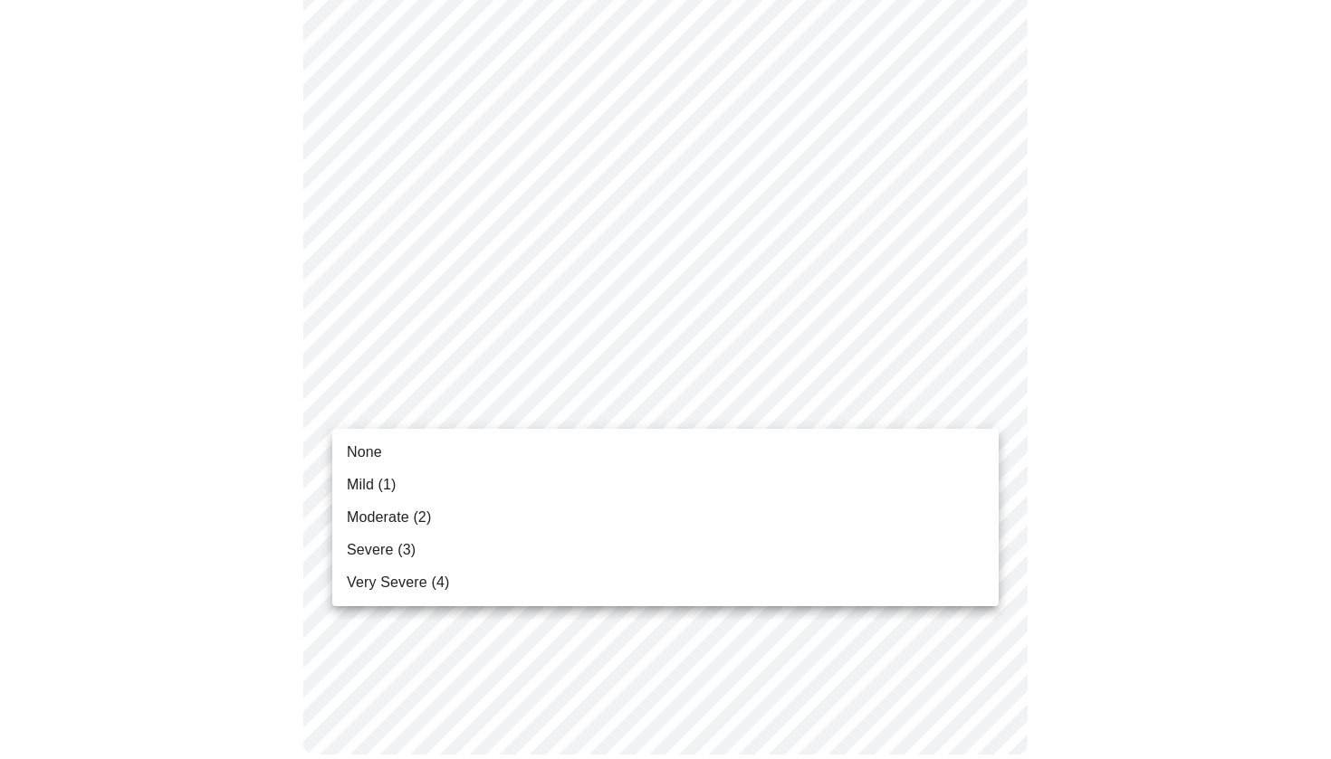
click at [535, 457] on li "None" at bounding box center [665, 452] width 666 height 33
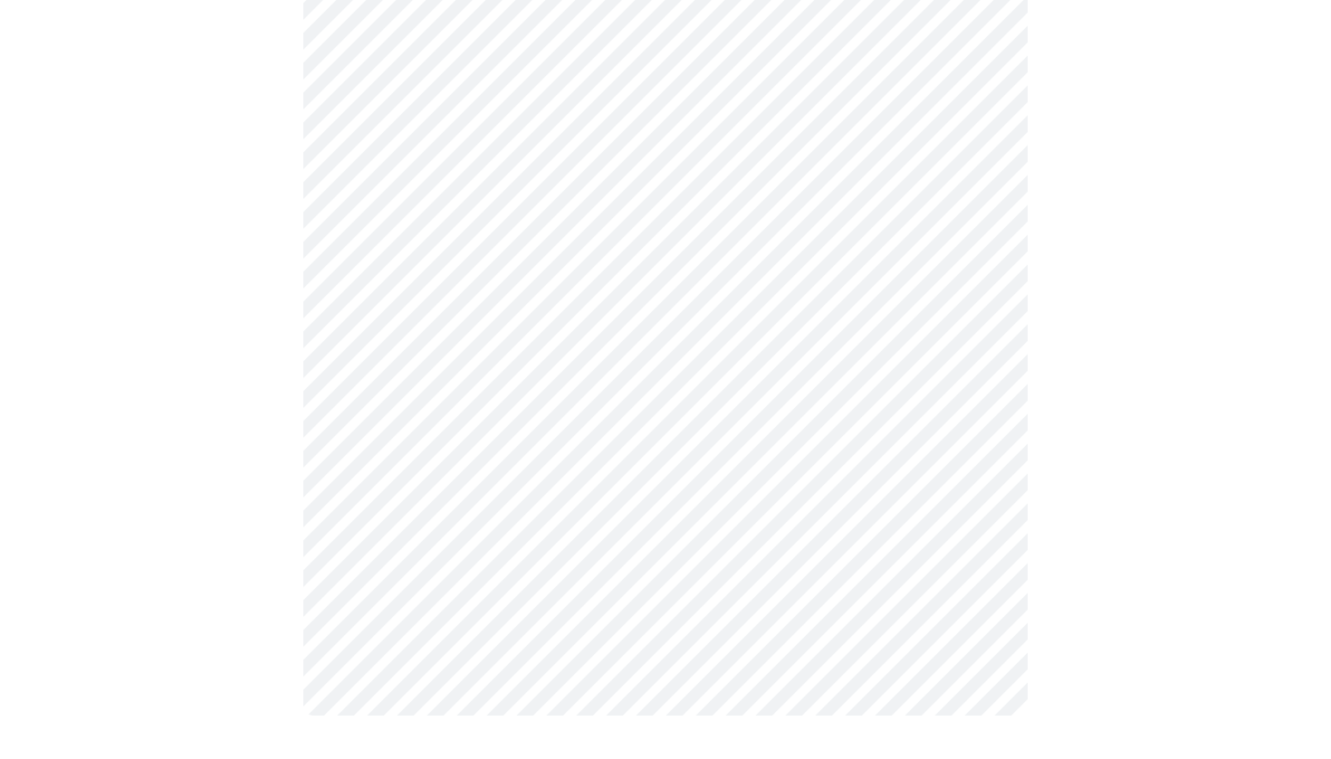
scroll to position [0, 0]
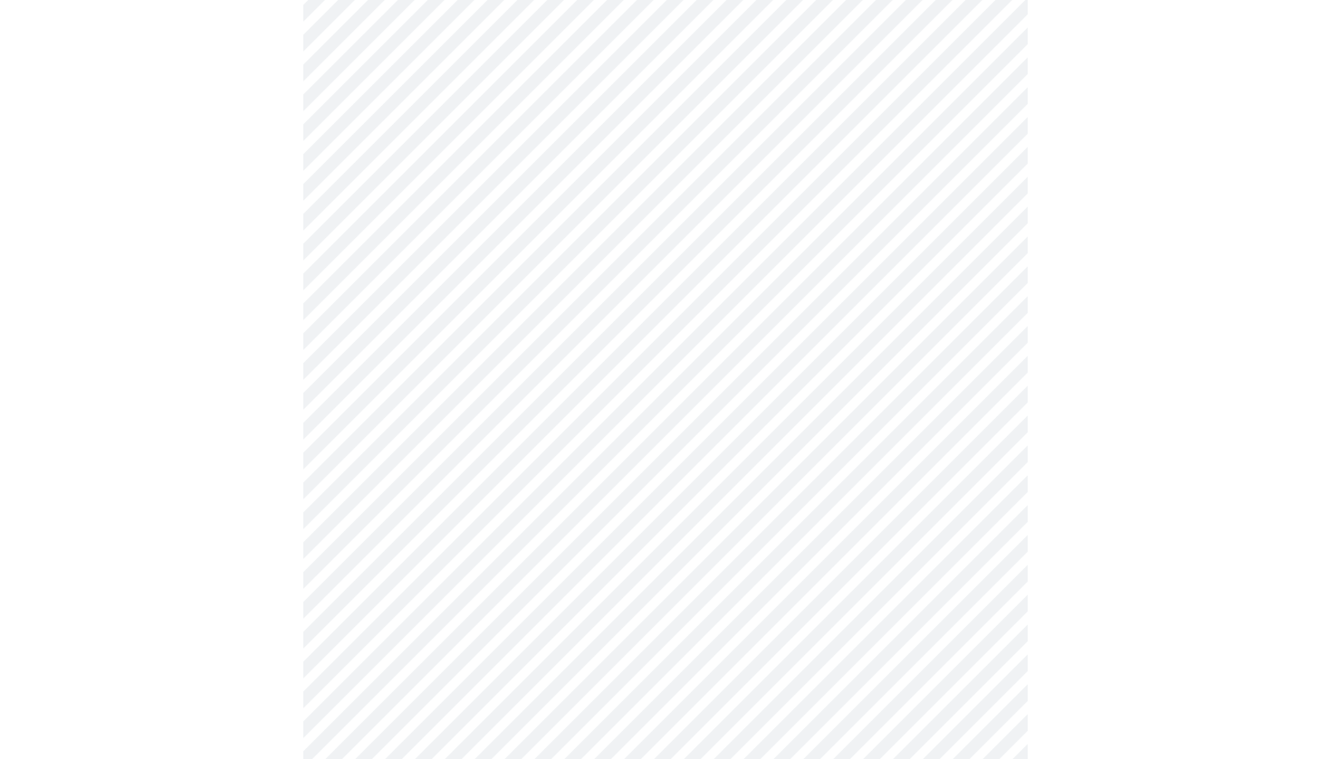
scroll to position [405, 0]
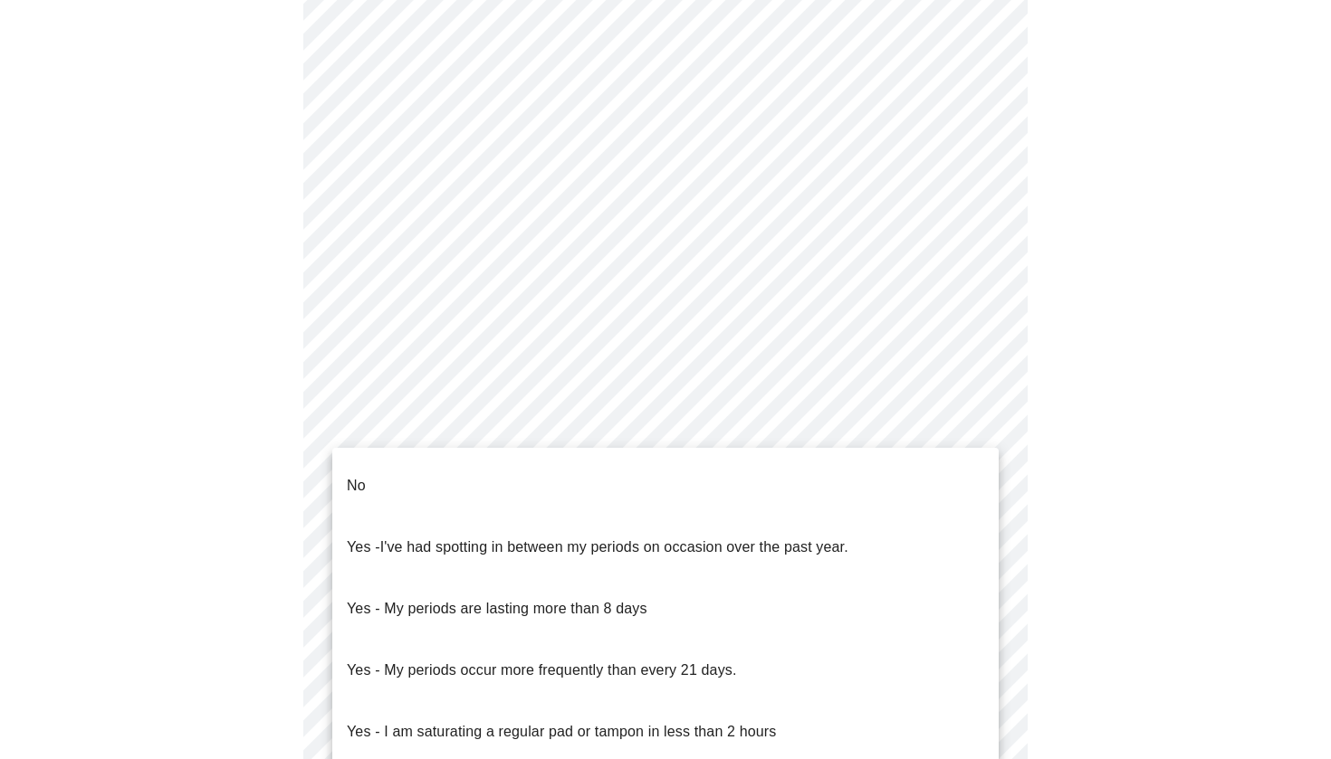
click at [439, 635] on body "MyMenopauseRx Appointments Messaging Labs Uploads Medications Community Refer a…" at bounding box center [665, 457] width 1316 height 1709
click at [433, 474] on li "No" at bounding box center [665, 486] width 666 height 62
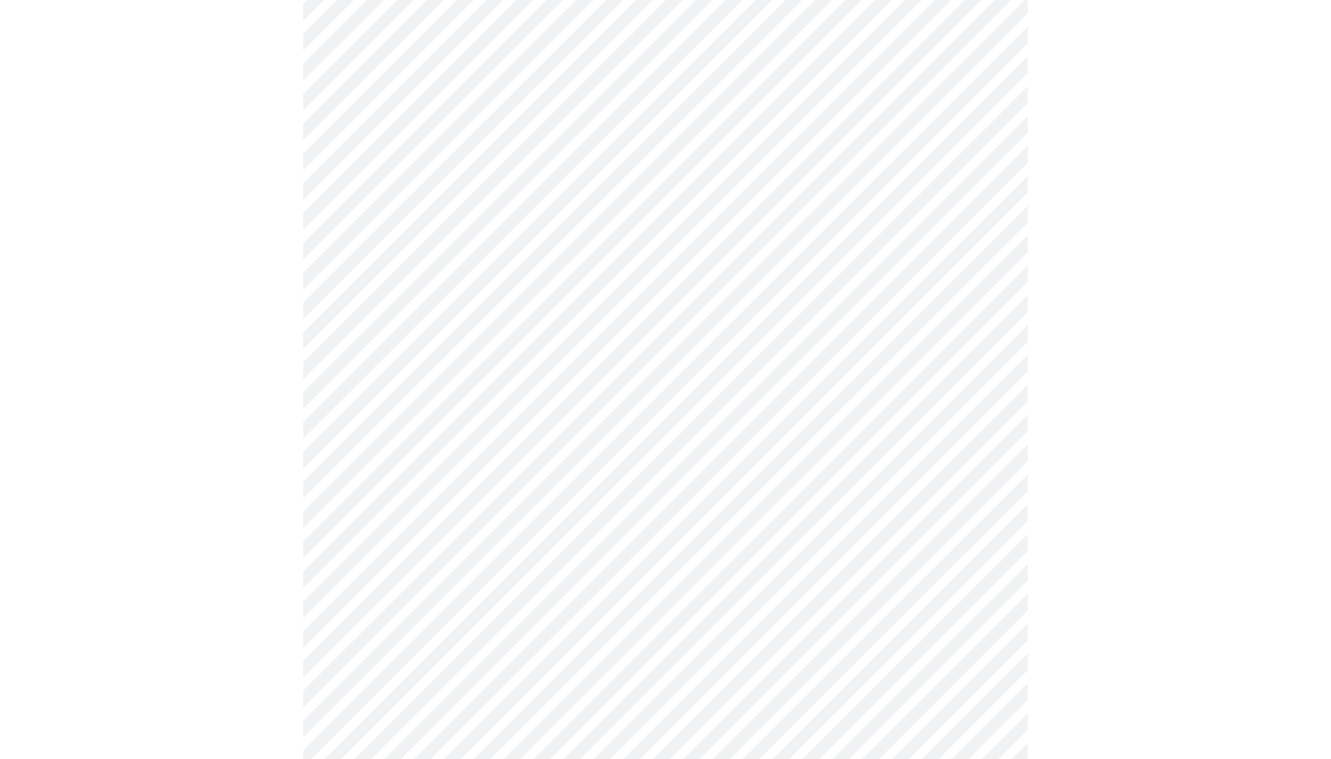
click at [196, 548] on div at bounding box center [665, 514] width 1316 height 1573
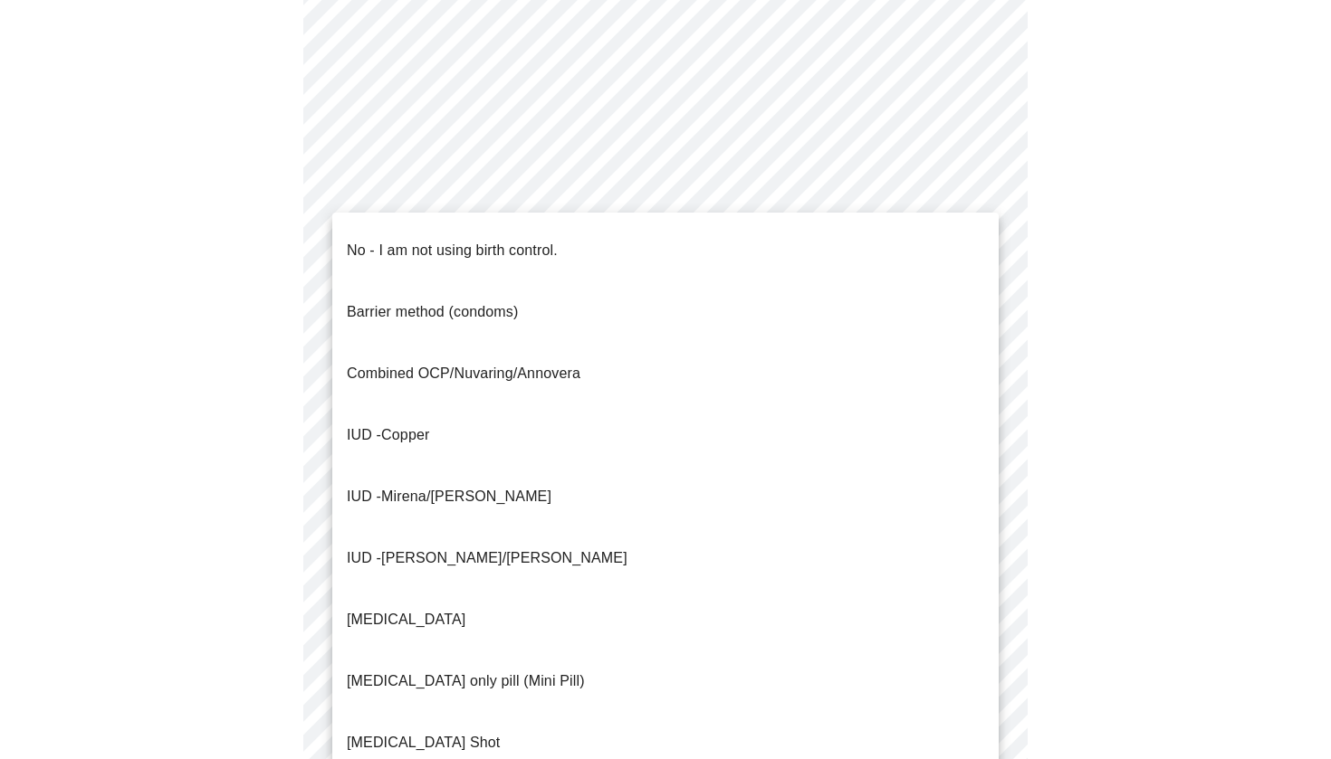
click at [430, 240] on p "No - I am not using birth control." at bounding box center [452, 251] width 211 height 22
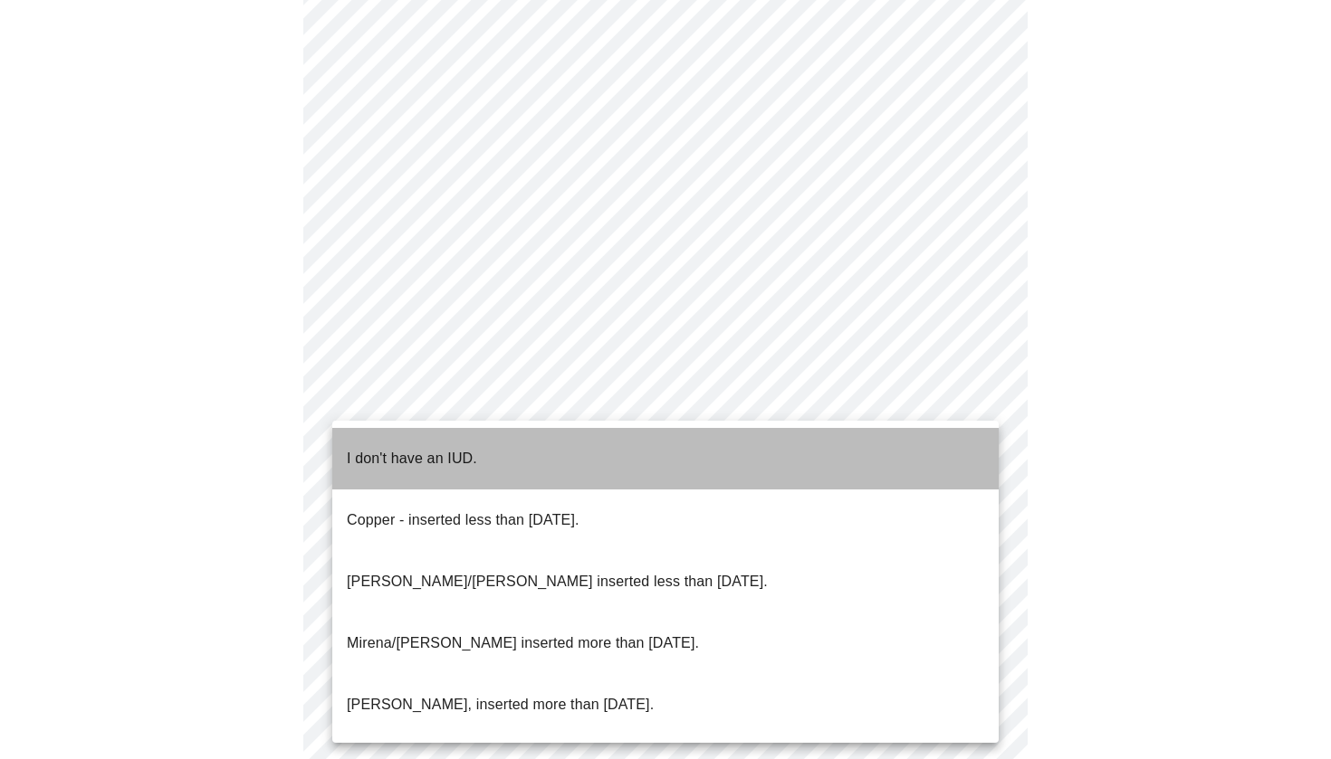
click at [424, 455] on span "I don't have an IUD." at bounding box center [412, 459] width 130 height 51
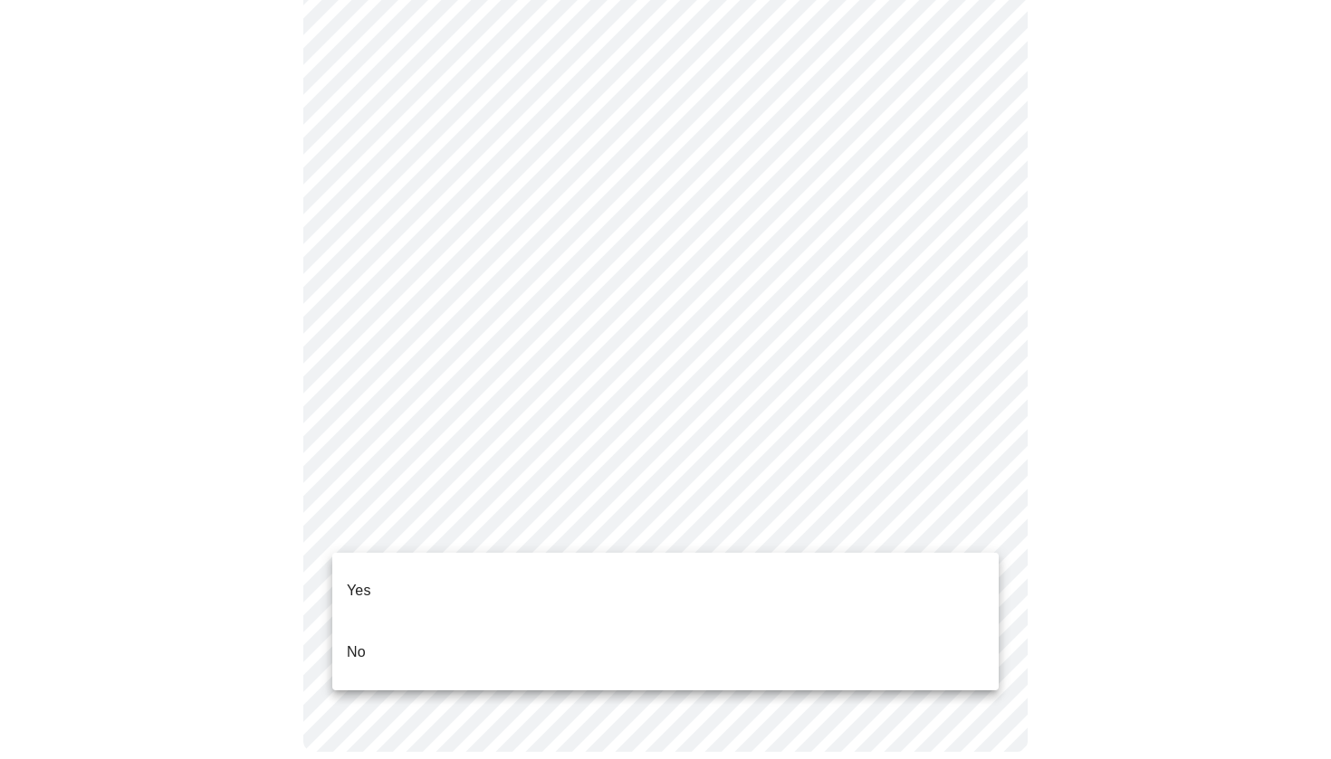
click at [436, 579] on li "Yes" at bounding box center [665, 591] width 666 height 62
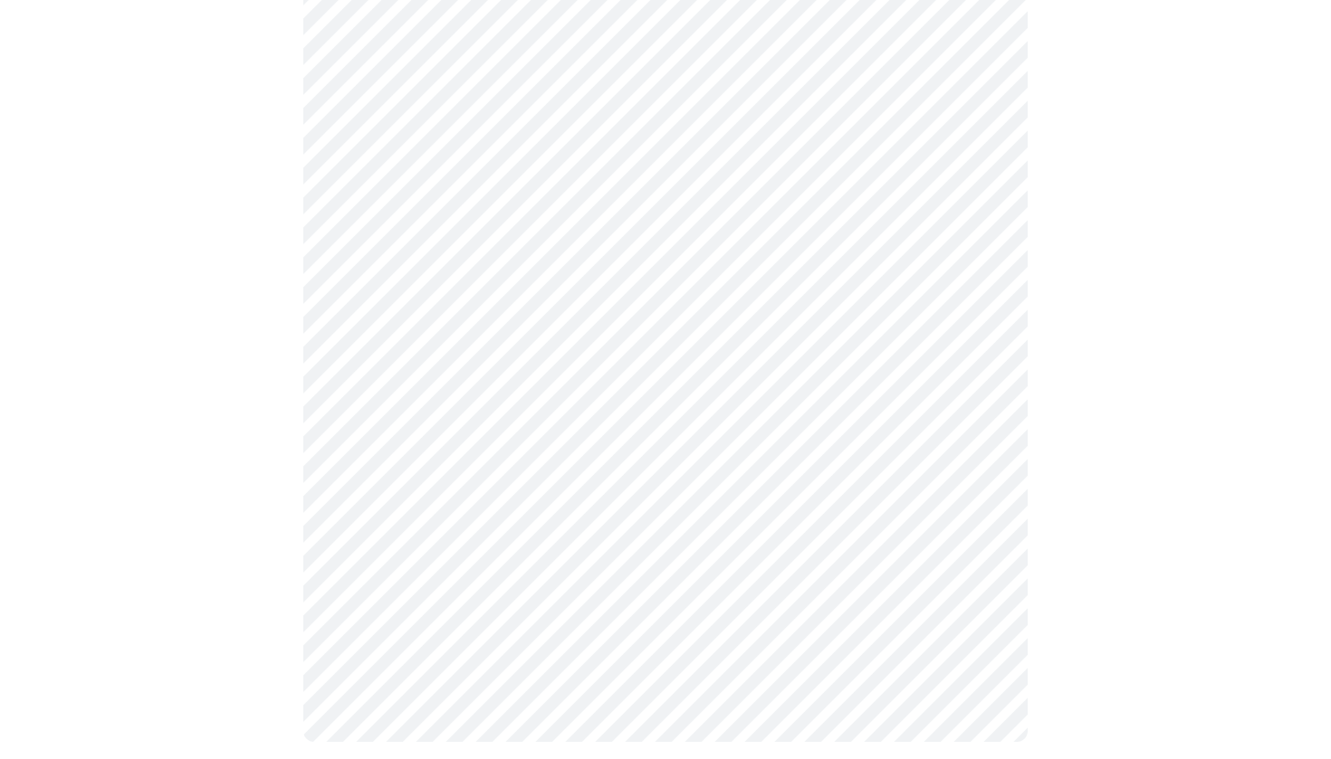
scroll to position [0, 0]
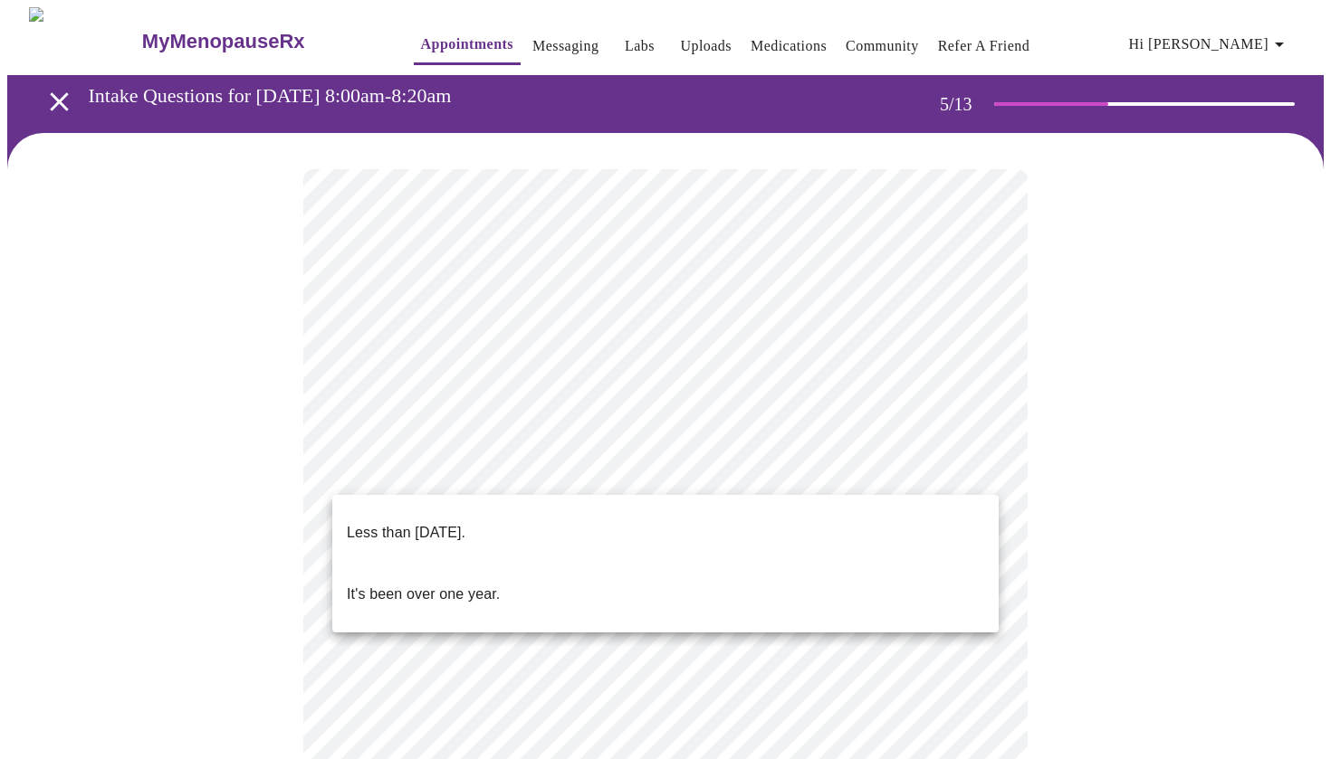
click at [784, 460] on body "MyMenopauseRx Appointments Messaging Labs Uploads Medications Community Refer a…" at bounding box center [665, 655] width 1316 height 1296
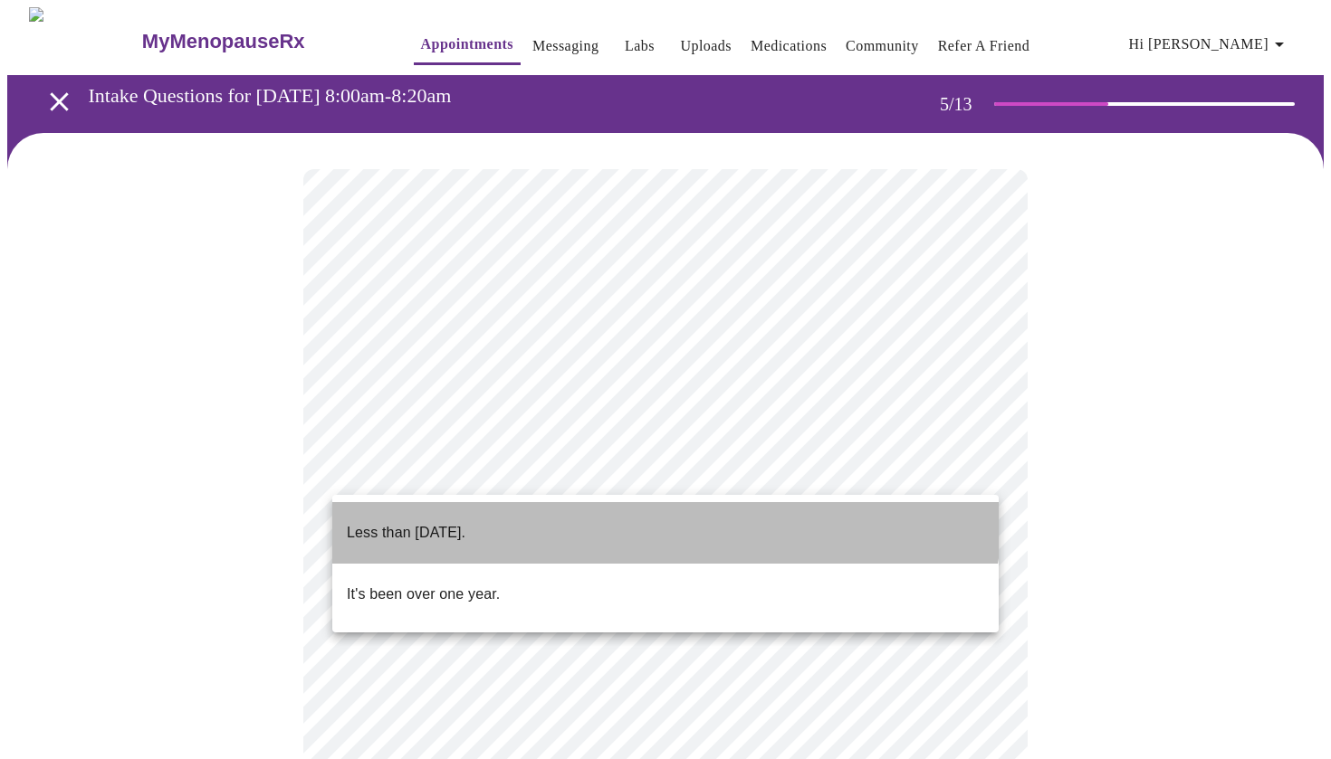
click at [626, 513] on li "Less than [DATE]." at bounding box center [665, 533] width 666 height 62
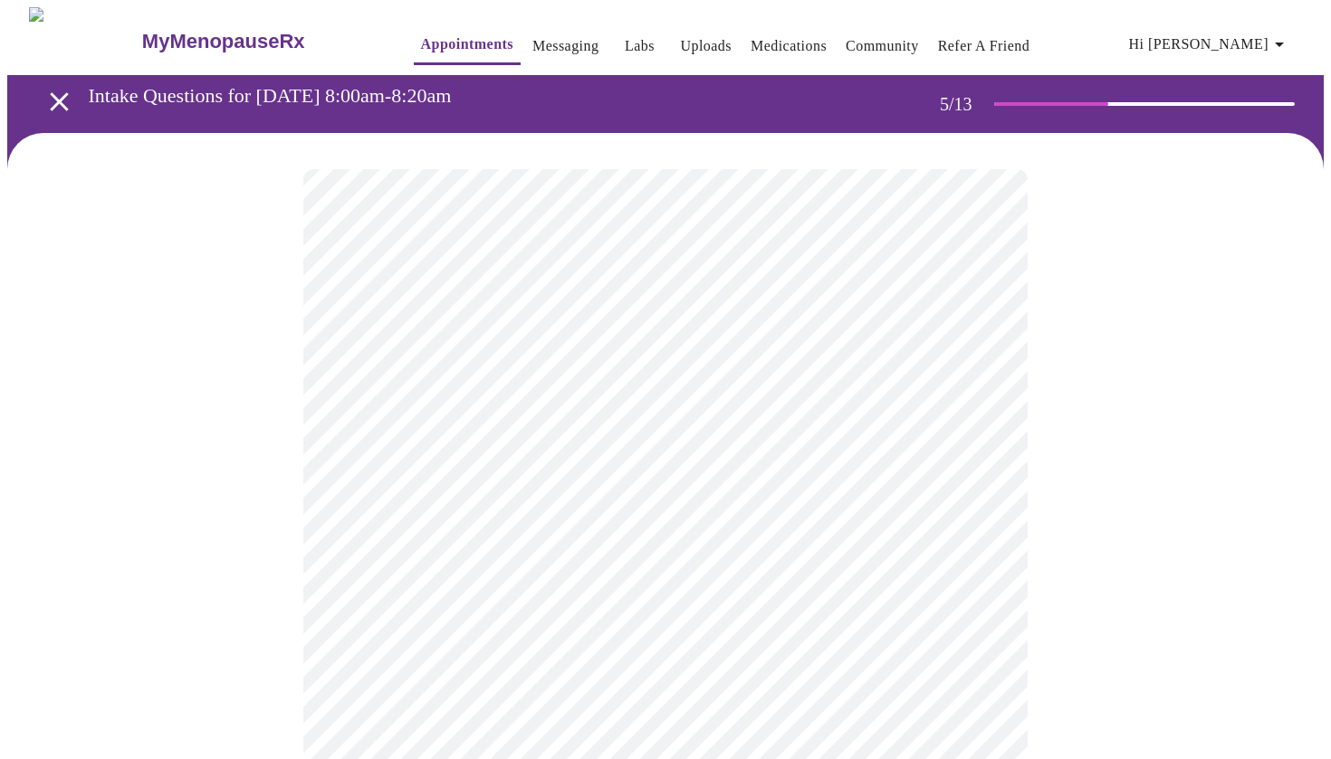
click at [230, 584] on div at bounding box center [665, 694] width 1316 height 1122
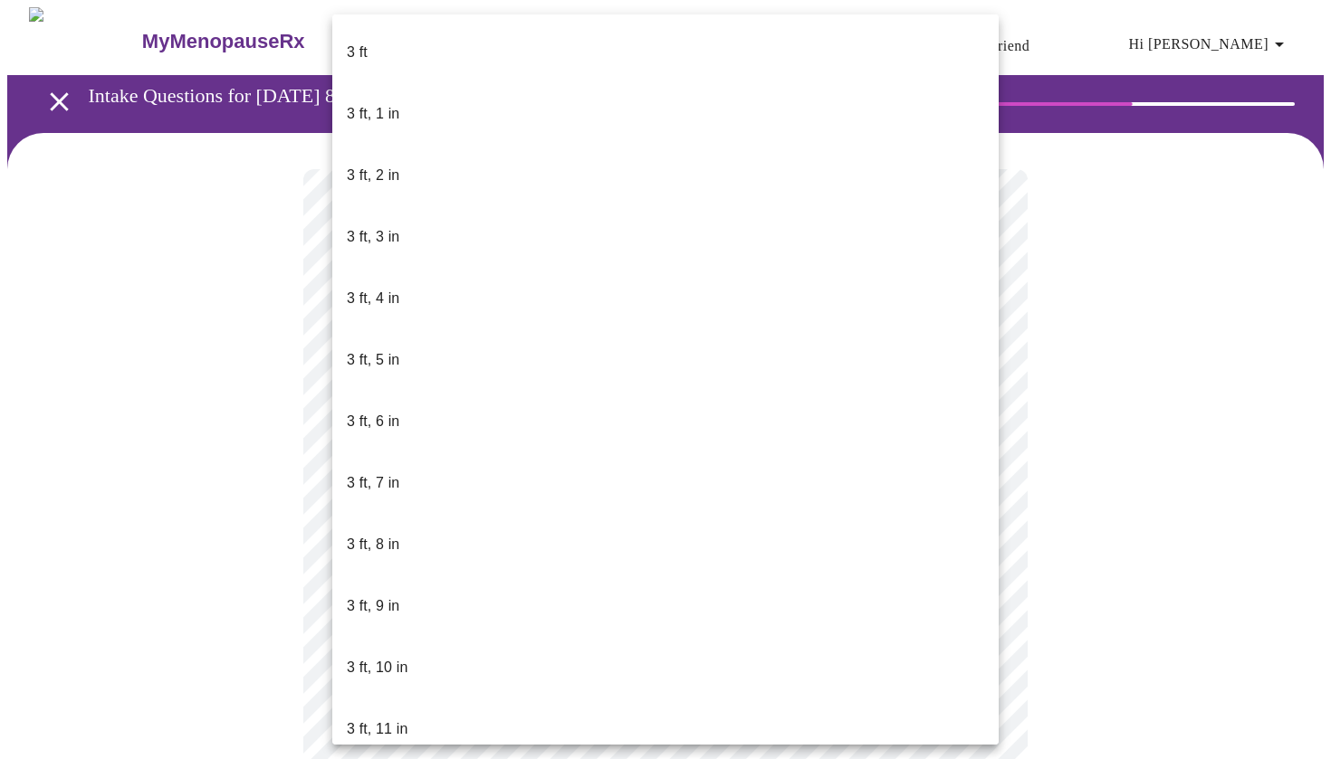
click at [408, 513] on body "MyMenopauseRx Appointments Messaging Labs Uploads Medications Community Refer a…" at bounding box center [665, 489] width 1316 height 965
click at [433, 550] on body "MyMenopauseRx Appointments Messaging Labs Uploads Medications Community Refer a…" at bounding box center [665, 484] width 1316 height 955
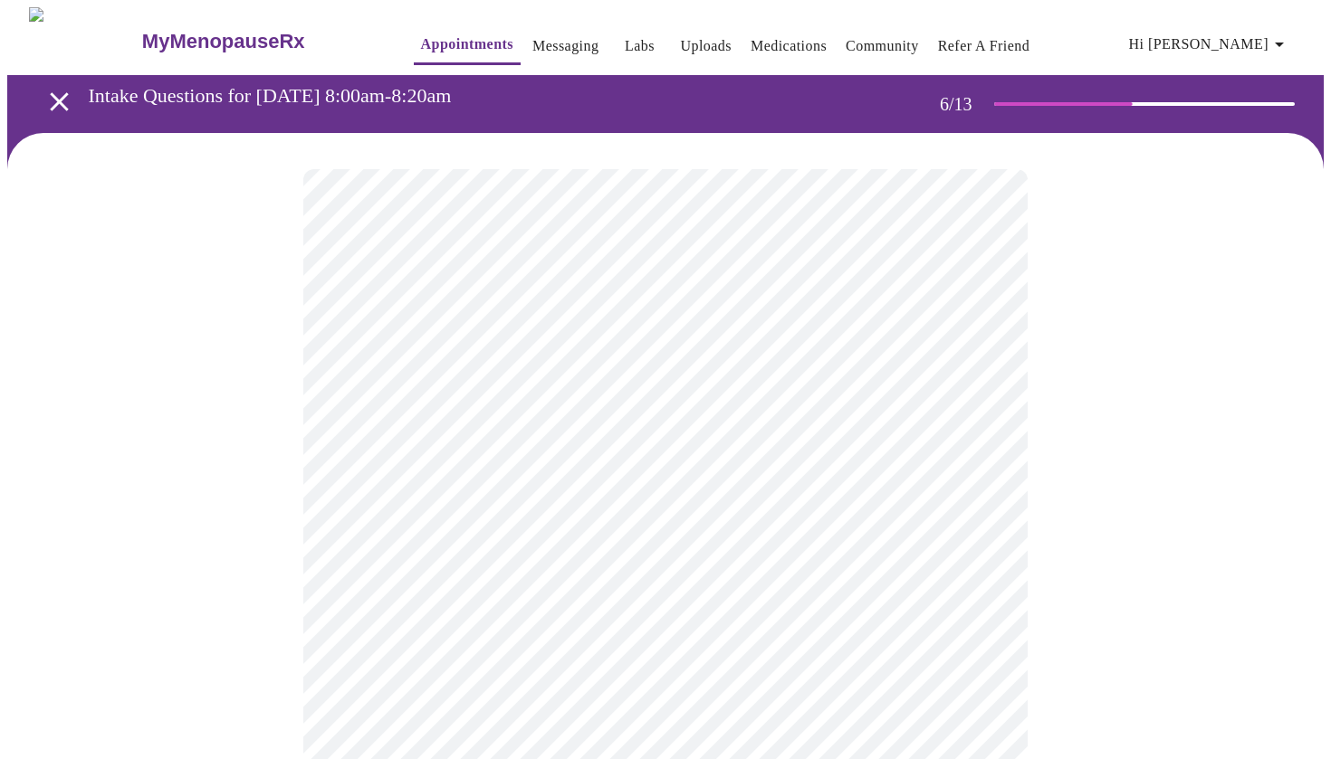
click at [233, 491] on div at bounding box center [665, 547] width 1316 height 829
click at [165, 595] on div at bounding box center [665, 528] width 1316 height 790
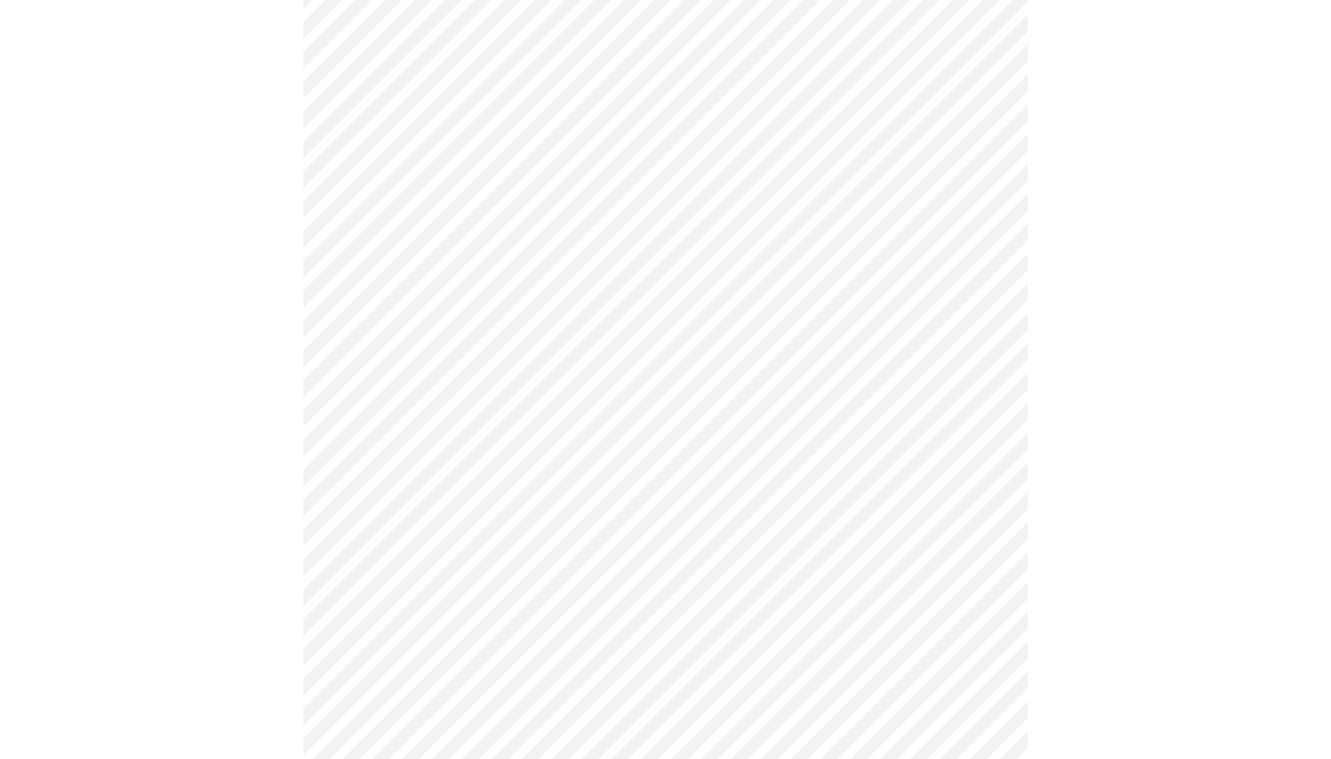
scroll to position [4400, 0]
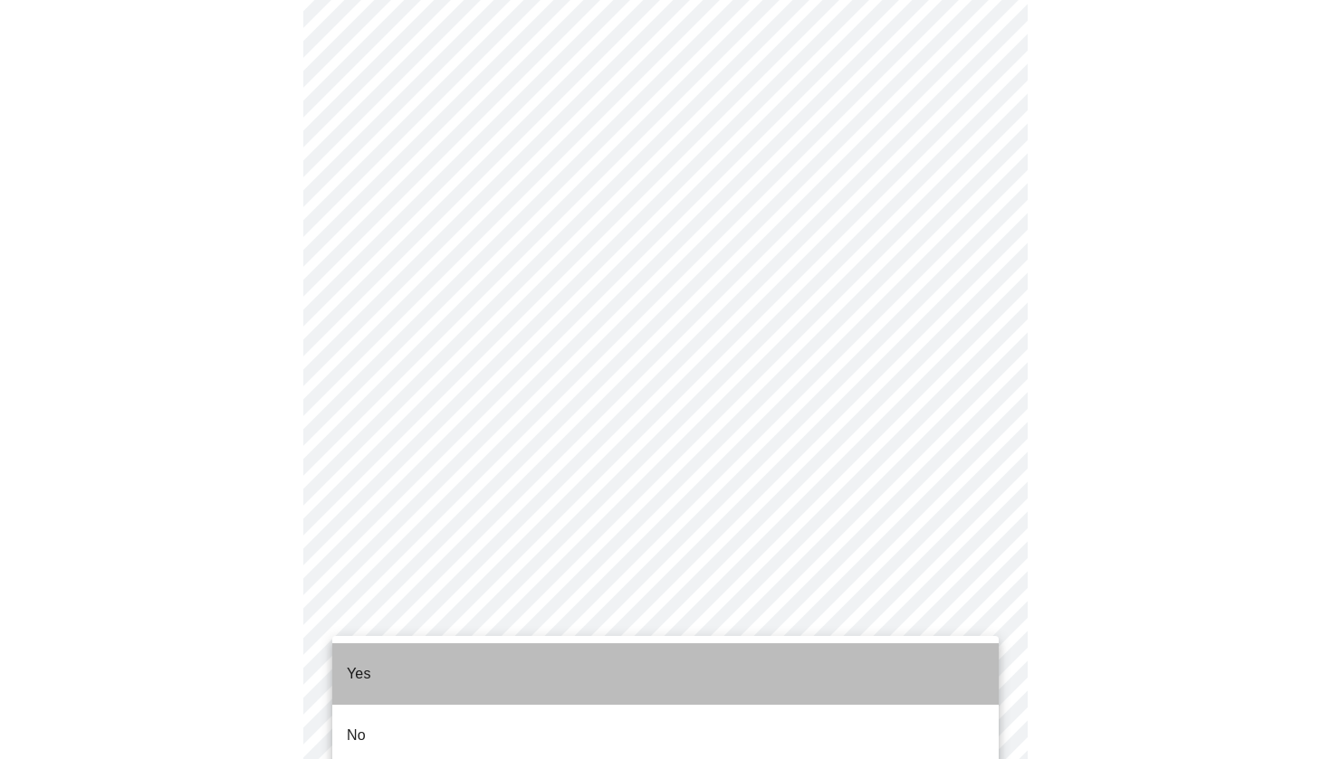
click at [486, 652] on li "Yes" at bounding box center [665, 675] width 666 height 62
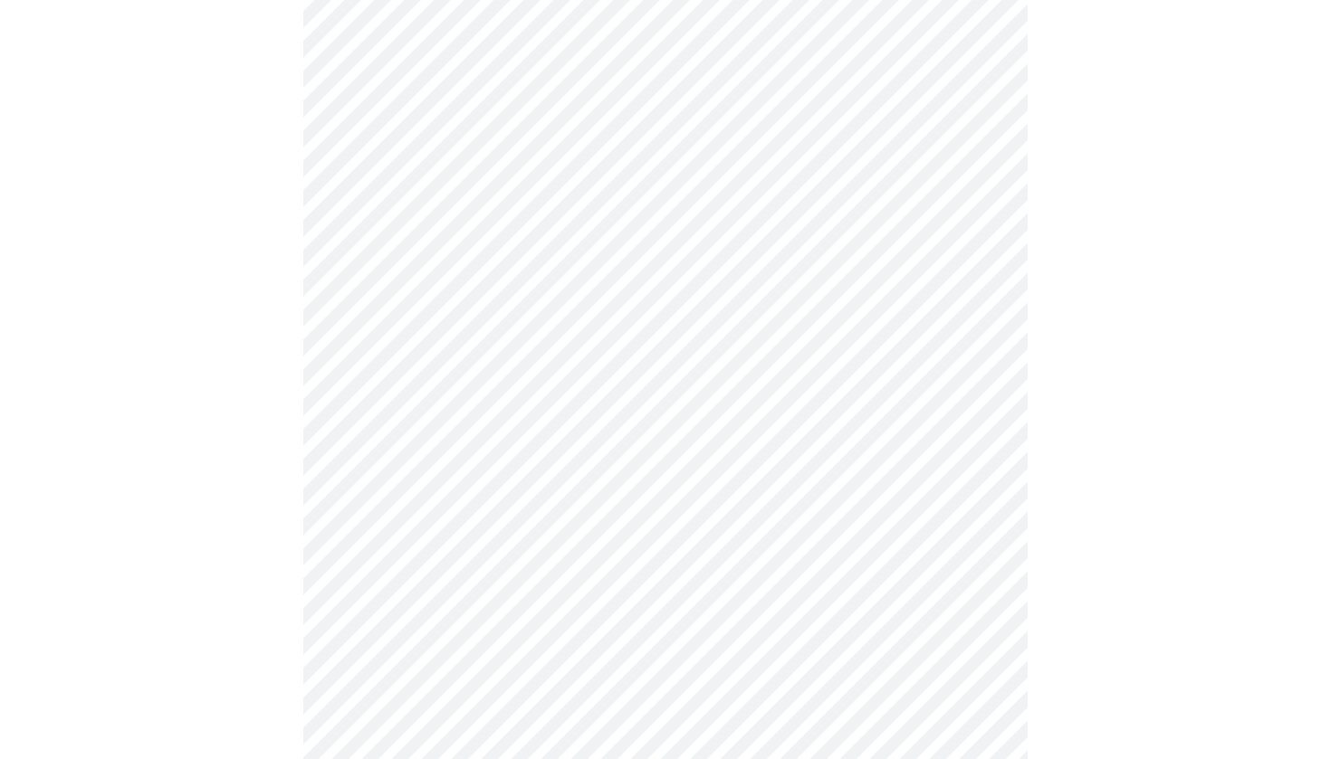
click at [286, 563] on div at bounding box center [665, 603] width 1316 height 1640
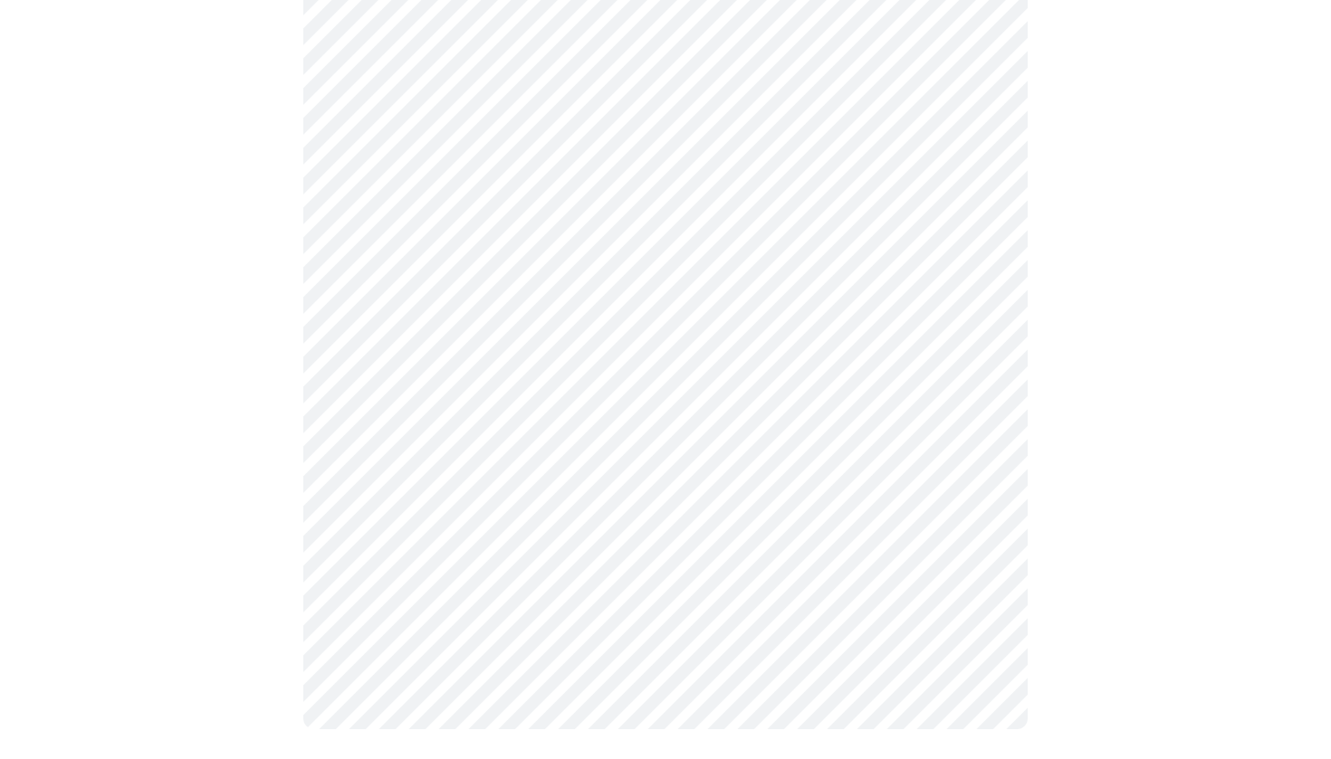
scroll to position [1007, 0]
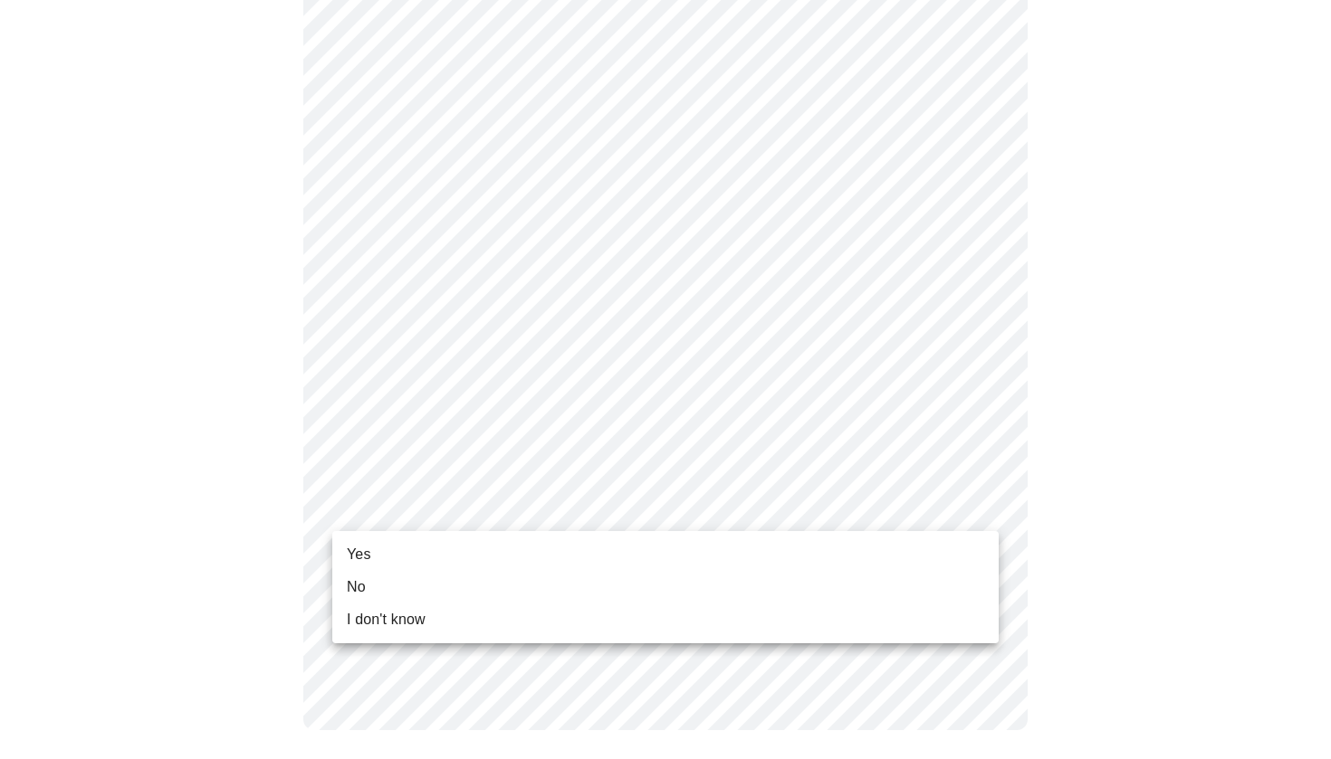
click at [561, 612] on li "I don't know" at bounding box center [665, 620] width 666 height 33
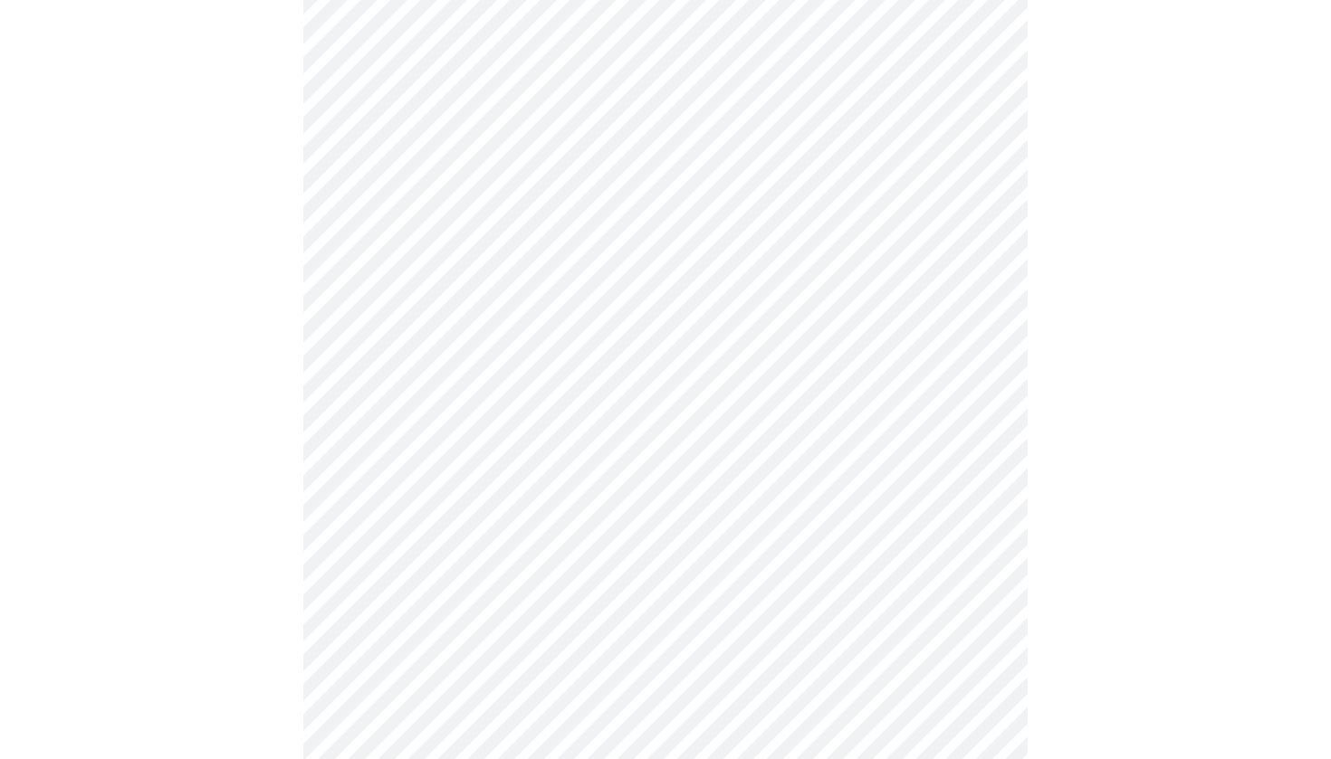
scroll to position [820, 0]
click at [167, 564] on div at bounding box center [665, 96] width 1316 height 1566
click at [1230, 655] on div at bounding box center [665, 96] width 1316 height 1566
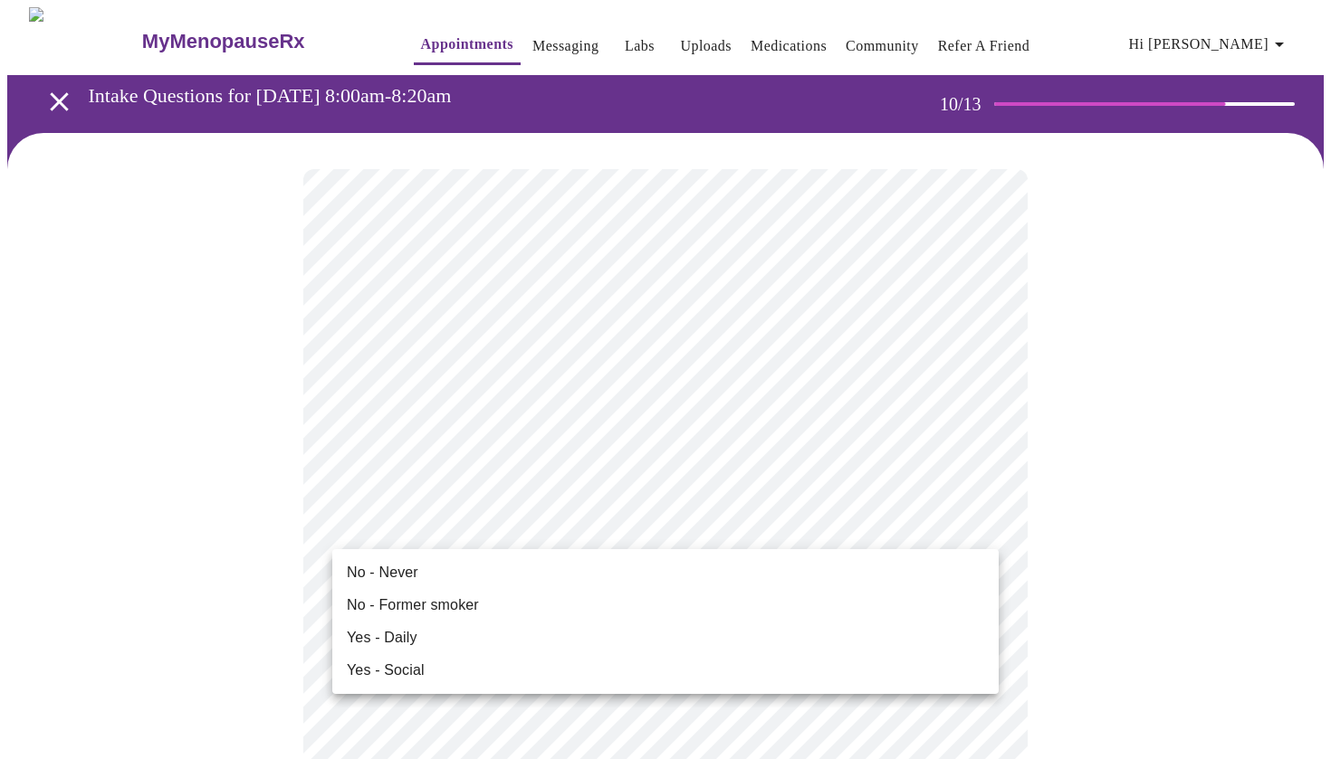
click at [511, 568] on li "No - Never" at bounding box center [665, 573] width 666 height 33
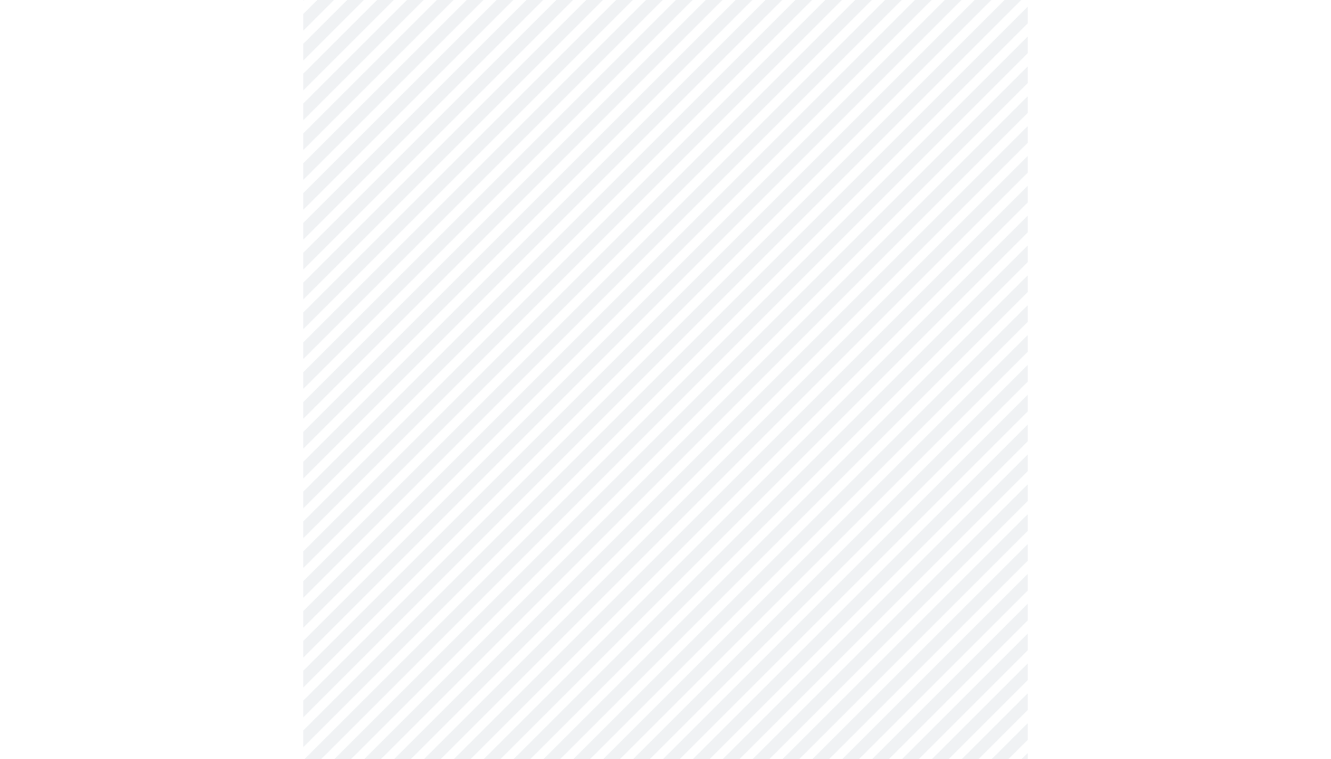
scroll to position [1322, 0]
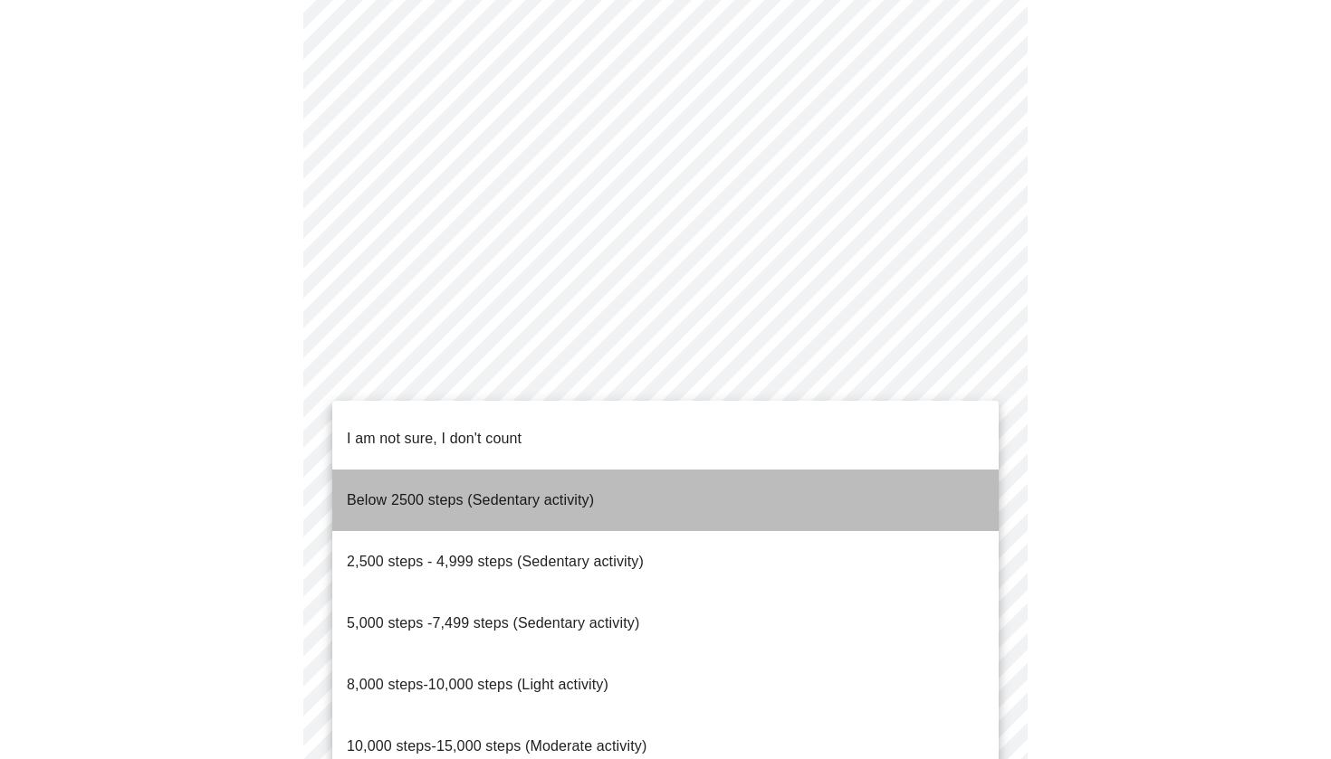
click at [581, 492] on span "Below 2500 steps (Sedentary activity)" at bounding box center [470, 499] width 247 height 15
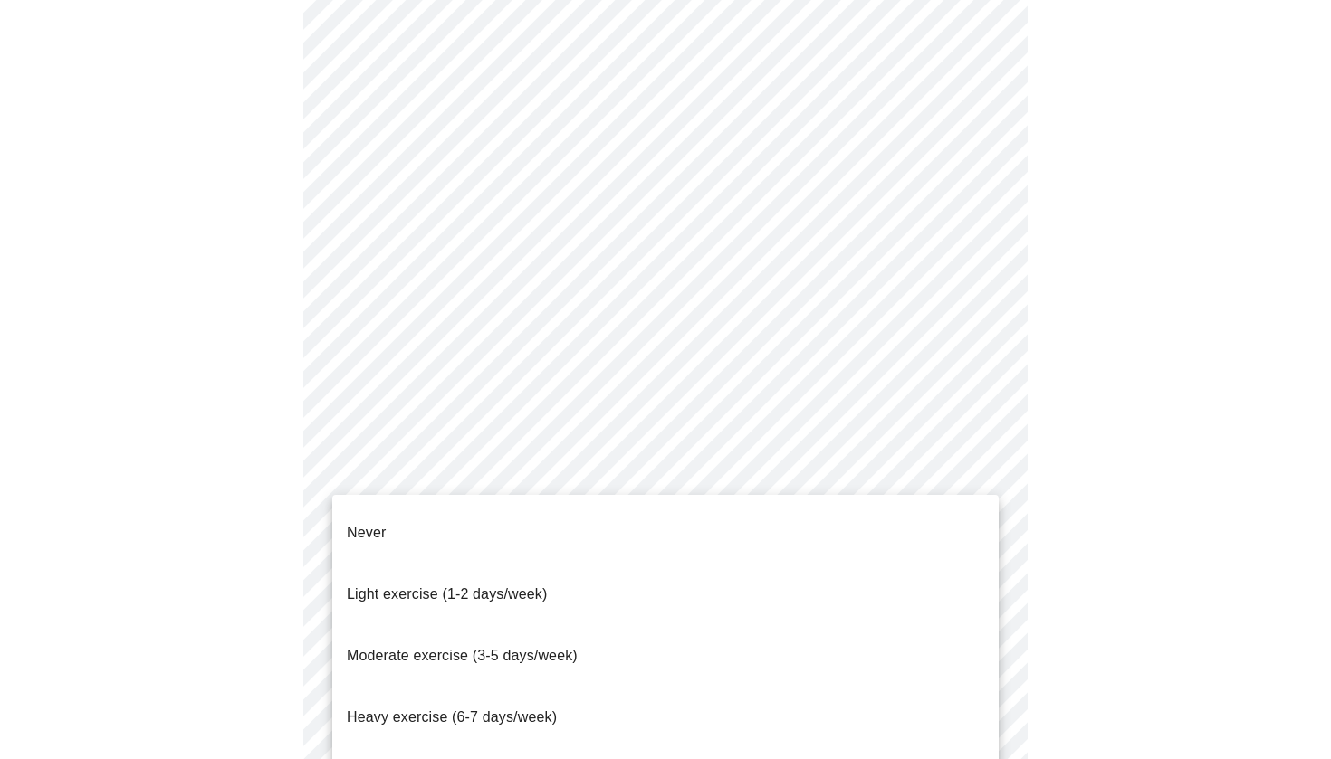
click at [620, 564] on li "Light exercise (1-2 days/week)" at bounding box center [665, 595] width 666 height 62
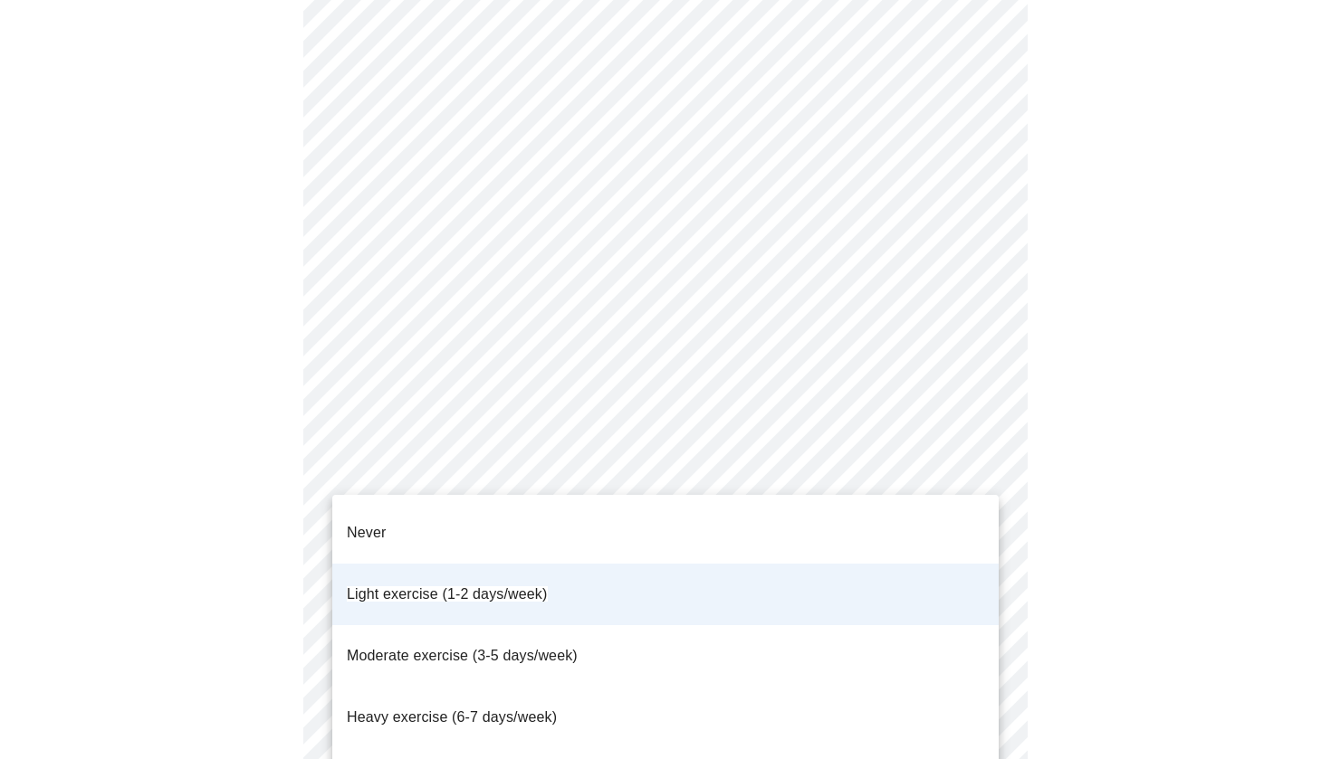
click at [217, 563] on div at bounding box center [665, 379] width 1331 height 759
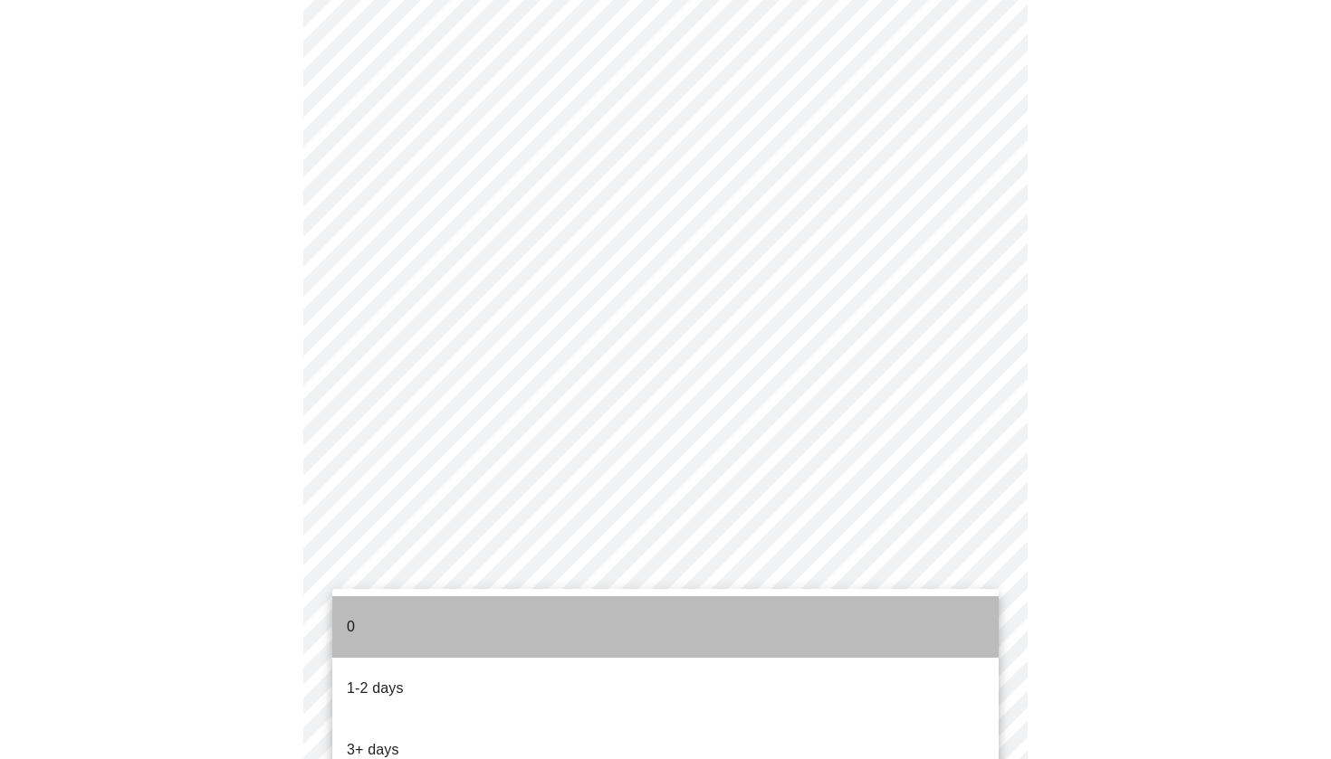
click at [454, 622] on li "0" at bounding box center [665, 628] width 666 height 62
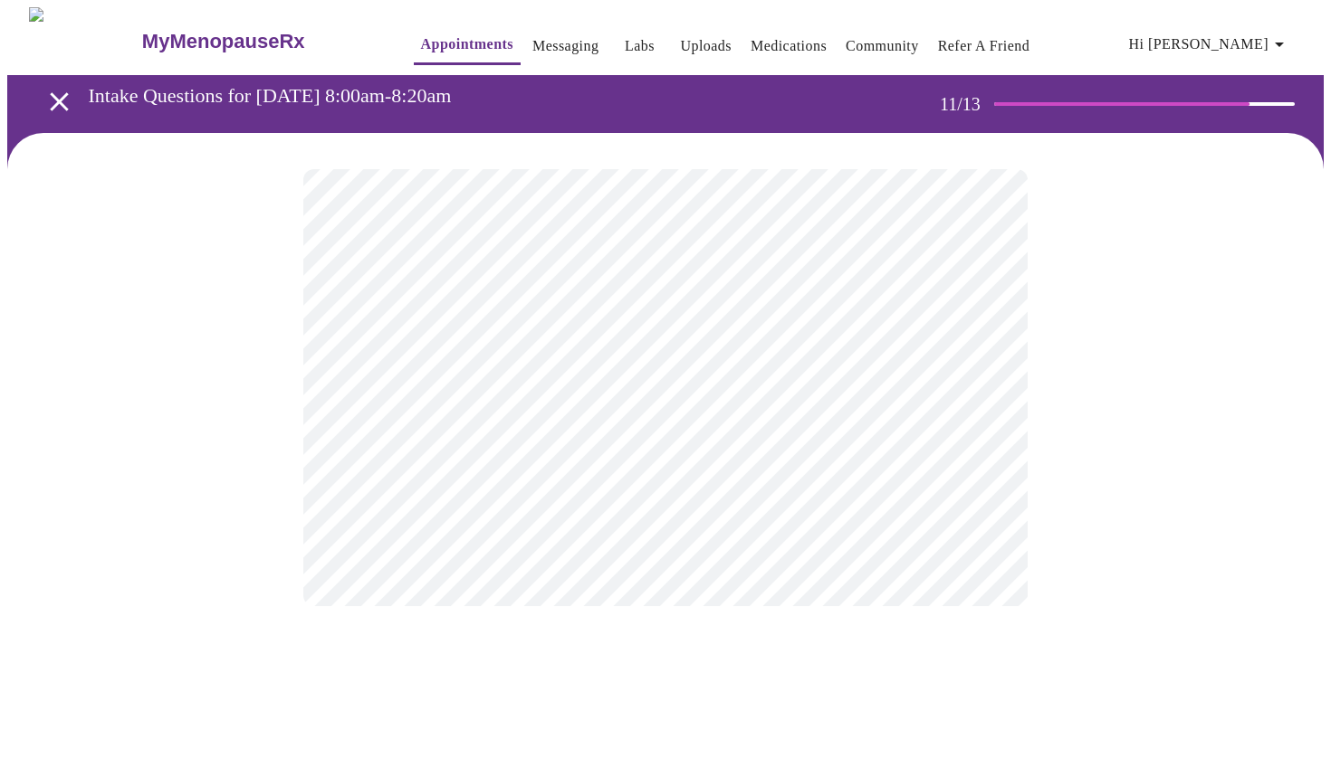
scroll to position [0, 0]
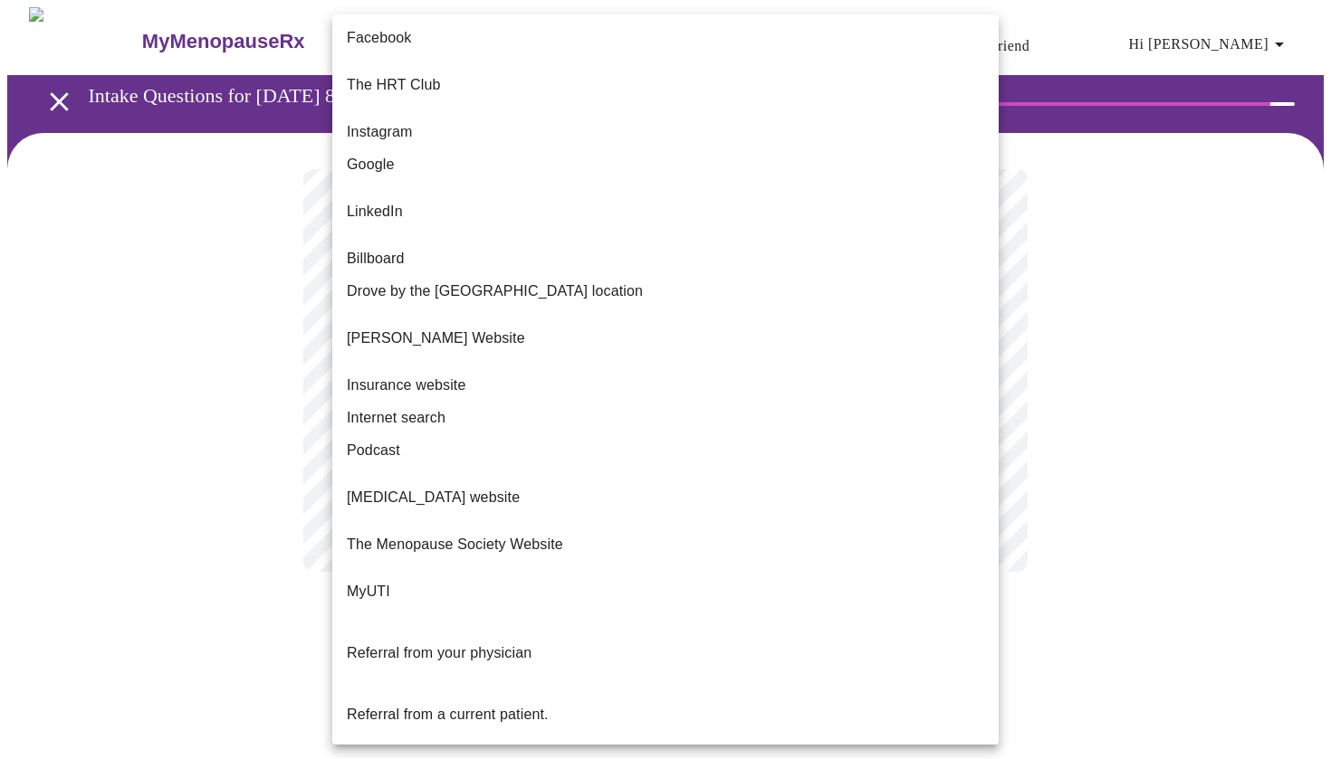
click at [746, 365] on body "MyMenopauseRx Appointments Messaging Labs Uploads Medications Community Refer a…" at bounding box center [665, 307] width 1316 height 601
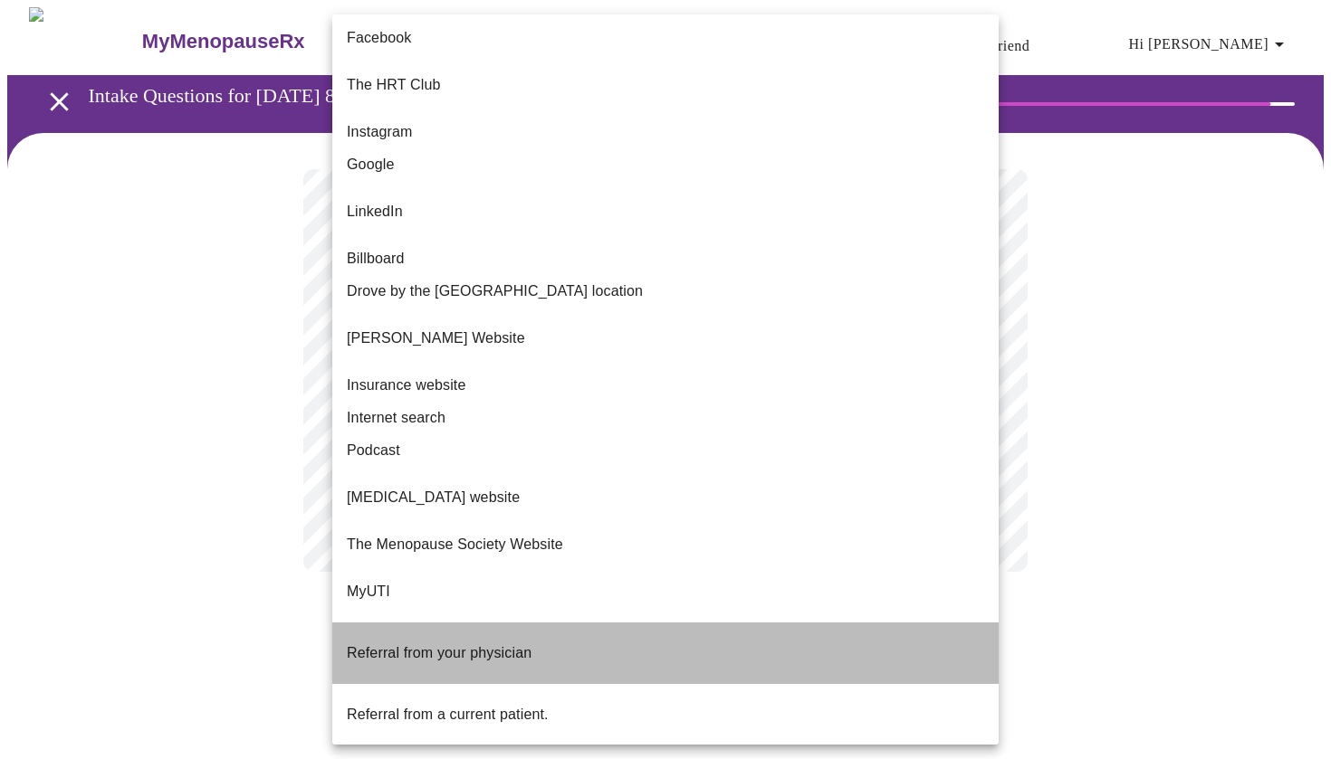
click at [492, 628] on span "Referral from your physician" at bounding box center [439, 653] width 185 height 51
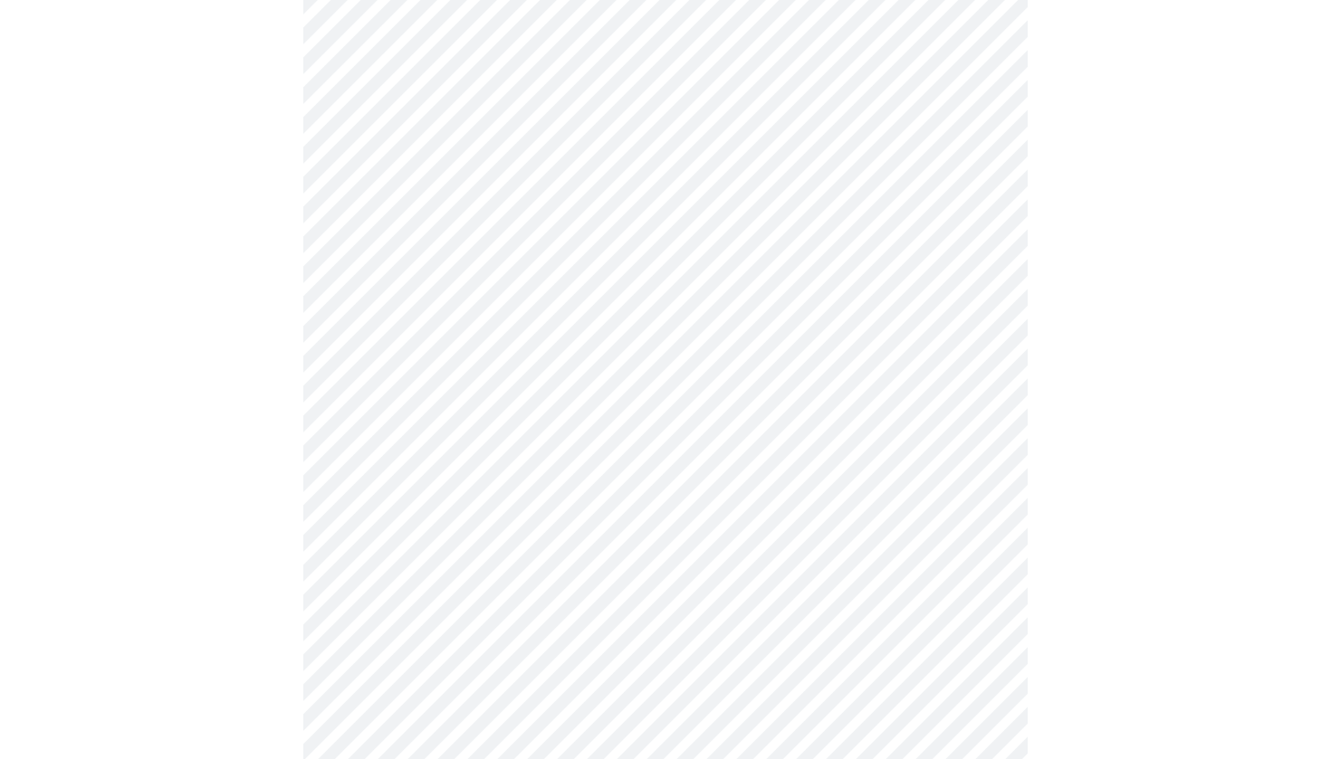
scroll to position [521, 0]
click at [1227, 222] on div at bounding box center [665, 227] width 1316 height 1230
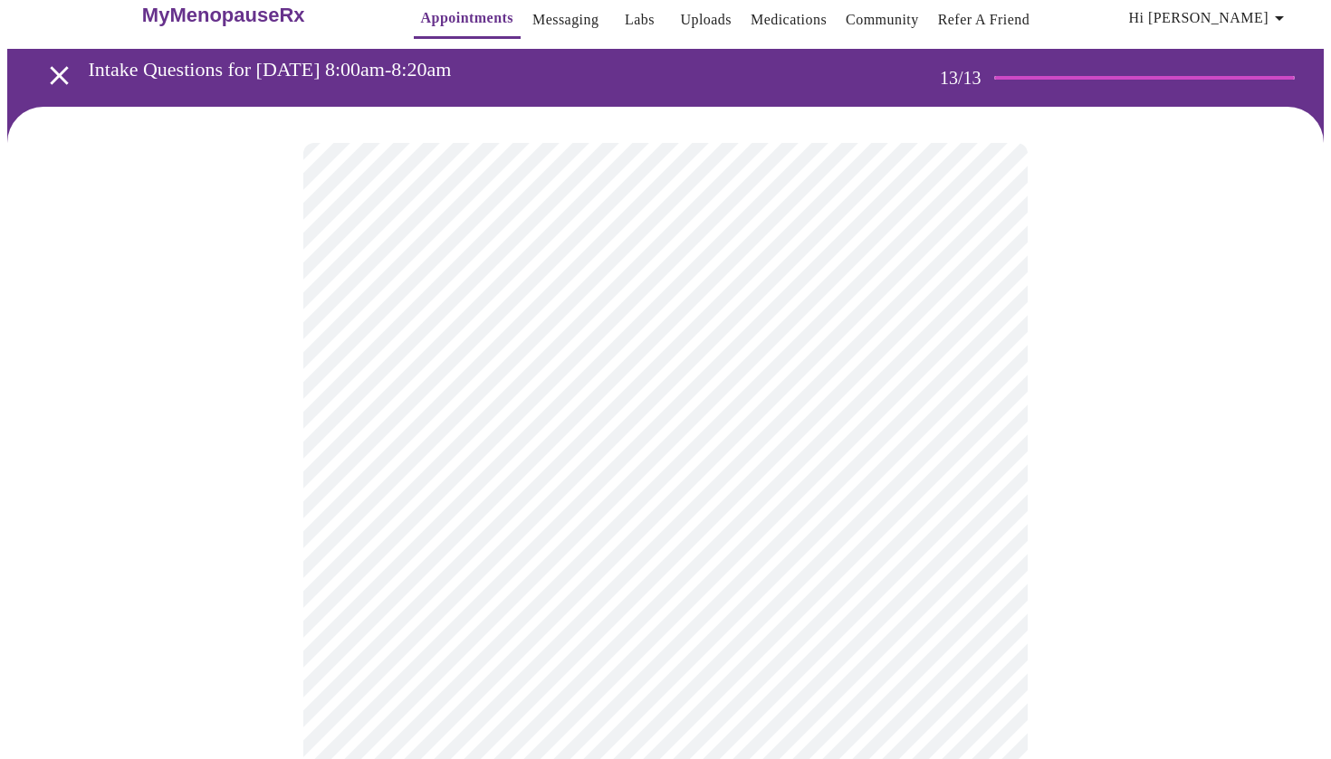
scroll to position [-1, 0]
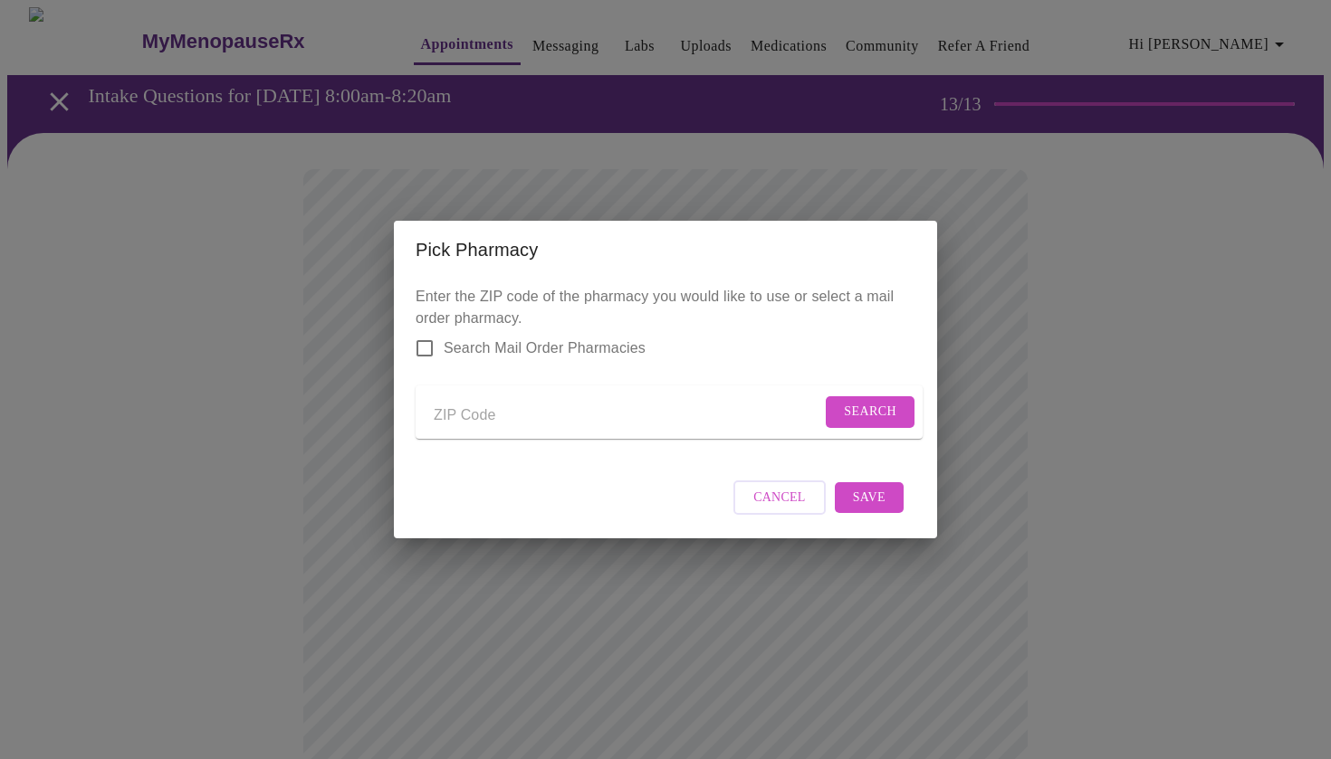
click at [485, 416] on input "Send a message to your care team" at bounding box center [627, 415] width 387 height 29
type input "60540"
click at [873, 419] on button "Search" at bounding box center [870, 412] width 89 height 32
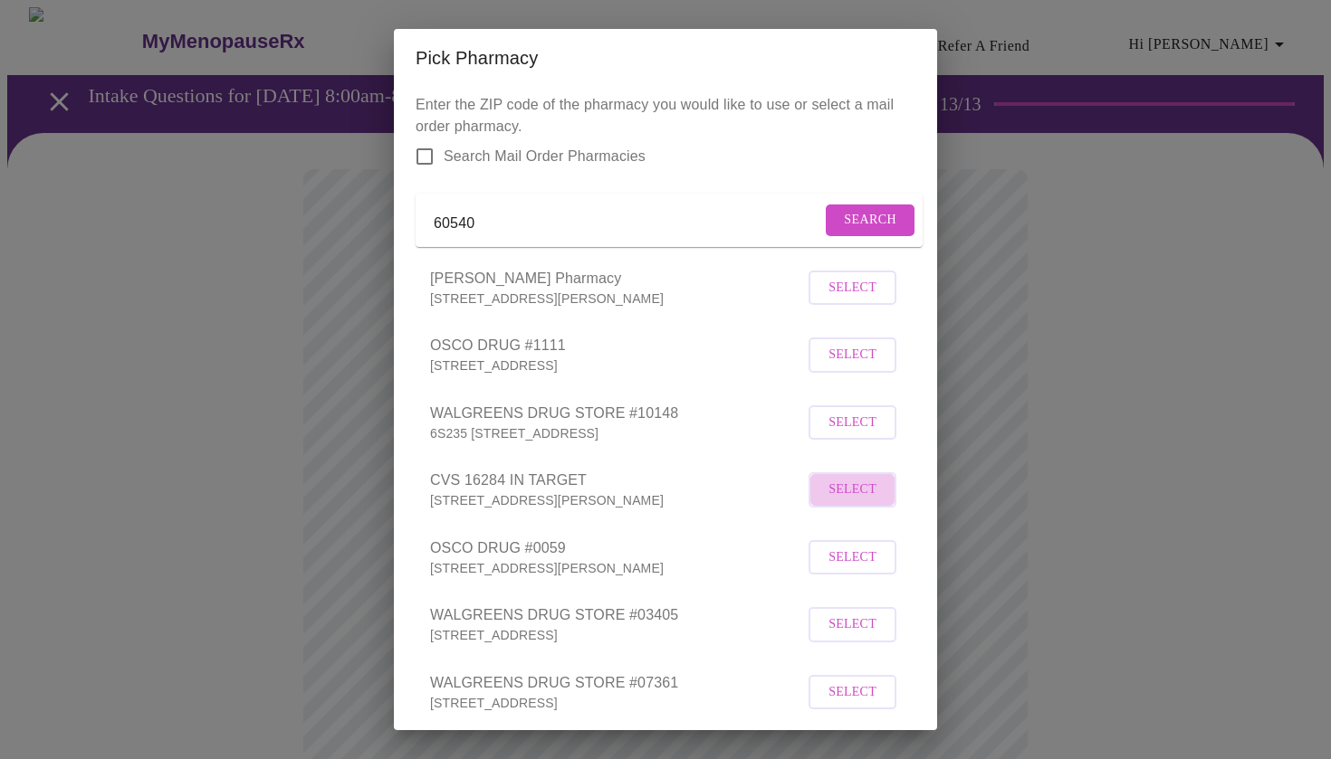
click at [855, 501] on span "Select" at bounding box center [852, 490] width 48 height 23
click at [1042, 382] on div "Pick Pharmacy Enter the ZIP code of the pharmacy you would like to use or selec…" at bounding box center [665, 379] width 1331 height 759
click at [740, 144] on form "Search Mail Order Pharmacies" at bounding box center [665, 157] width 500 height 38
click at [570, 509] on p "[STREET_ADDRESS][PERSON_NAME]" at bounding box center [609, 500] width 359 height 18
click at [842, 501] on button "Deselect" at bounding box center [845, 489] width 102 height 32
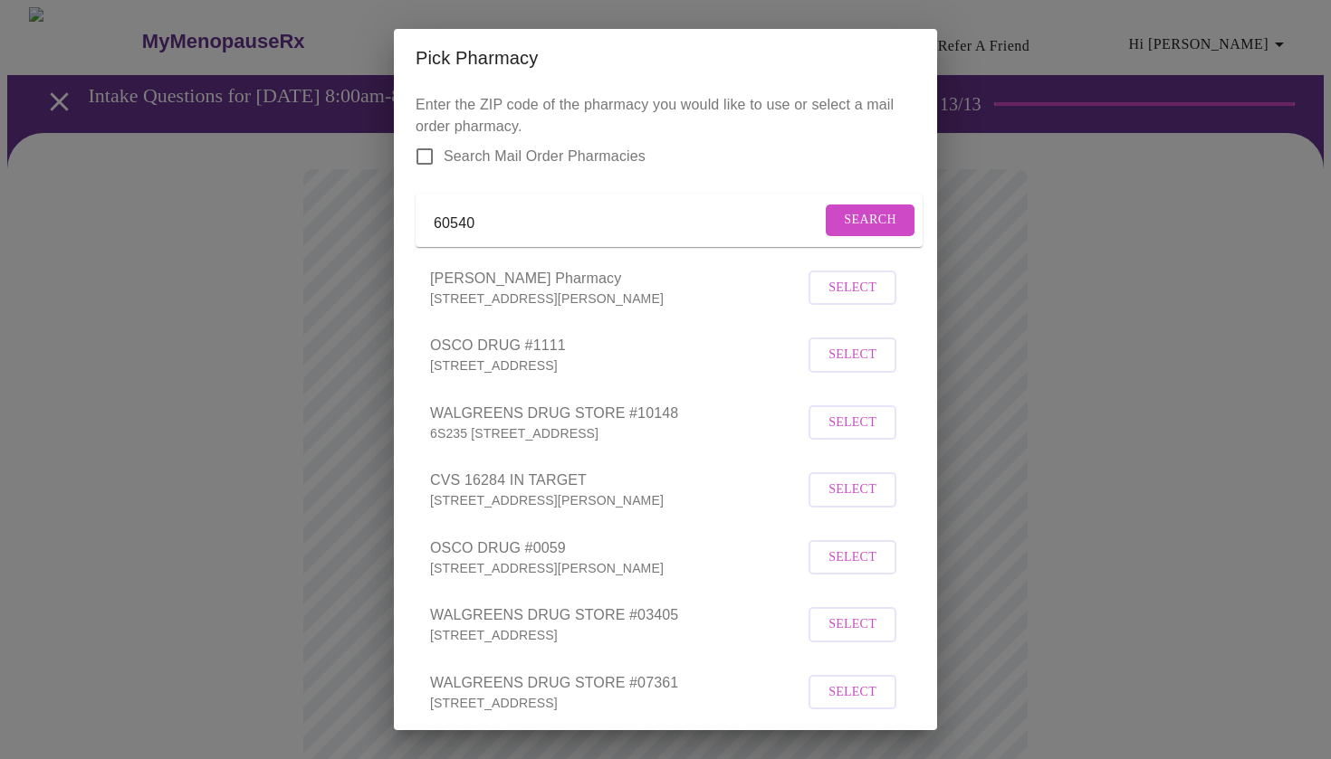
click at [646, 492] on span "CVS 16284 IN TARGET" at bounding box center [617, 481] width 374 height 22
click at [830, 501] on span "Select" at bounding box center [852, 490] width 48 height 23
click at [926, 540] on div "Enter the ZIP code of the pharmacy you would like to use or select a mail order…" at bounding box center [665, 409] width 543 height 644
click at [605, 196] on p "Enter the ZIP code of the pharmacy you would like to use or select a mail order…" at bounding box center [665, 480] width 500 height 772
click at [1153, 203] on div "Pick Pharmacy Enter the ZIP code of the pharmacy you would like to use or selec…" at bounding box center [665, 379] width 1331 height 759
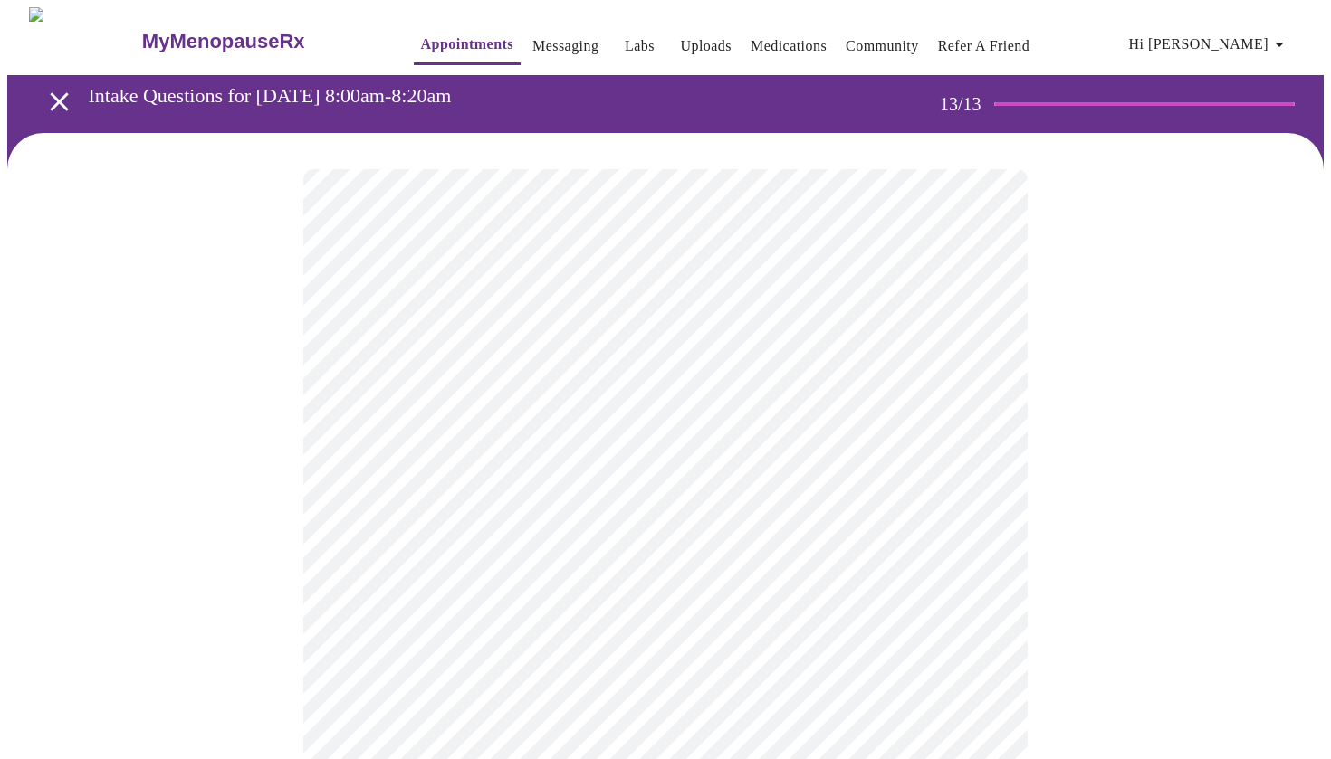
scroll to position [0, 0]
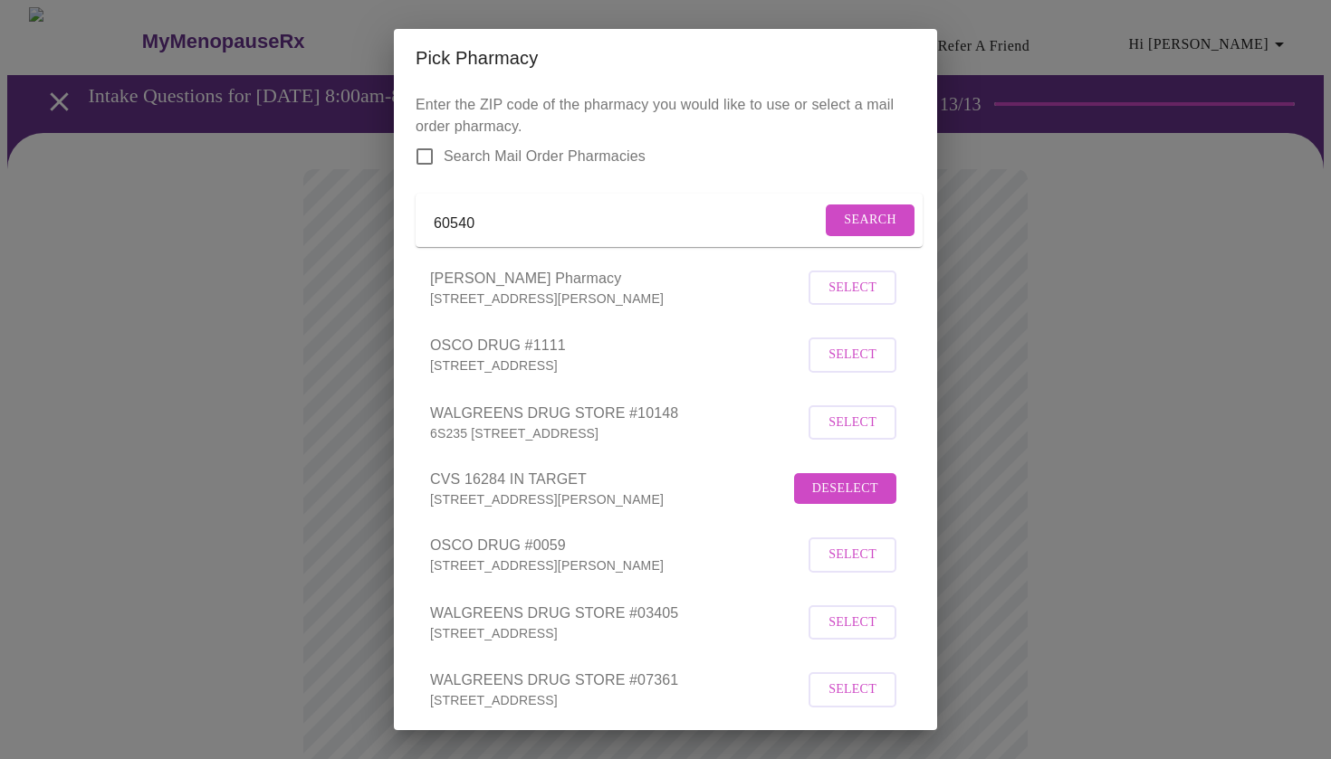
click at [910, 389] on li "OSCO DRUG #1111 [STREET_ADDRESS] Select" at bounding box center [665, 355] width 500 height 68
click at [495, 233] on input "60540" at bounding box center [627, 223] width 387 height 29
click at [691, 89] on div "Enter the ZIP code of the pharmacy you would like to use or select a mail order…" at bounding box center [665, 409] width 543 height 644
click at [1094, 210] on div "Pick Pharmacy Enter the ZIP code of the pharmacy you would like to use or selec…" at bounding box center [665, 379] width 1331 height 759
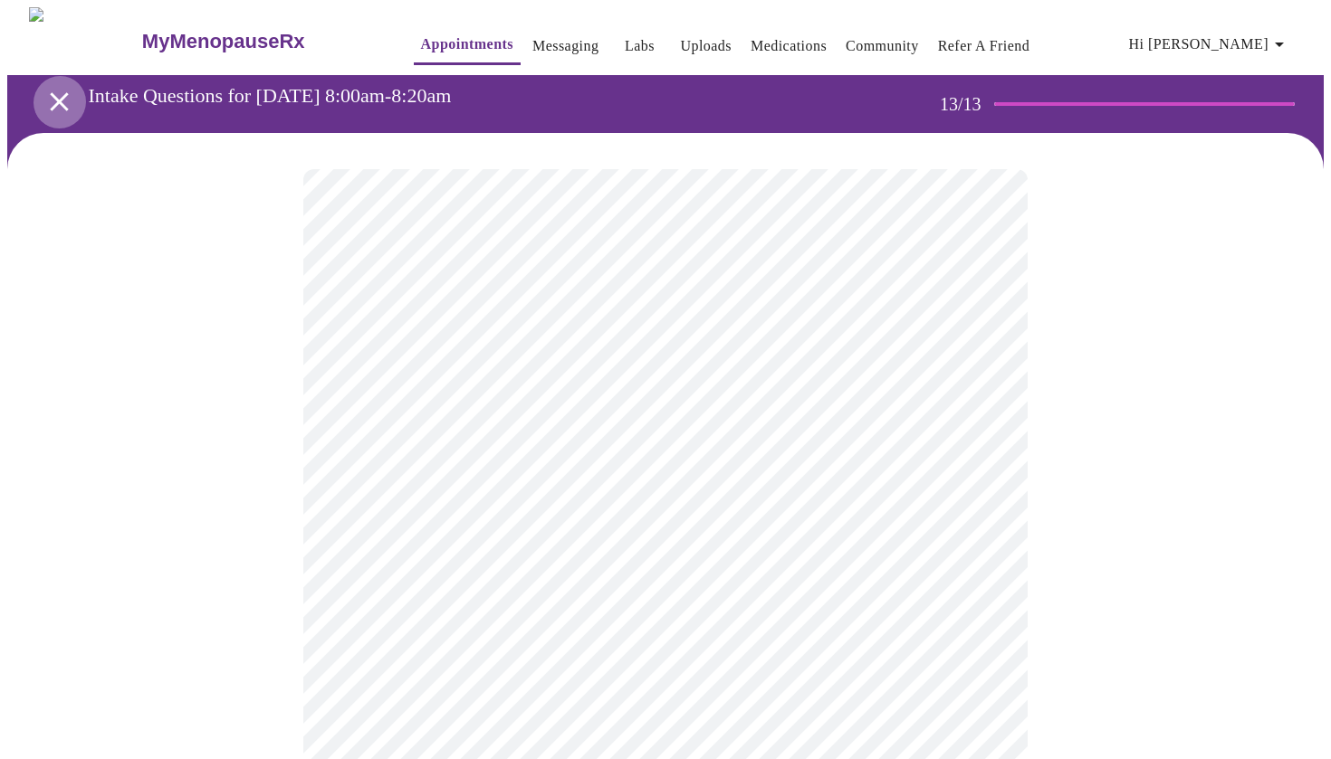
click at [46, 97] on icon "open drawer" at bounding box center [59, 102] width 32 height 32
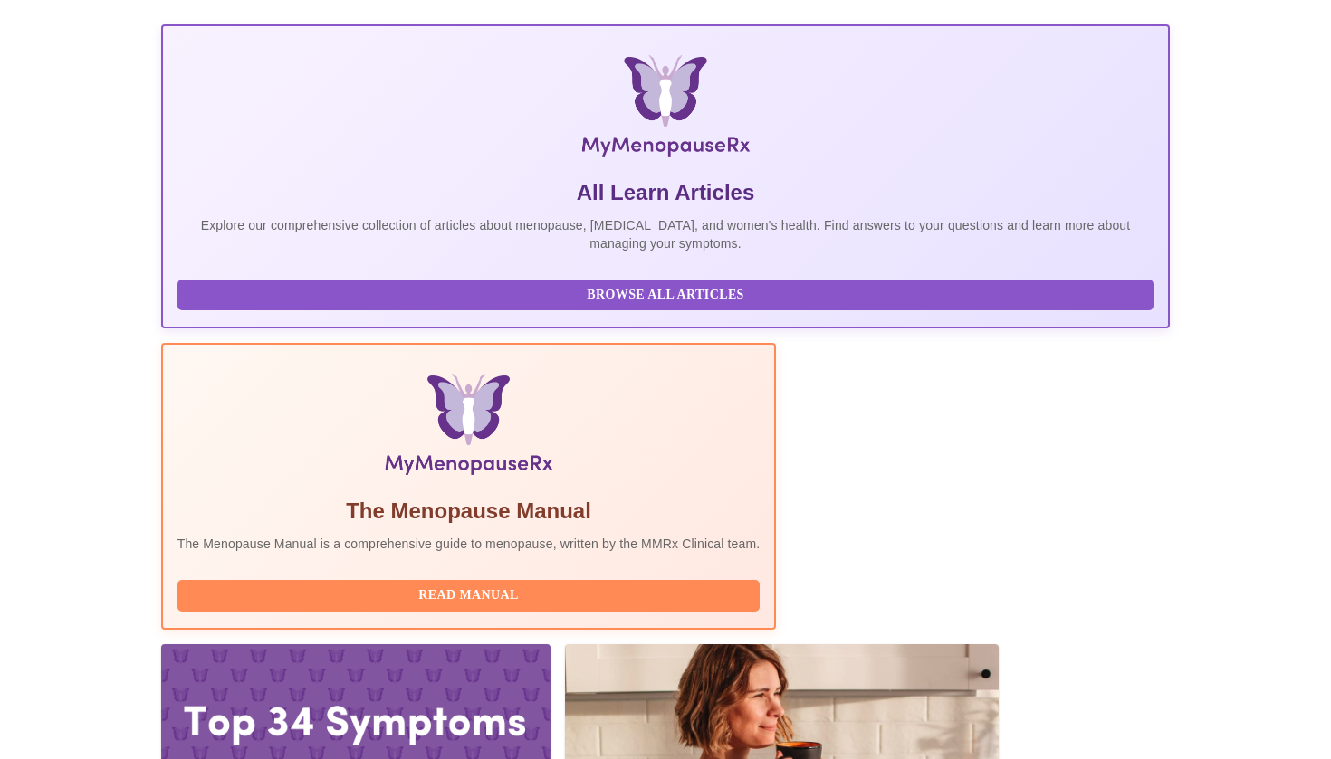
scroll to position [230, 0]
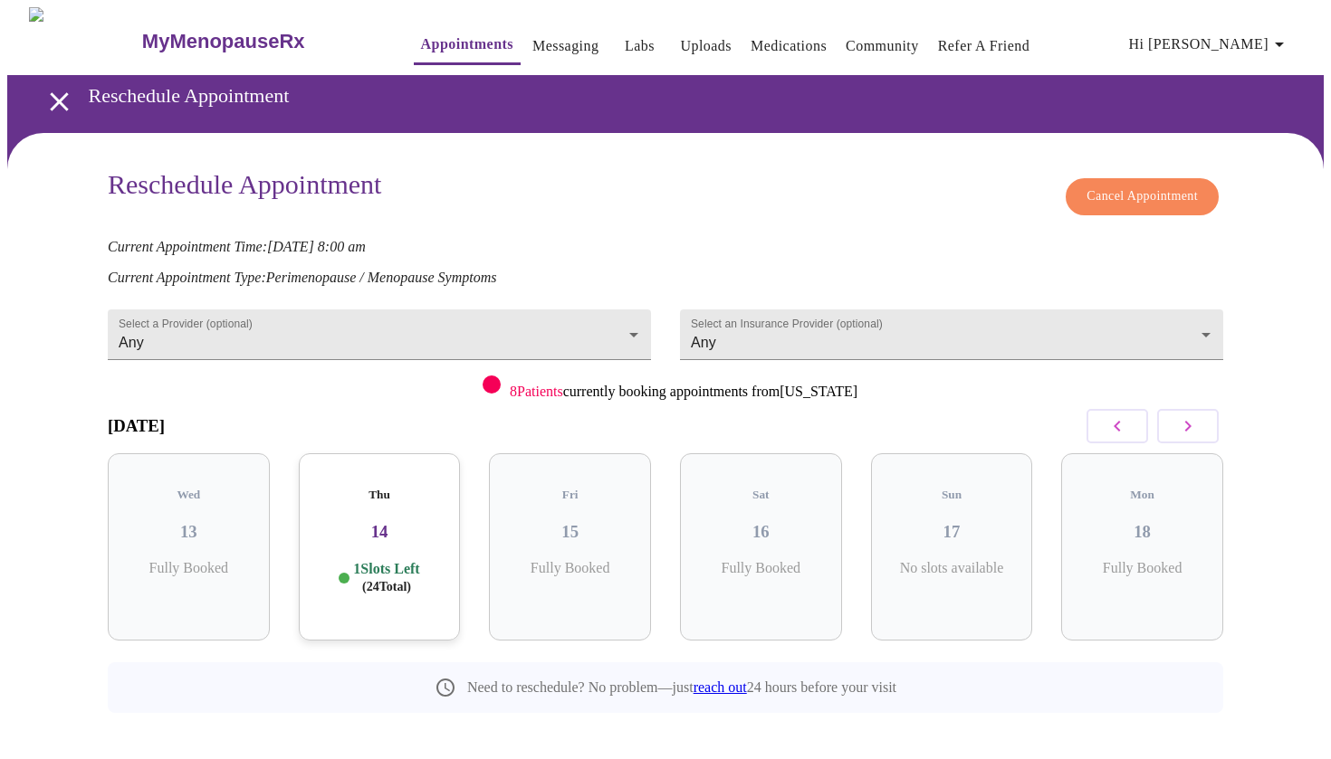
click at [381, 537] on div "Thu 14 1 Slots Left ( 24 Total)" at bounding box center [380, 547] width 162 height 187
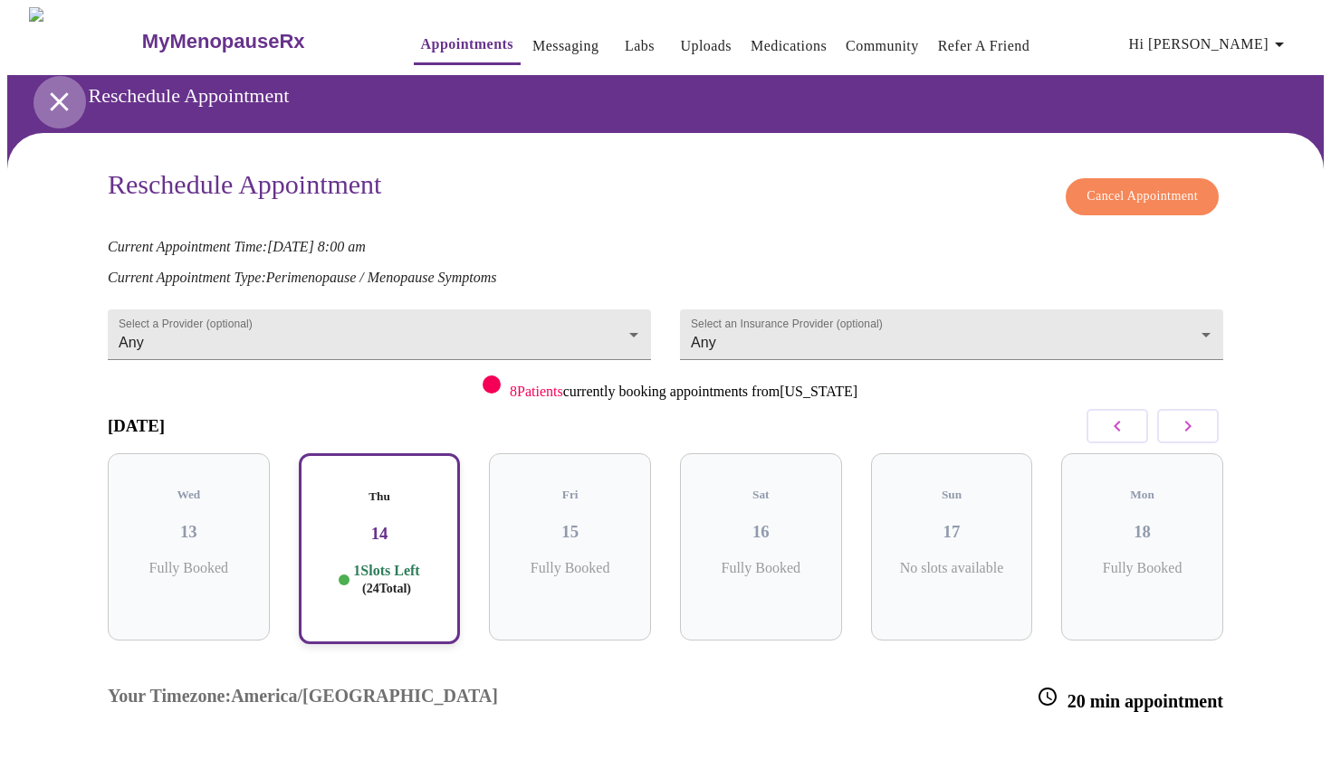
click at [51, 94] on icon "open drawer" at bounding box center [59, 101] width 18 height 18
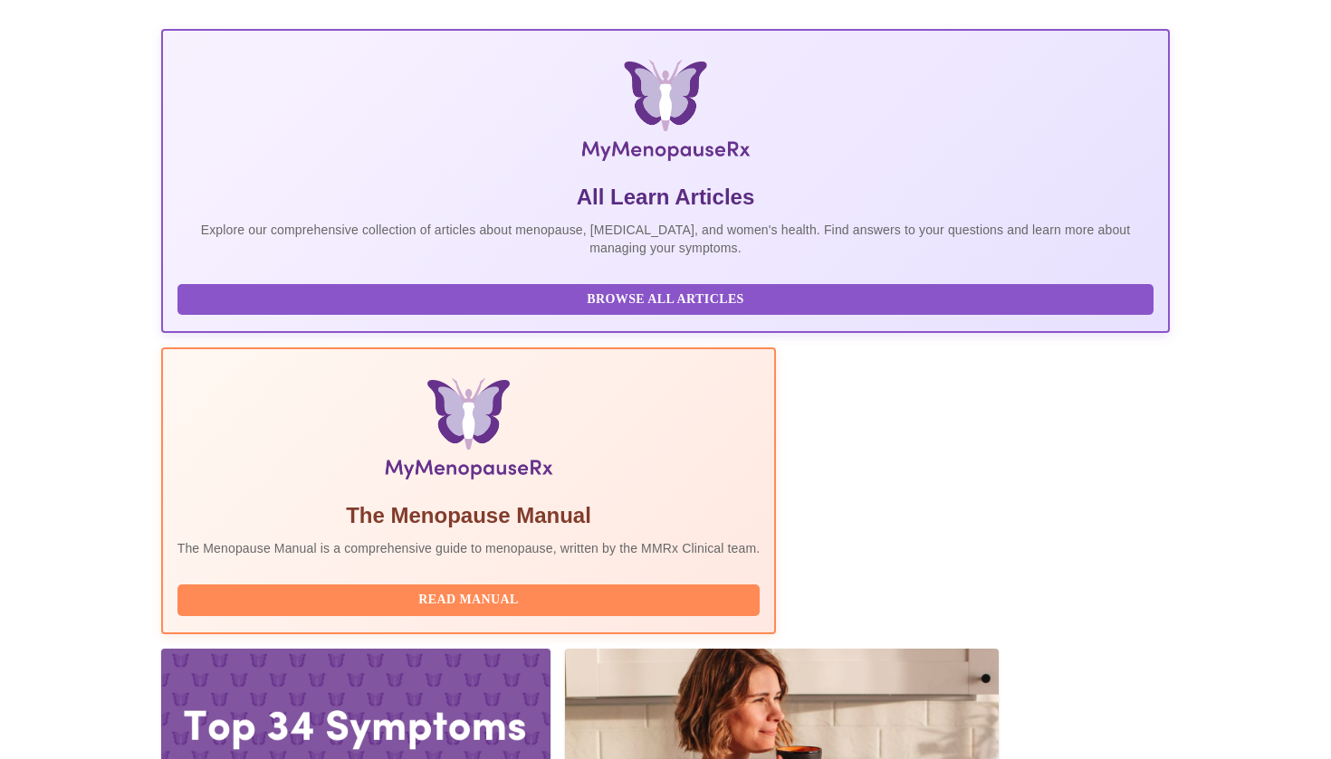
scroll to position [230, 0]
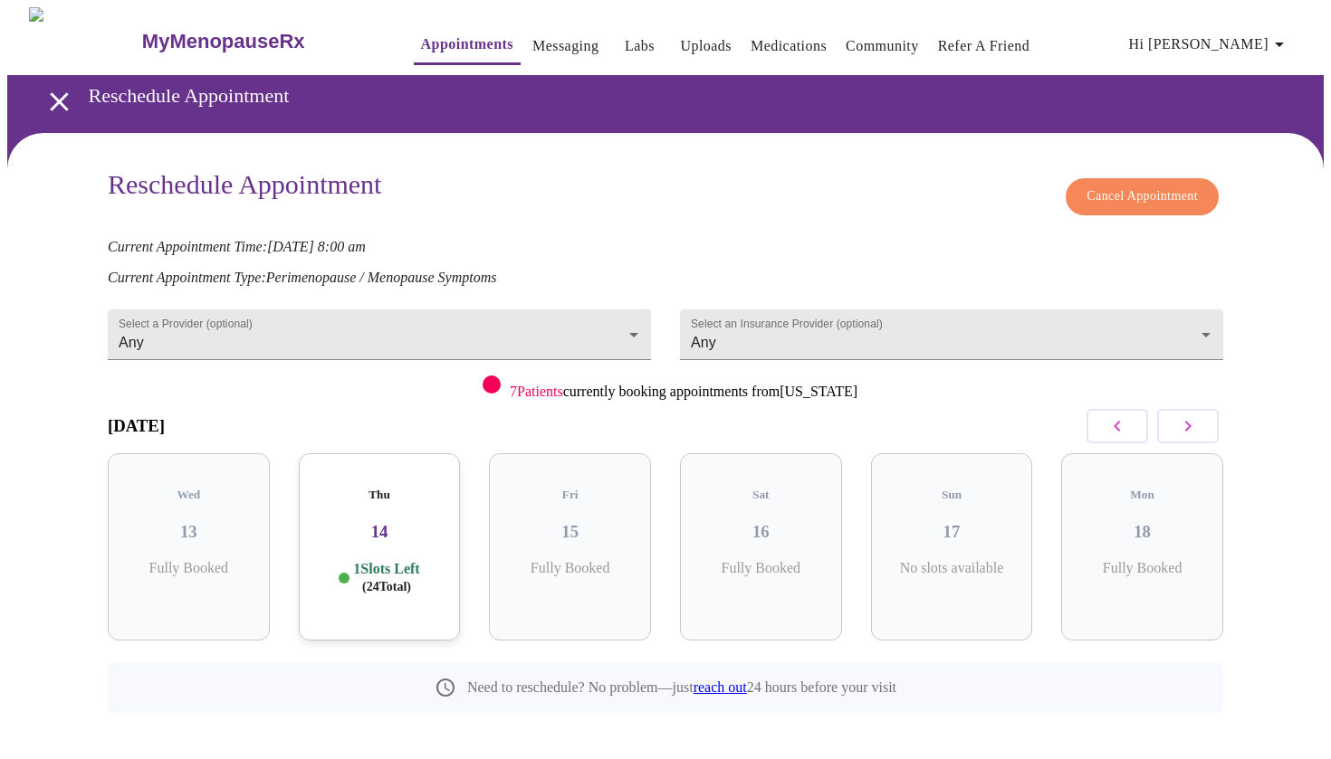
click at [355, 568] on p "1 Slots Left ( 24 Total)" at bounding box center [386, 577] width 66 height 35
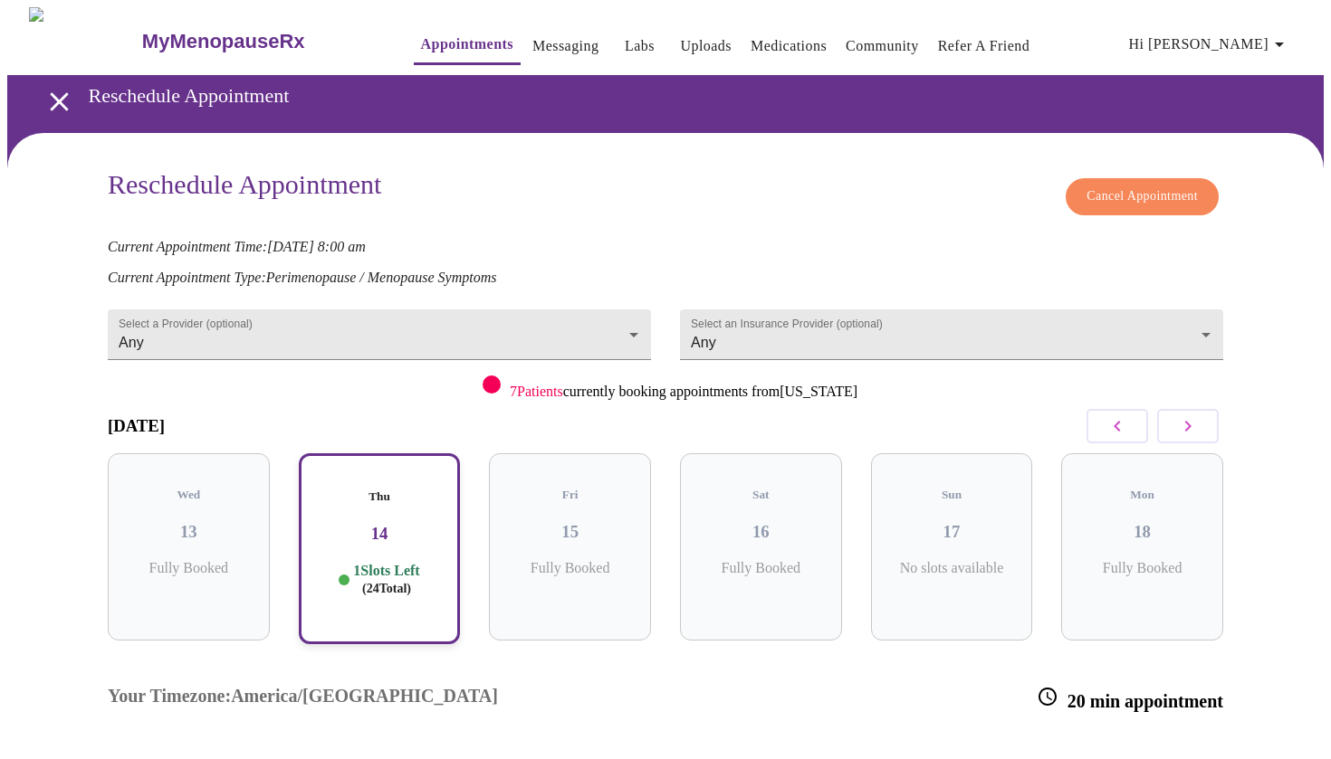
click at [43, 98] on icon "open drawer" at bounding box center [59, 102] width 32 height 32
